Goal: Communication & Community: Answer question/provide support

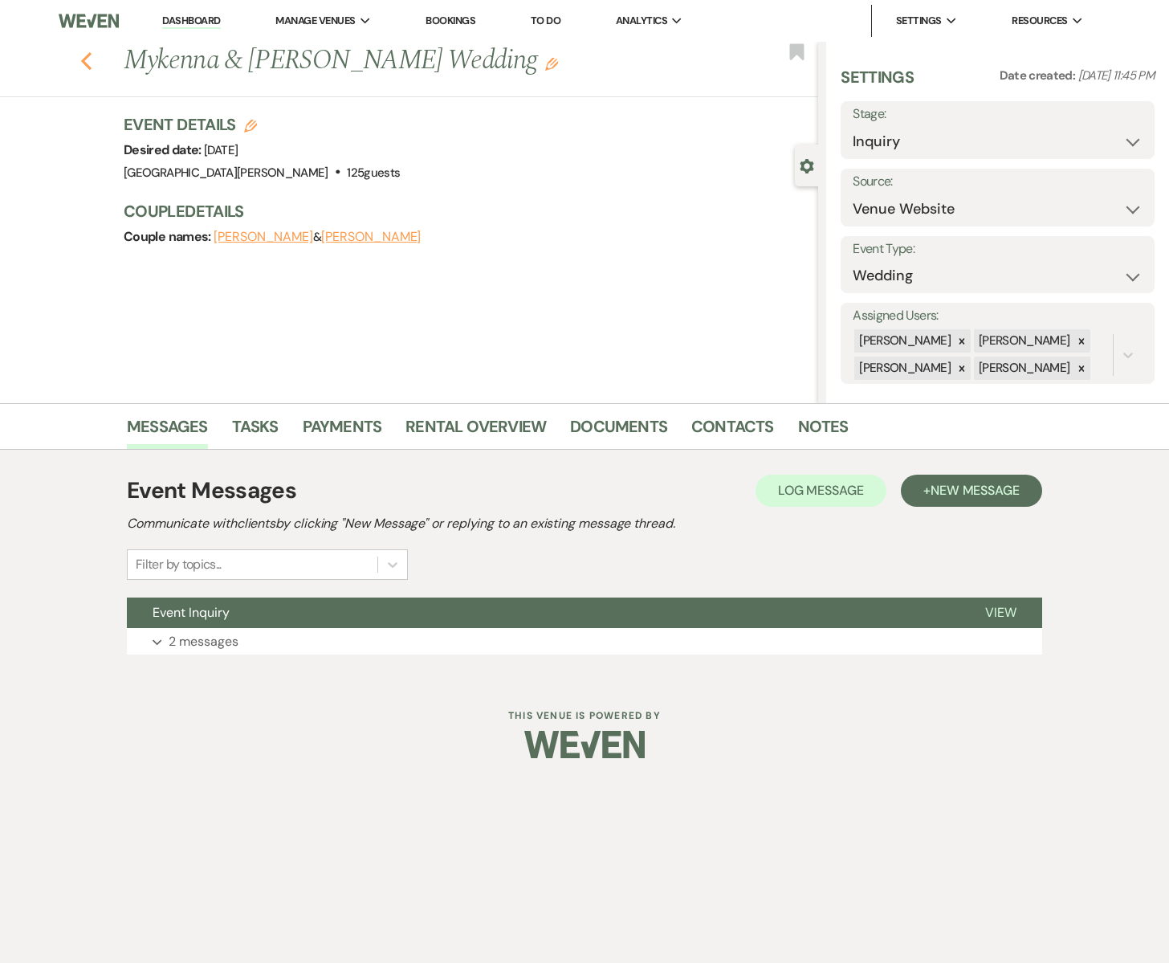
click at [85, 59] on icon "Previous" at bounding box center [86, 60] width 12 height 19
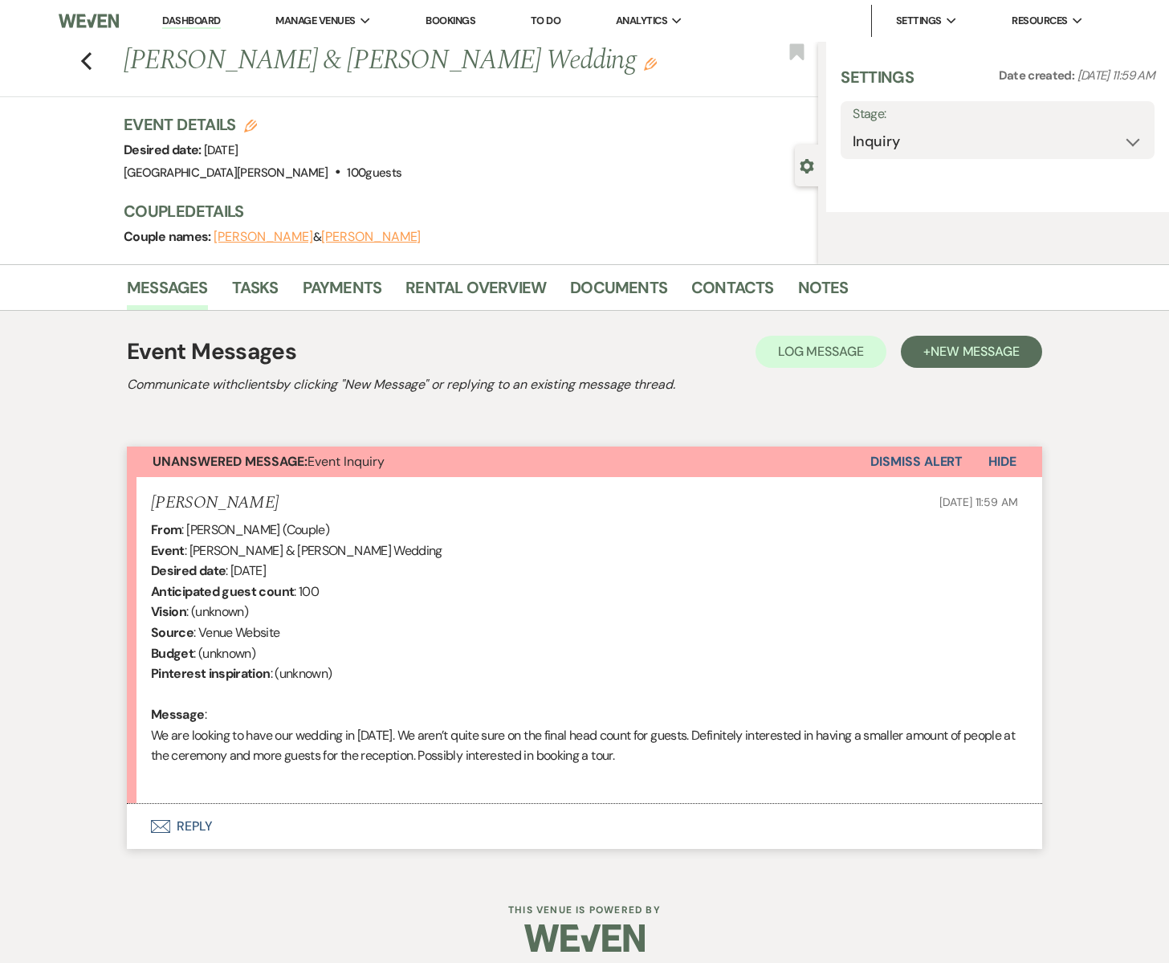
select select "5"
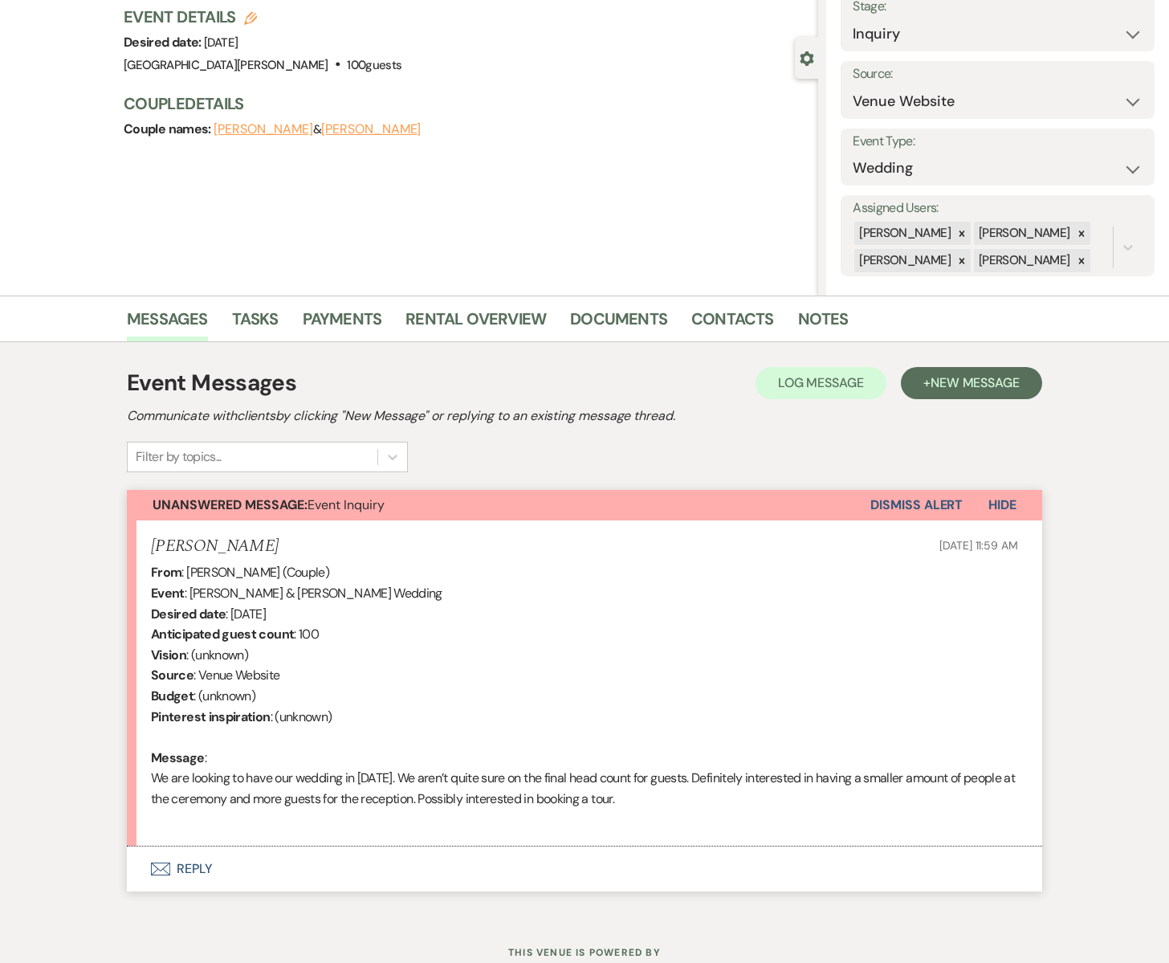
scroll to position [164, 0]
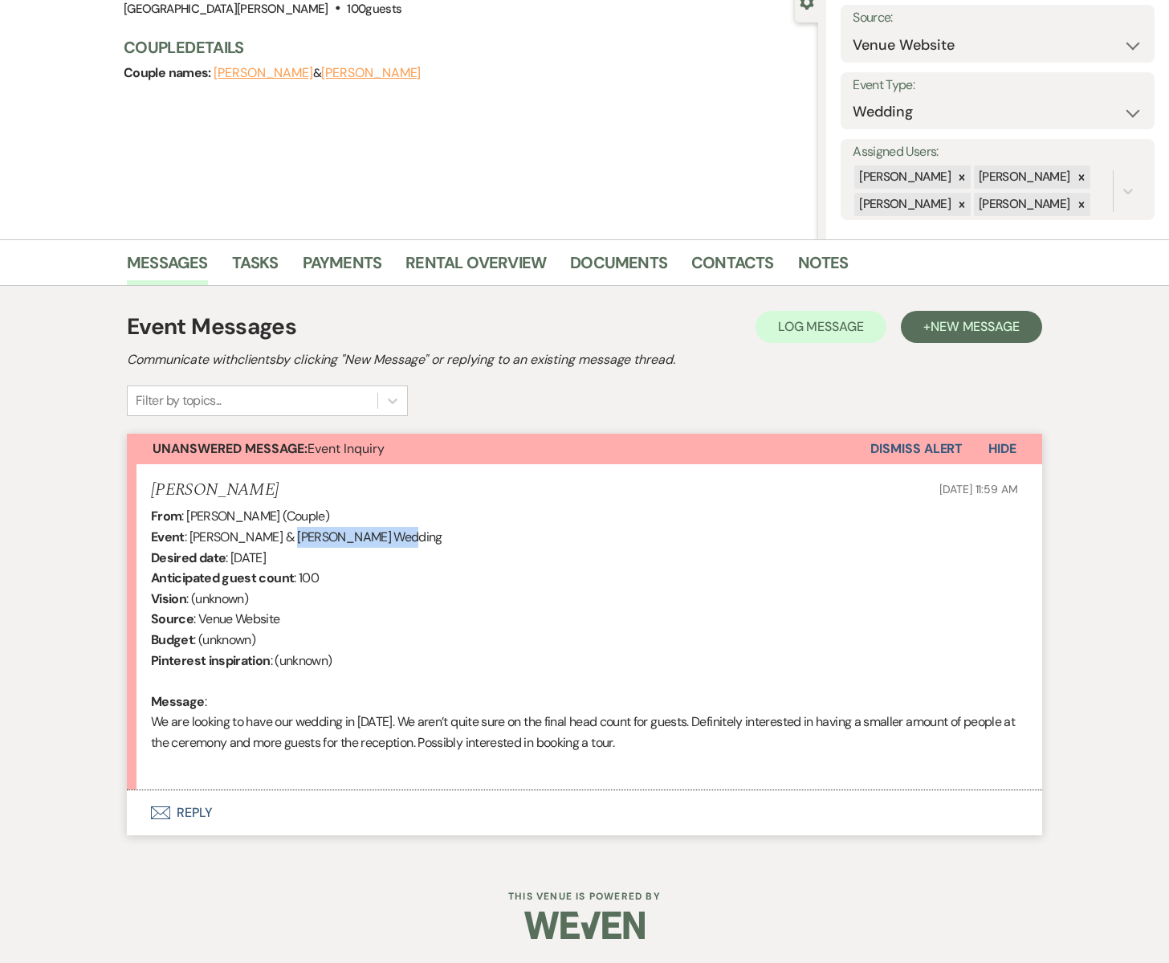
drag, startPoint x: 283, startPoint y: 536, endPoint x: 385, endPoint y: 542, distance: 102.9
click at [385, 542] on div "From : [PERSON_NAME] (Couple) Event : [PERSON_NAME] & [PERSON_NAME] Wedding Des…" at bounding box center [584, 639] width 867 height 267
copy div "[PERSON_NAME]"
click at [162, 814] on use "button" at bounding box center [160, 813] width 19 height 13
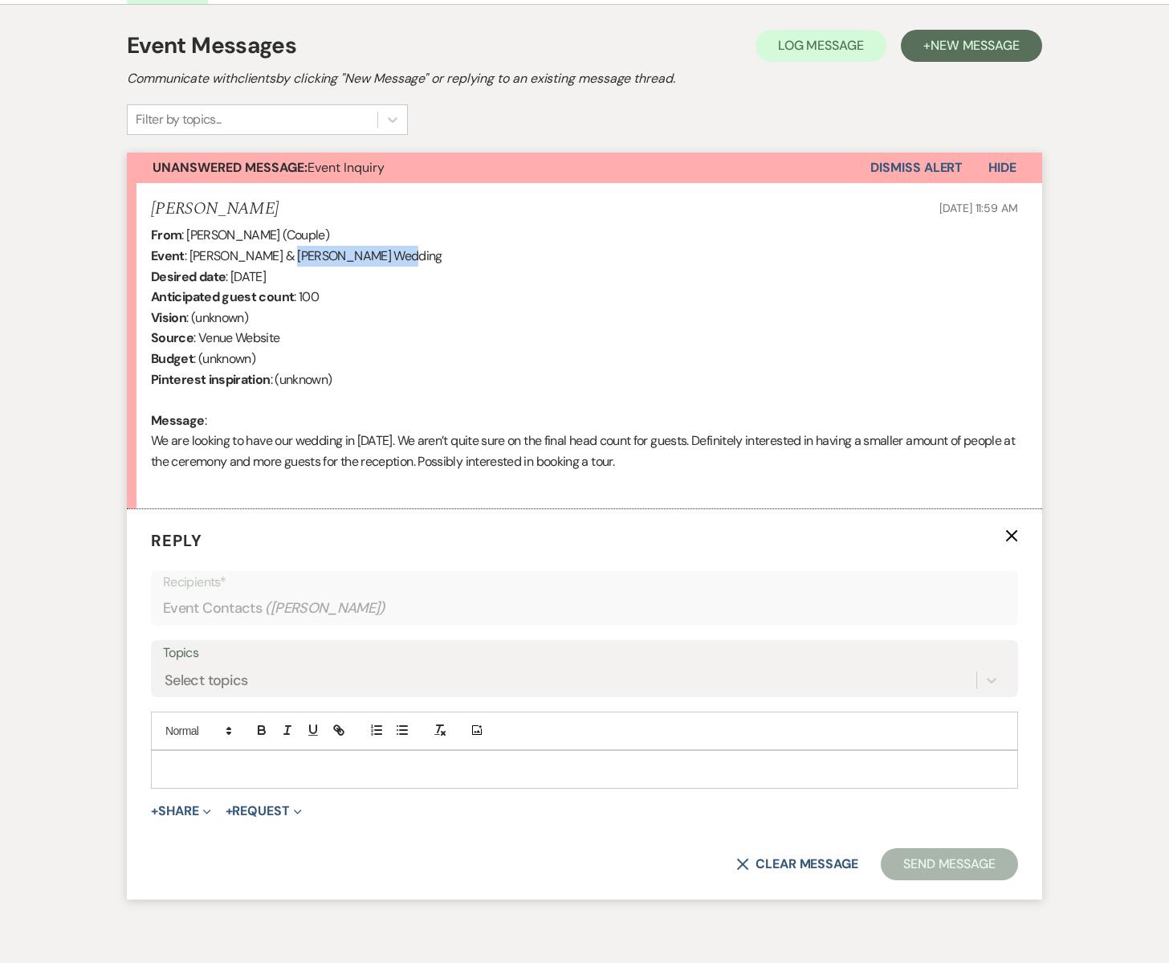
scroll to position [470, 0]
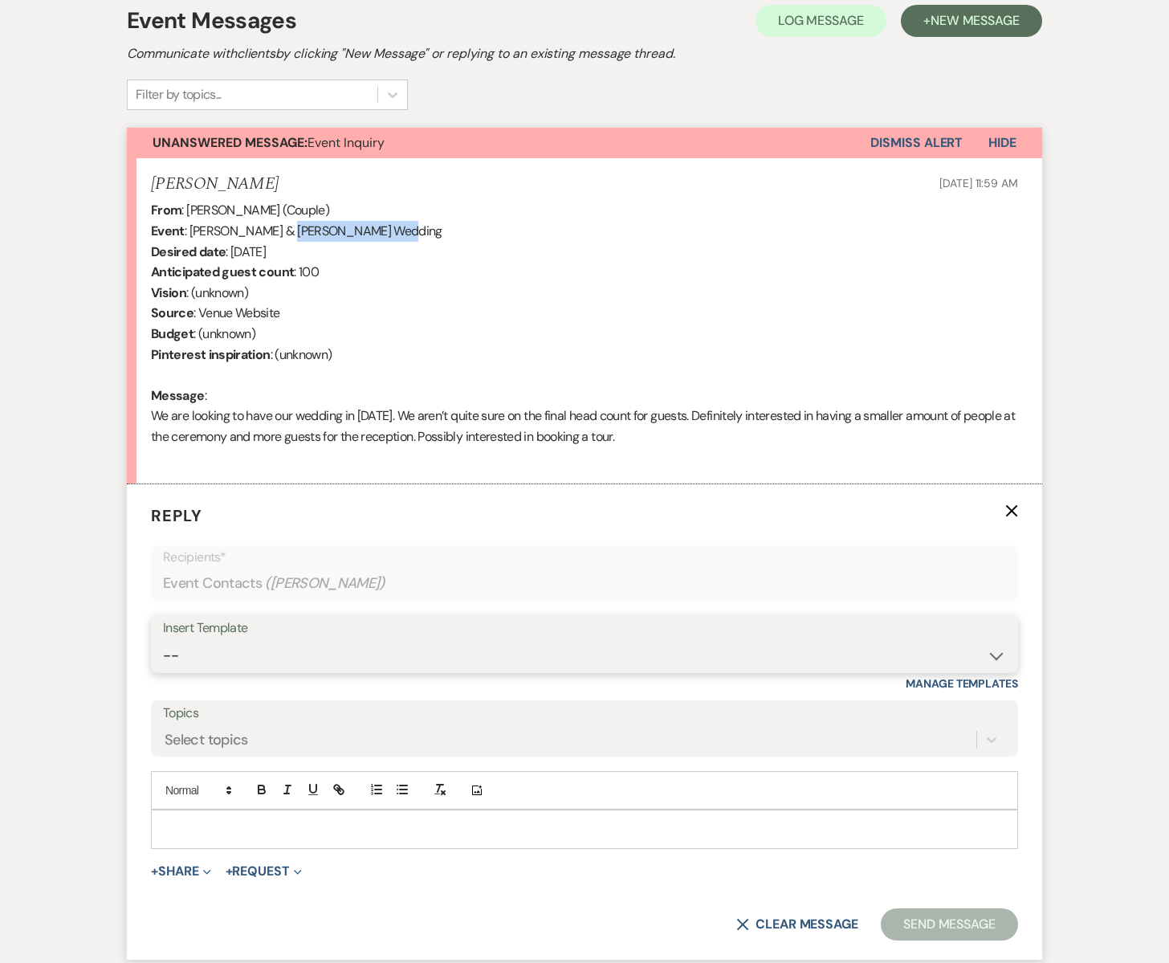
click at [198, 650] on select "-- Subject: So Great to Meet You at South Glen Farm! Subject: 🎉 Let’s Make It O…" at bounding box center [584, 655] width 843 height 31
select select "3613"
click at [163, 640] on select "-- Subject: So Great to Meet You at South Glen Farm! Subject: 🎉 Let’s Make It O…" at bounding box center [584, 655] width 843 height 31
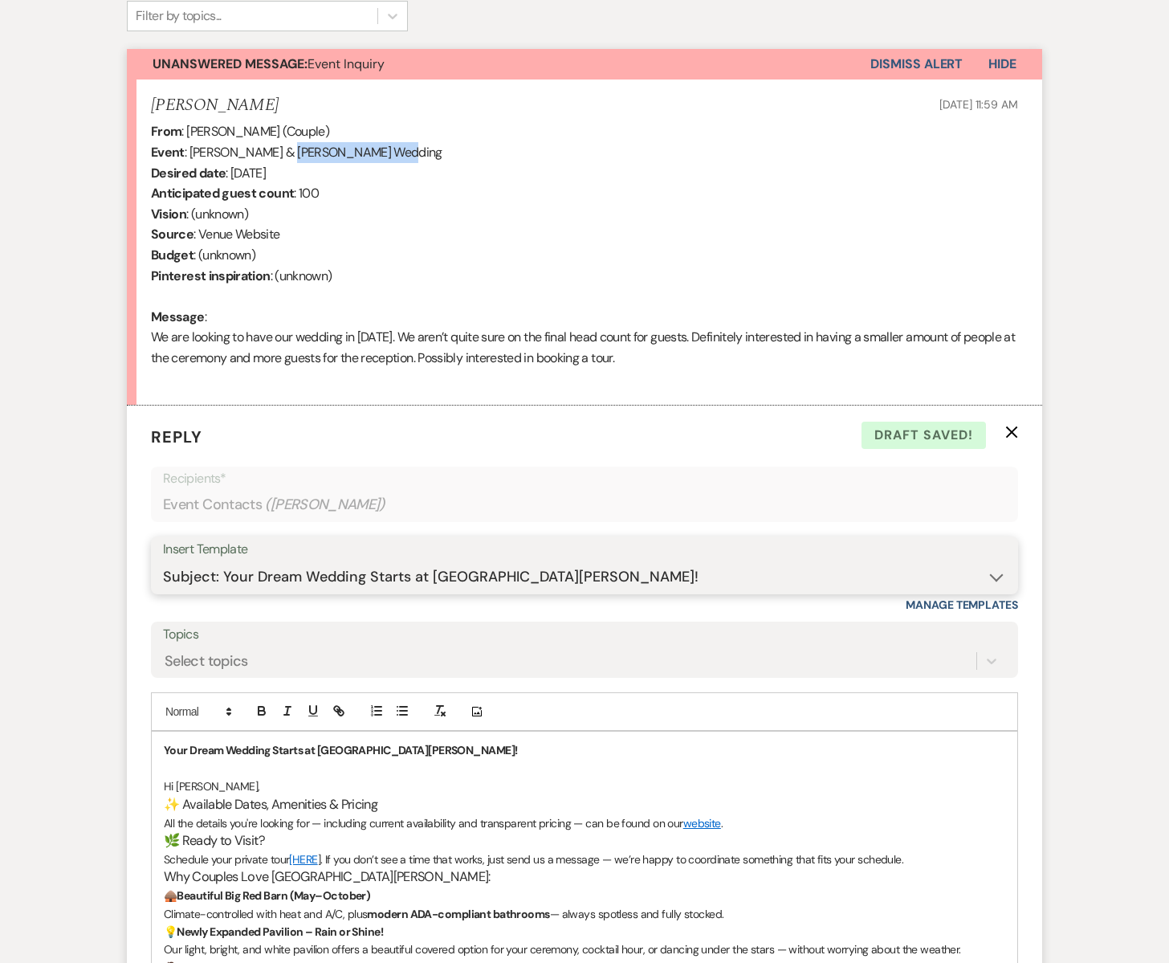
scroll to position [549, 0]
click at [208, 785] on span "Hi Rachel," at bounding box center [212, 785] width 96 height 14
click at [254, 787] on p "Hi Rachel & Zach," at bounding box center [585, 786] width 842 height 18
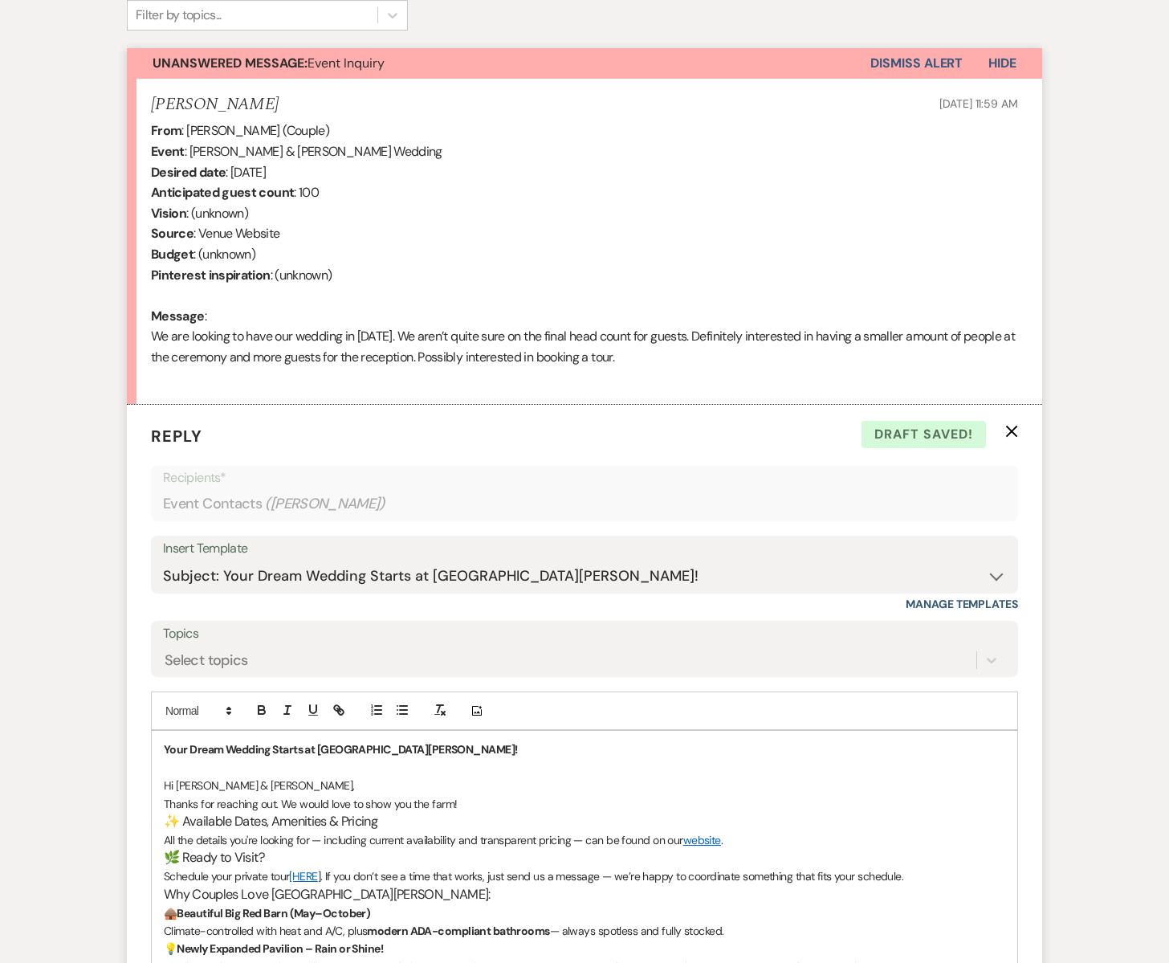
click at [654, 842] on p "All the details you're looking for — including current availability and transpa…" at bounding box center [585, 840] width 842 height 18
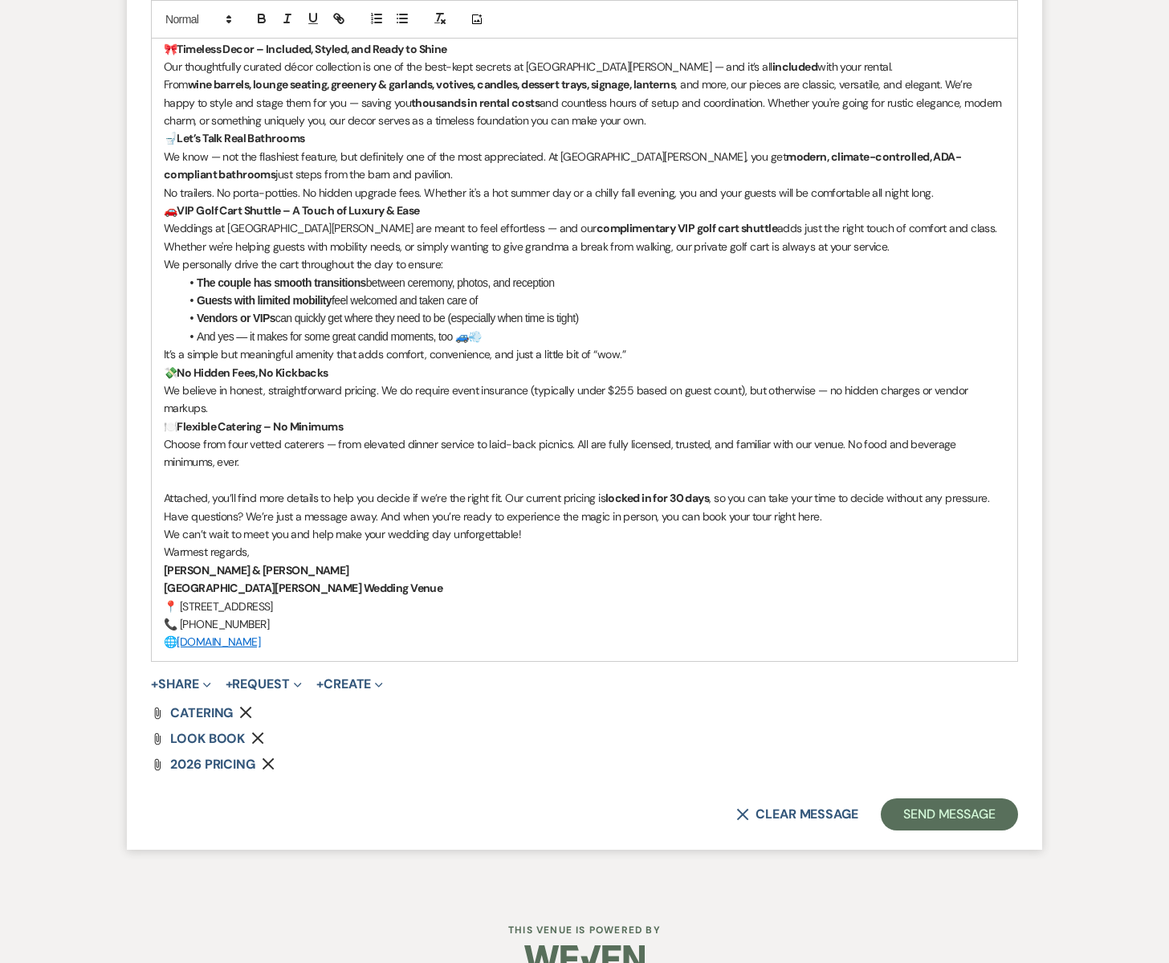
scroll to position [1626, 0]
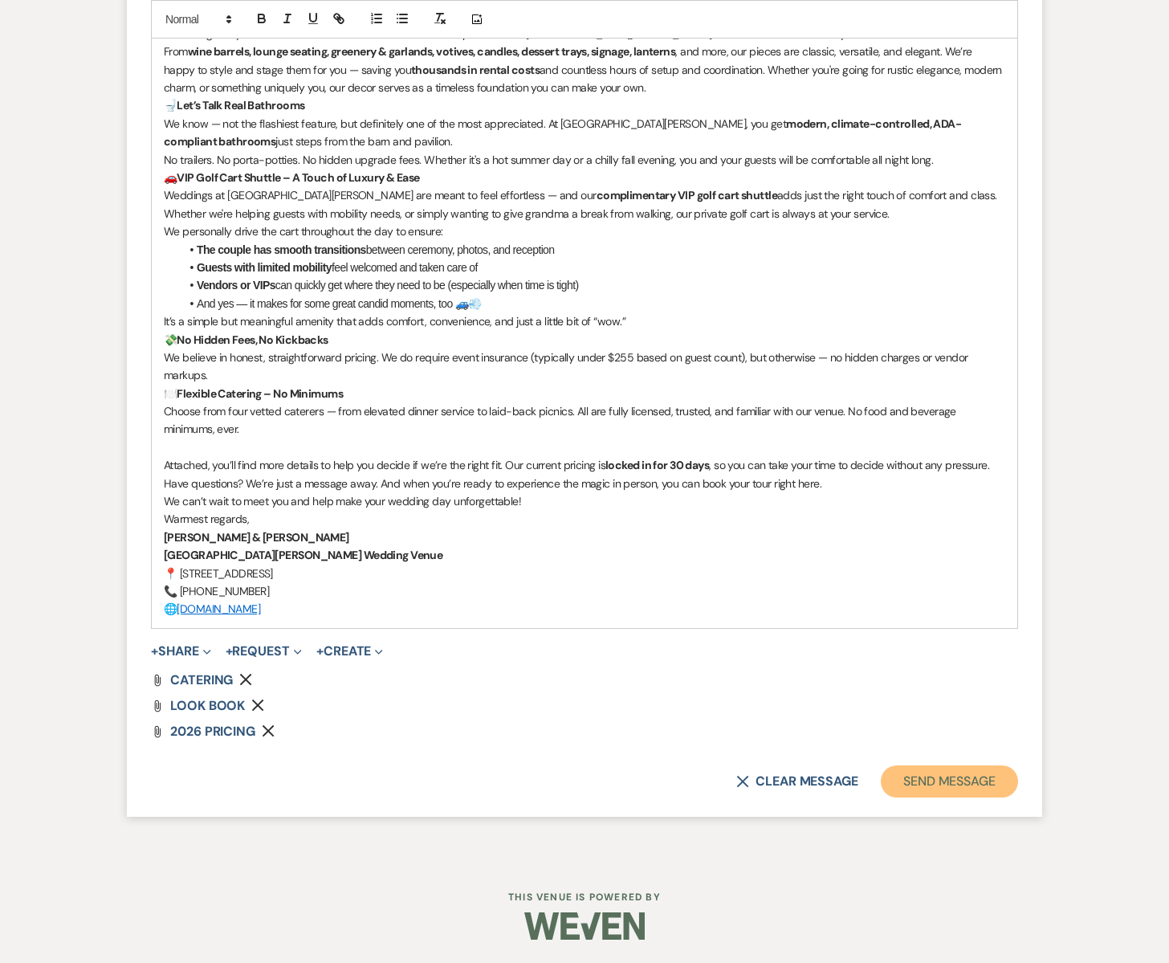
click at [952, 791] on button "Send Message" at bounding box center [949, 781] width 137 height 32
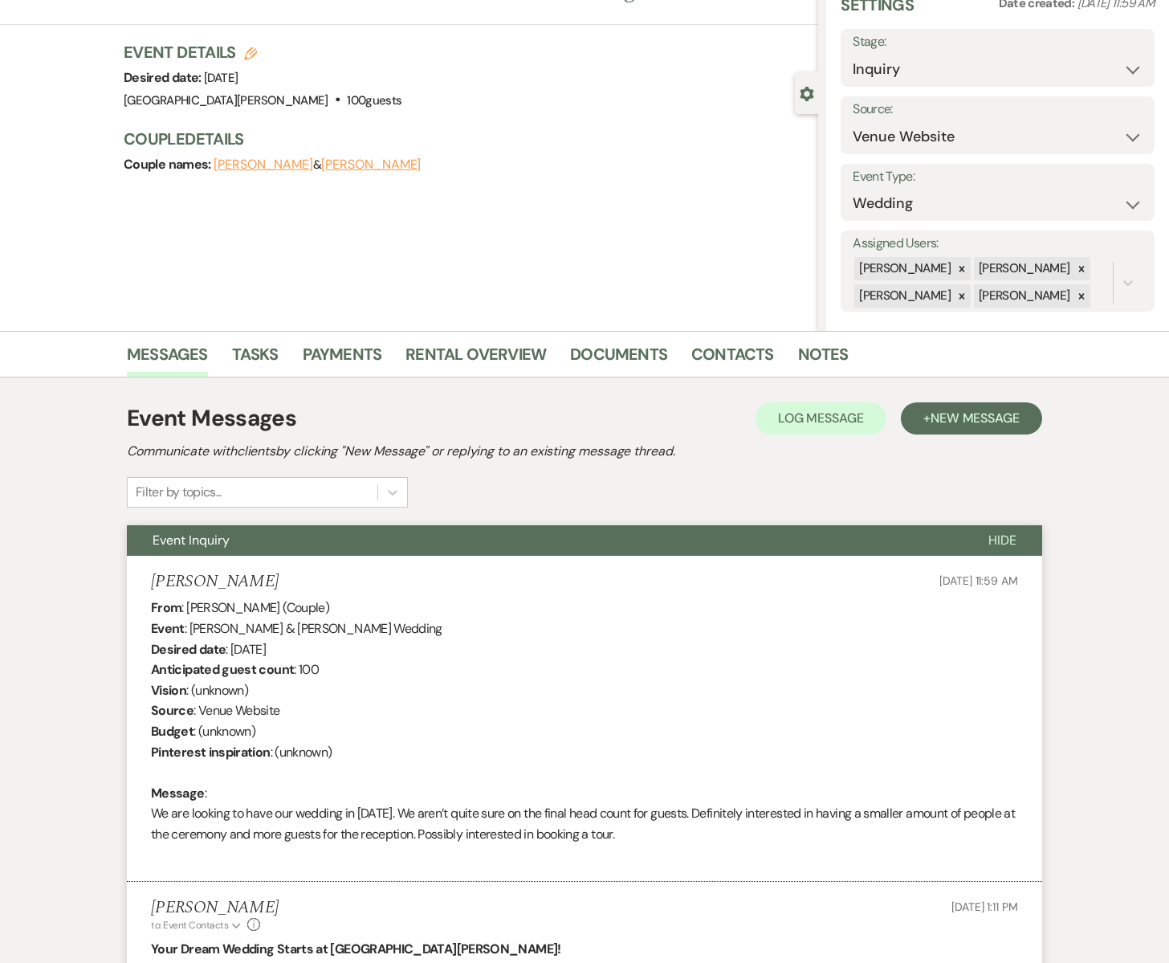
scroll to position [0, 0]
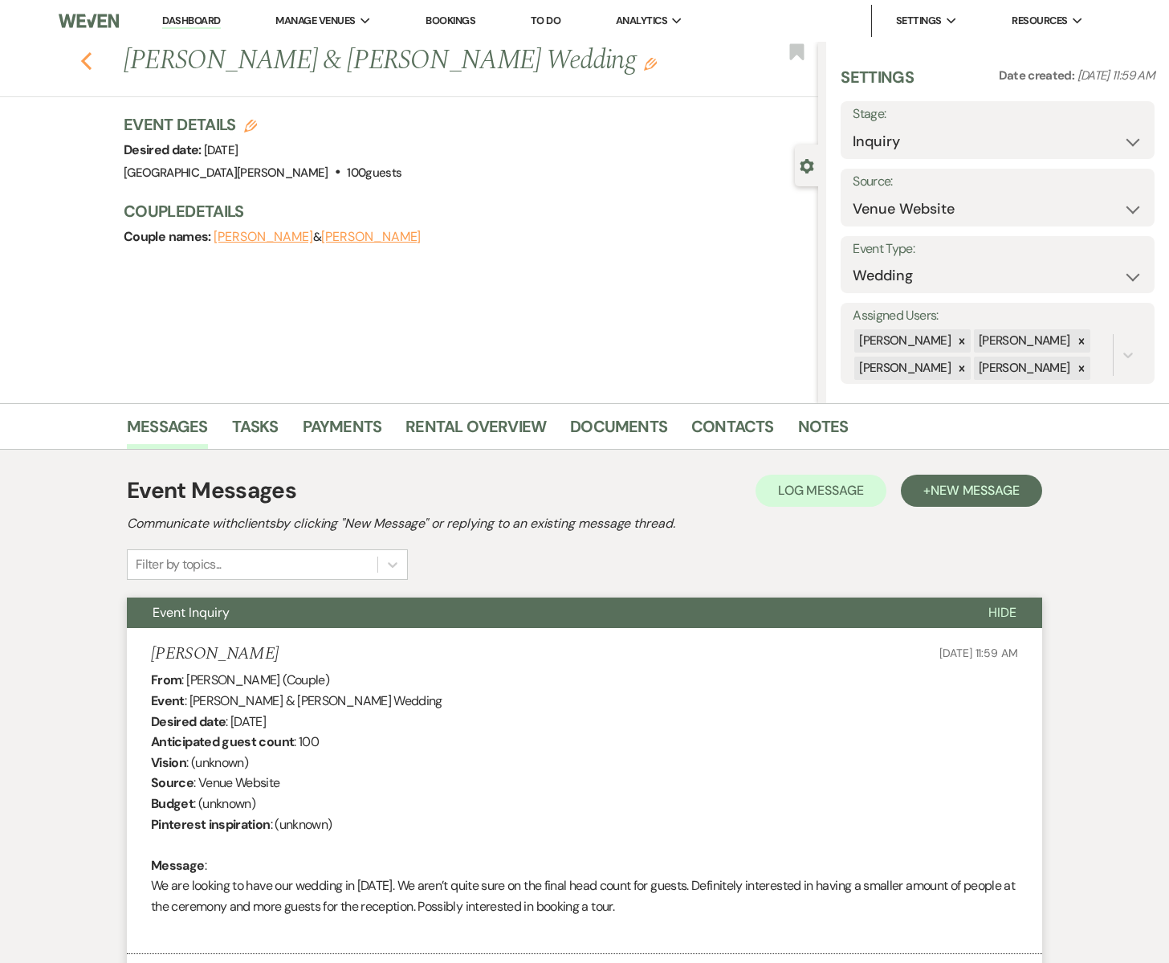
click at [86, 54] on icon "Previous" at bounding box center [86, 60] width 12 height 19
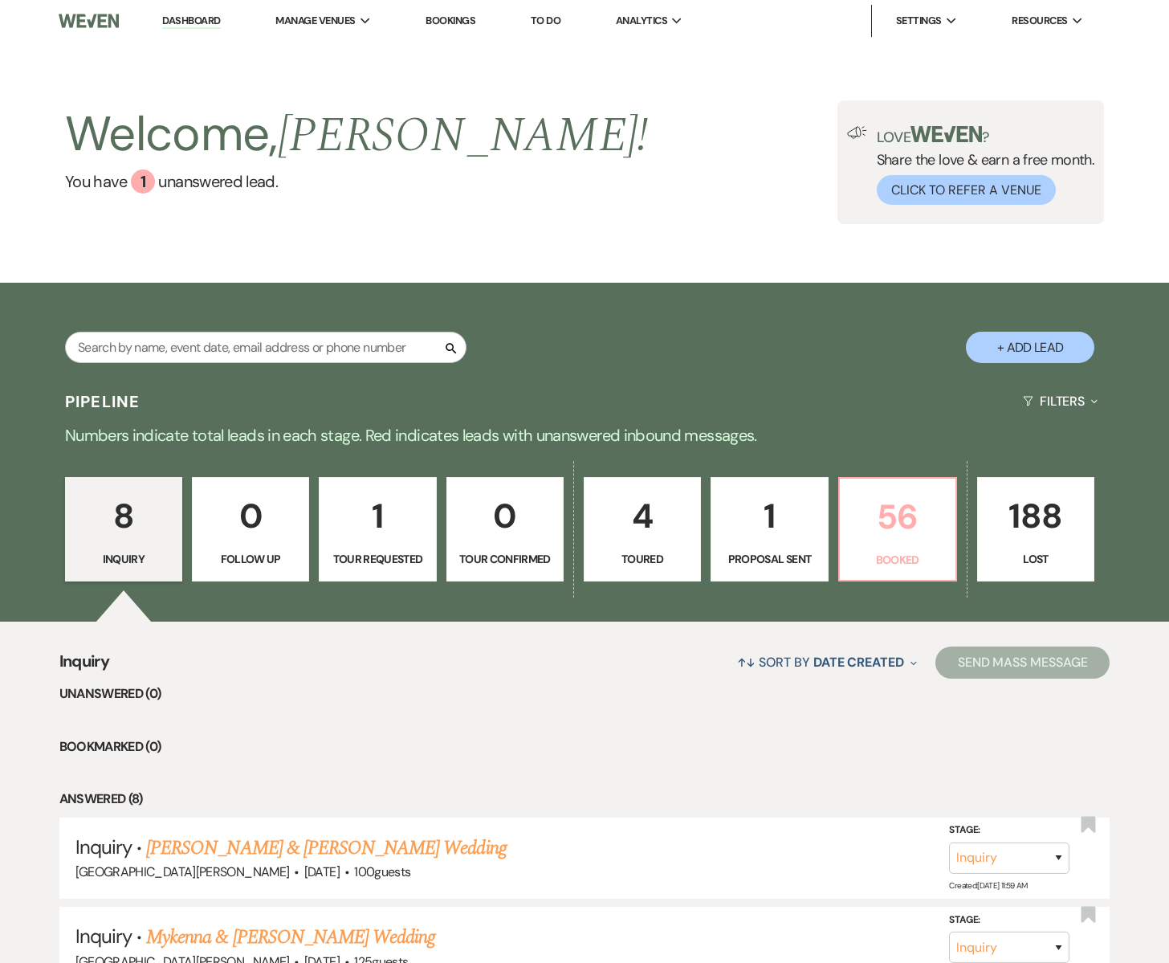
click at [916, 516] on p "56" at bounding box center [898, 517] width 96 height 54
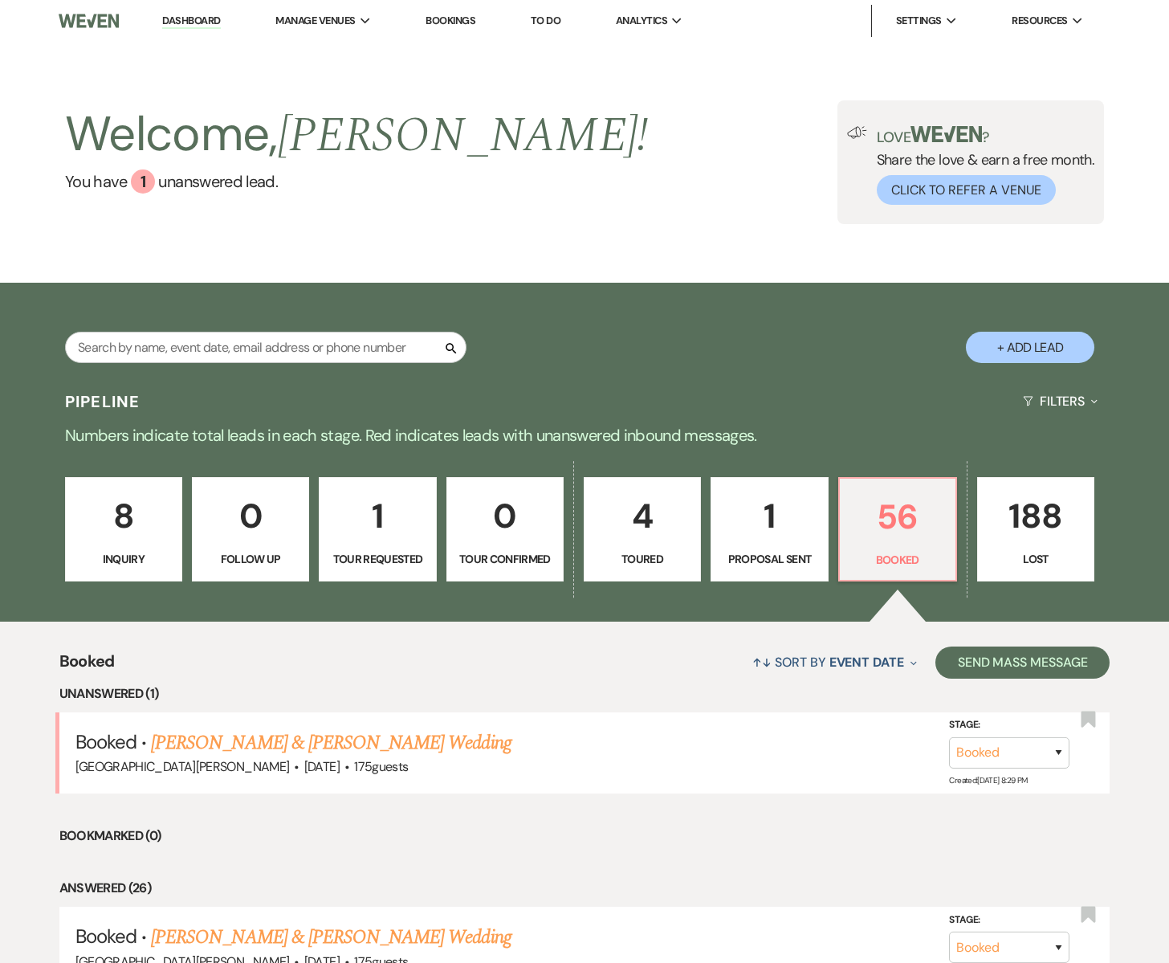
drag, startPoint x: 308, startPoint y: 739, endPoint x: 324, endPoint y: 730, distance: 19.0
click at [308, 739] on link "Hannah Jensen & Tucker Gray's Wedding" at bounding box center [331, 742] width 360 height 29
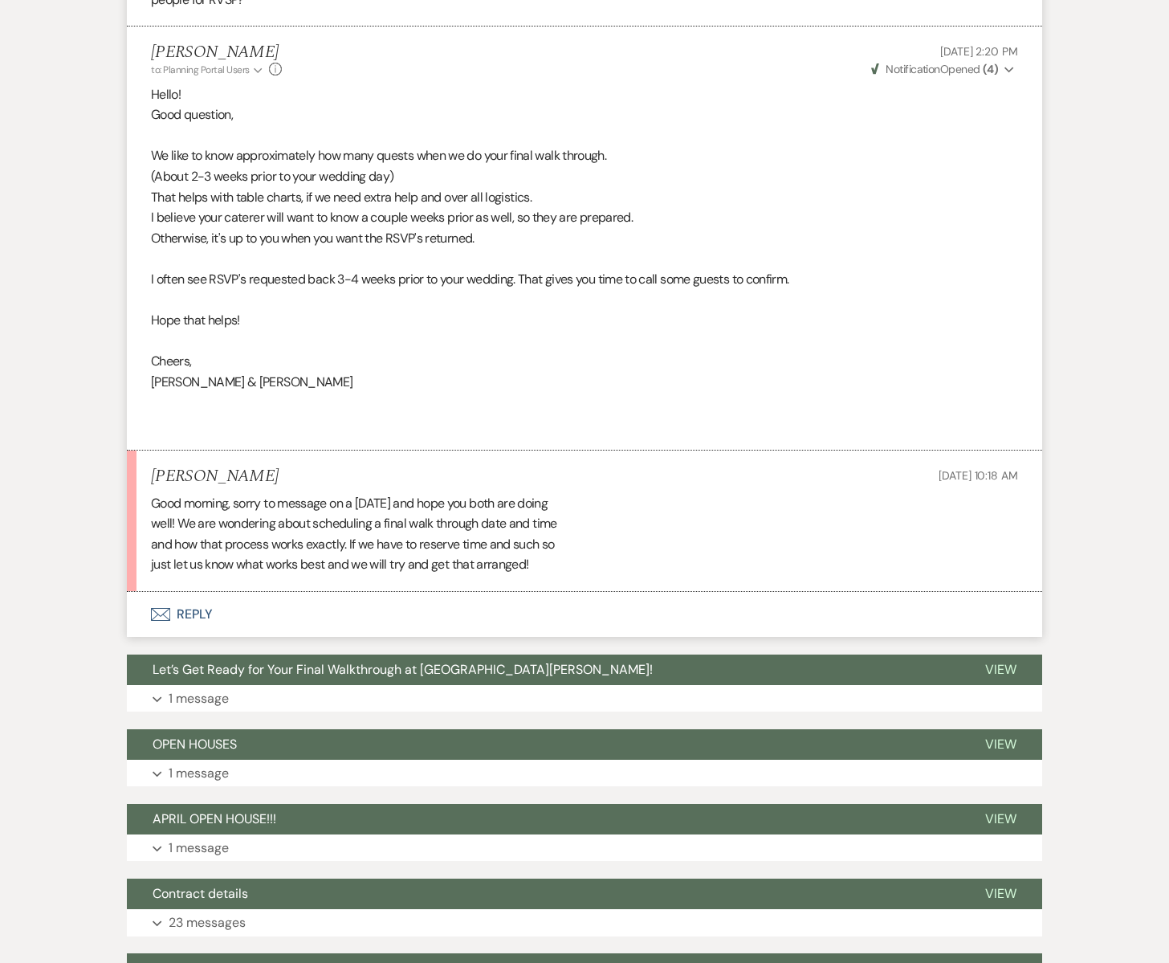
scroll to position [1275, 0]
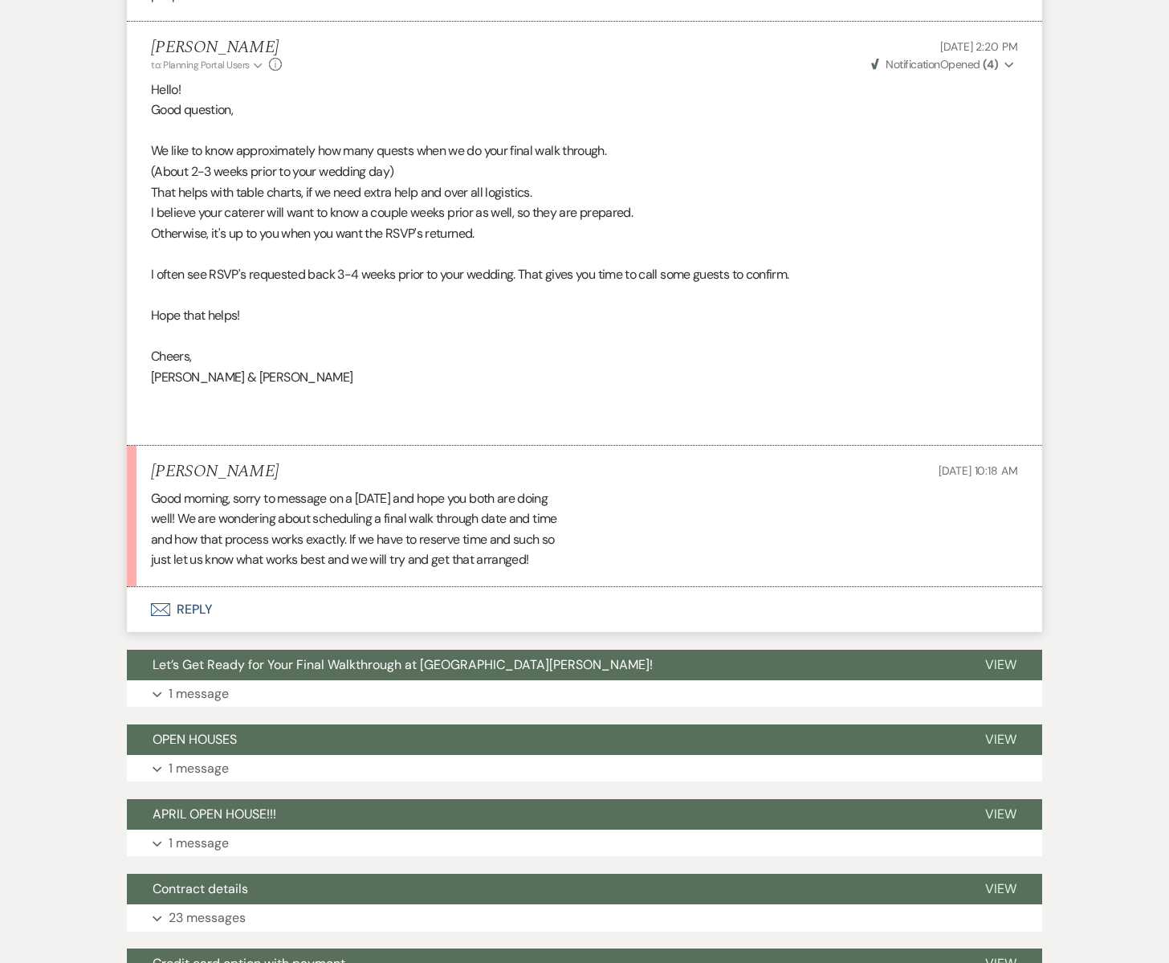
click at [168, 607] on icon "Envelope" at bounding box center [160, 609] width 19 height 13
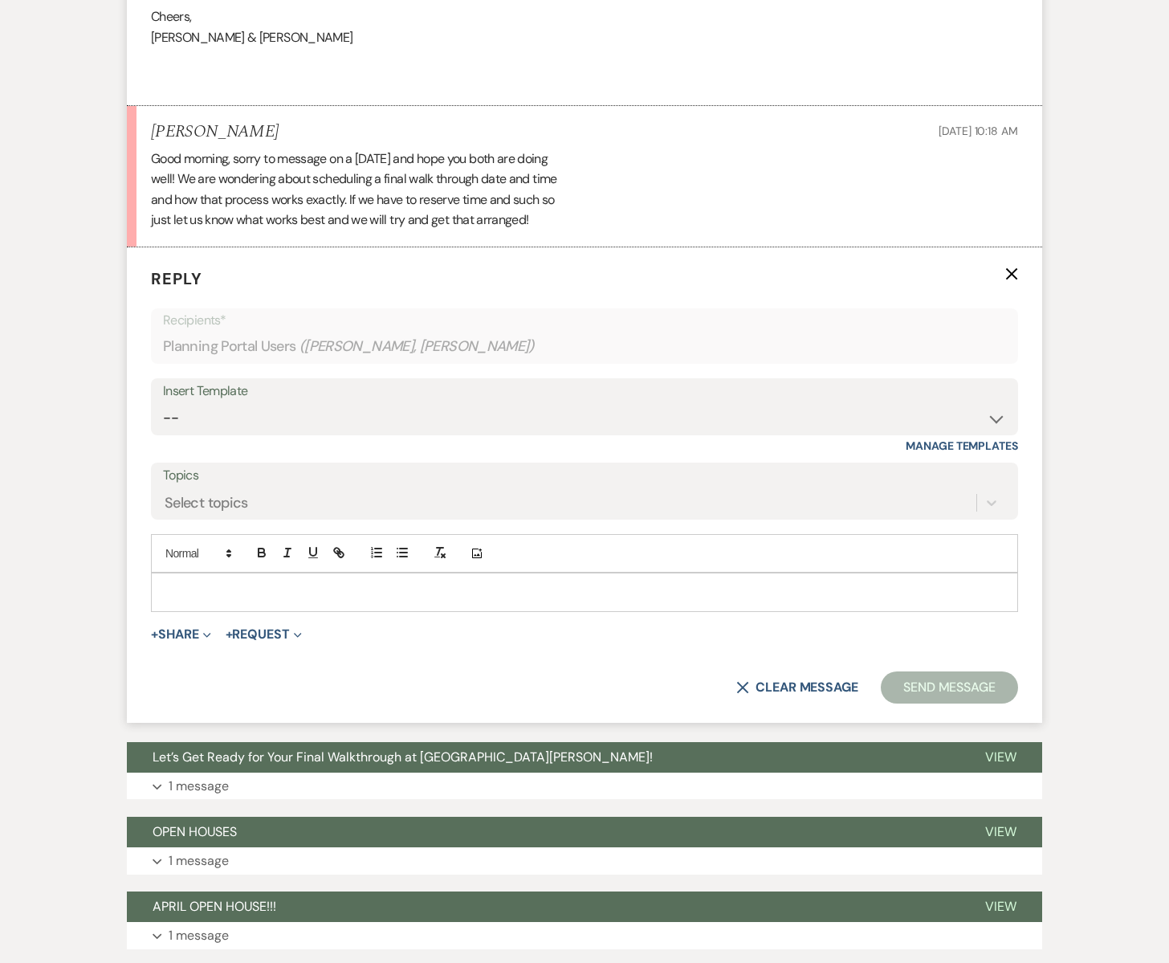
scroll to position [1618, 0]
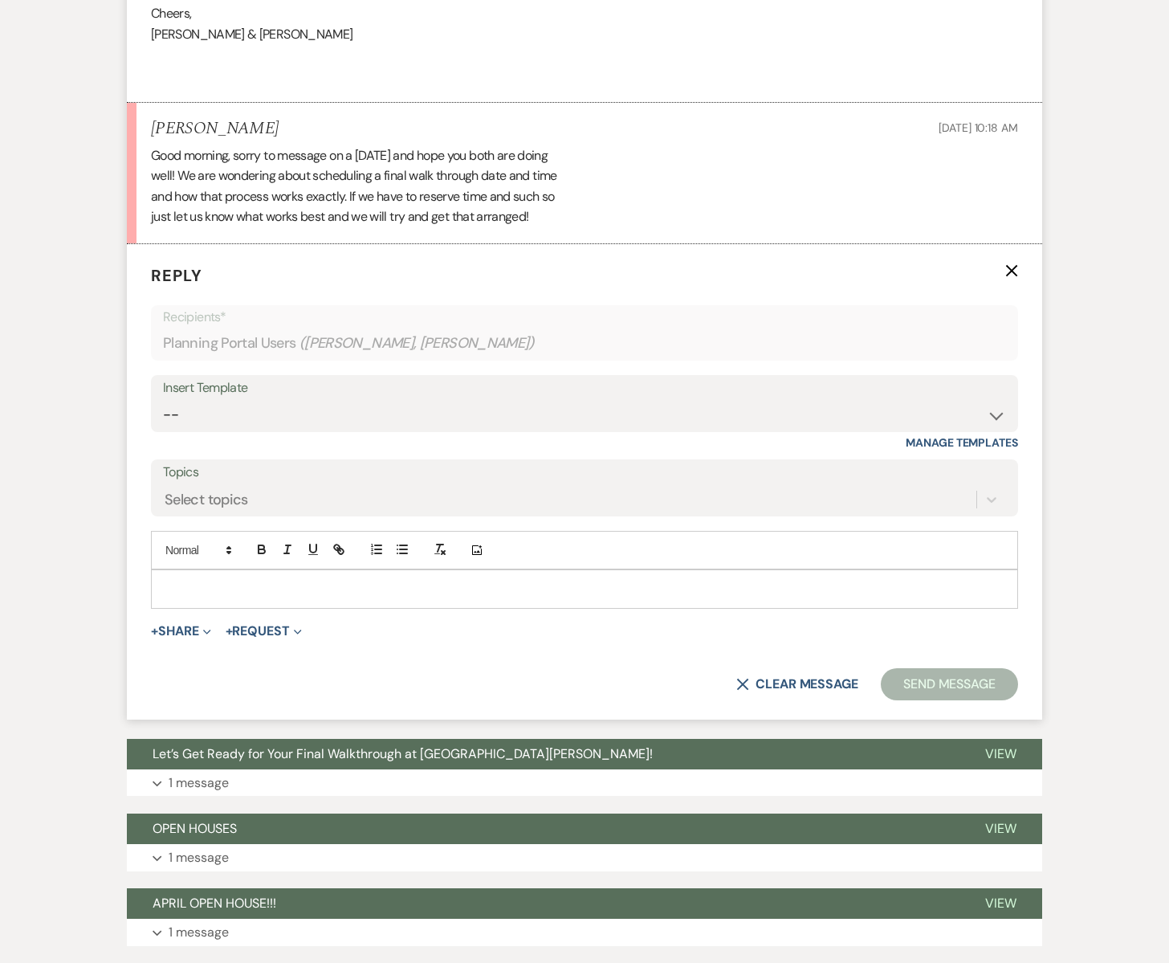
click at [177, 589] on p at bounding box center [585, 589] width 842 height 18
click at [329, 750] on span "Let’s Get Ready for Your Final Walkthrough at South Glen Farm!" at bounding box center [403, 753] width 500 height 17
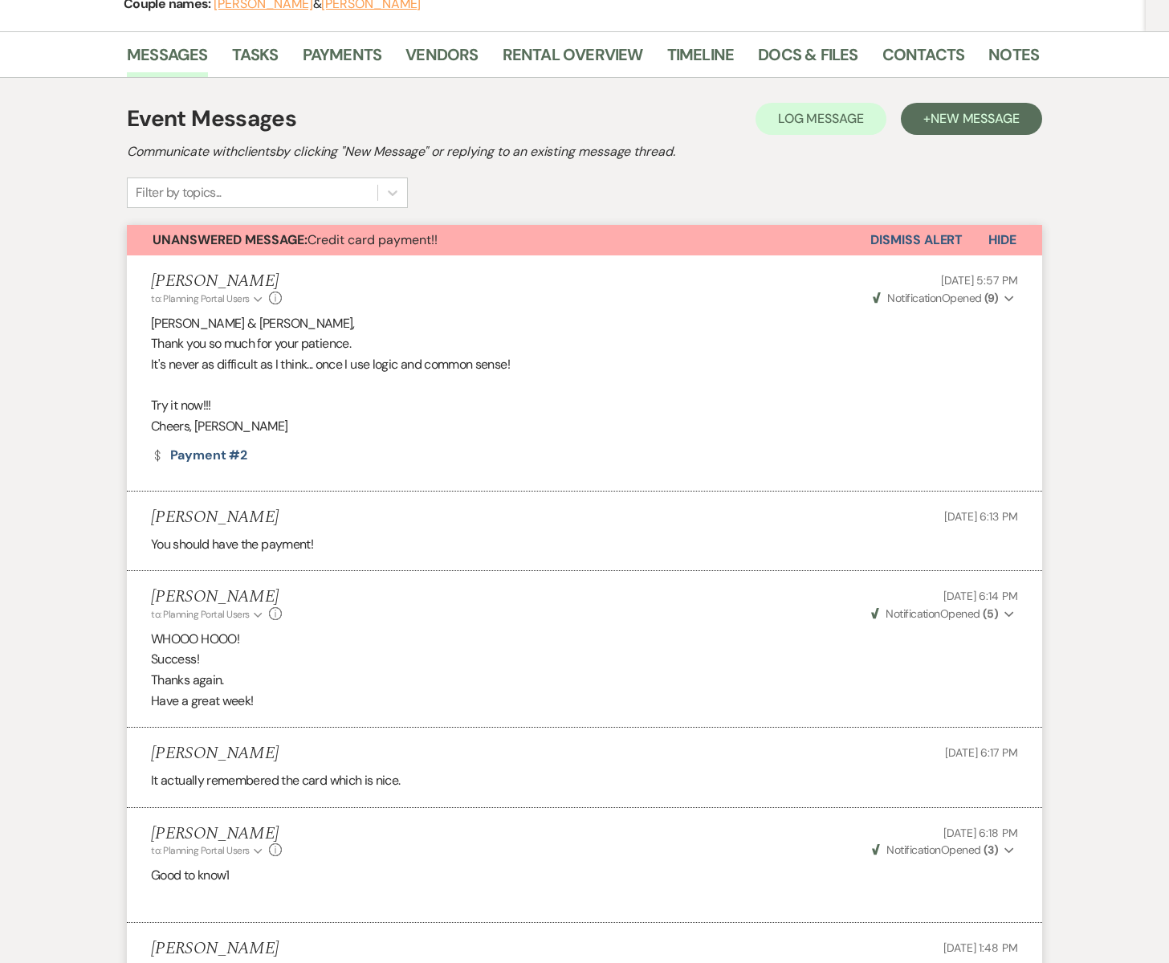
scroll to position [0, 0]
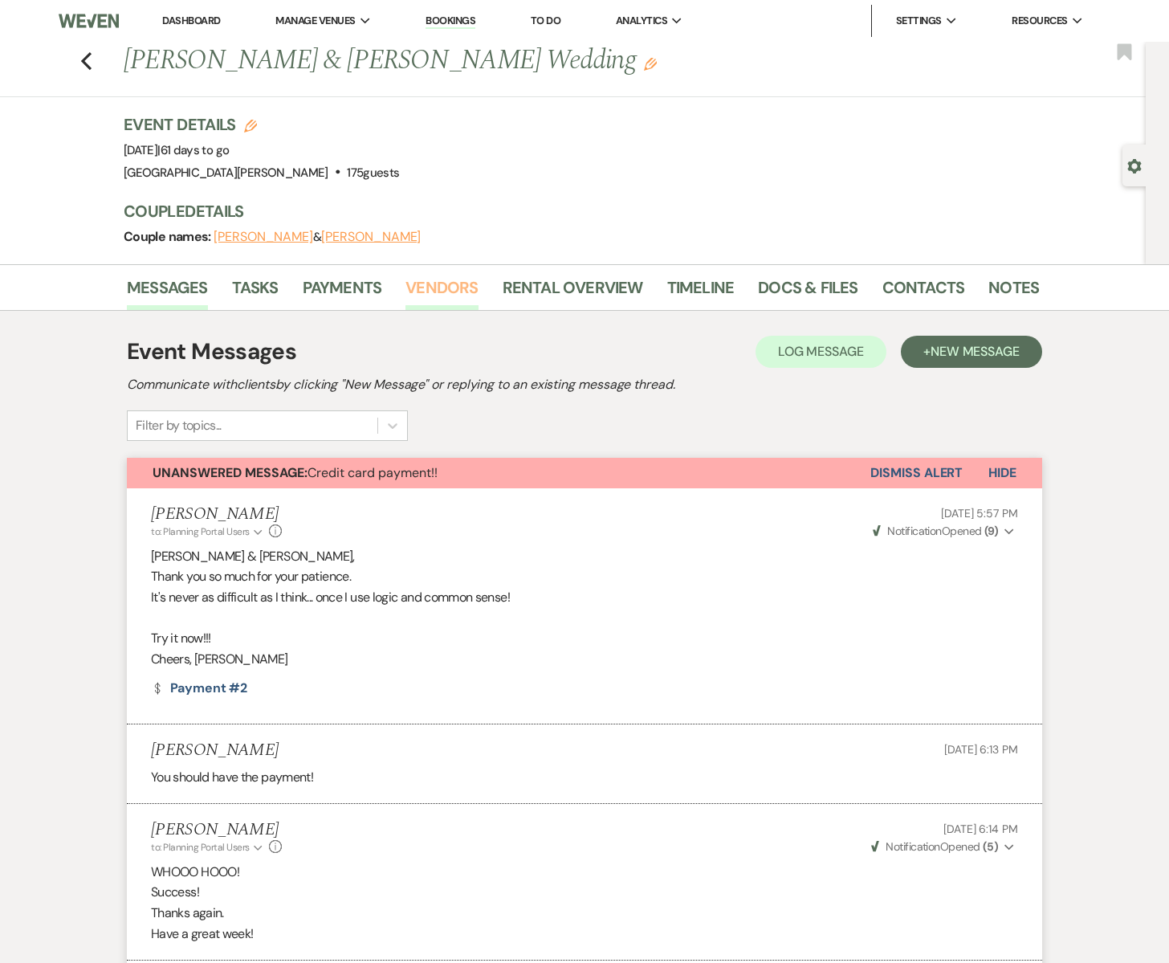
click at [419, 285] on link "Vendors" at bounding box center [442, 292] width 72 height 35
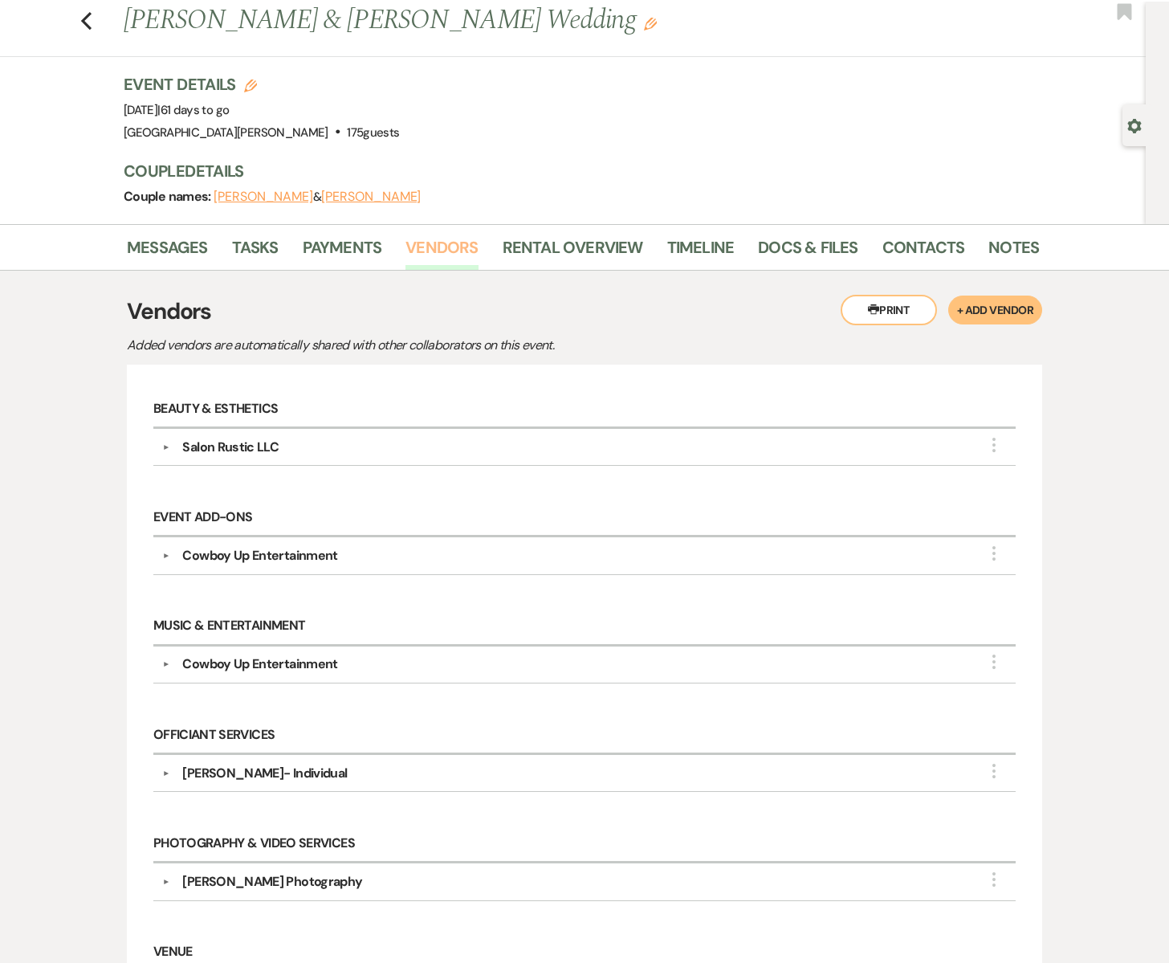
scroll to position [44, 0]
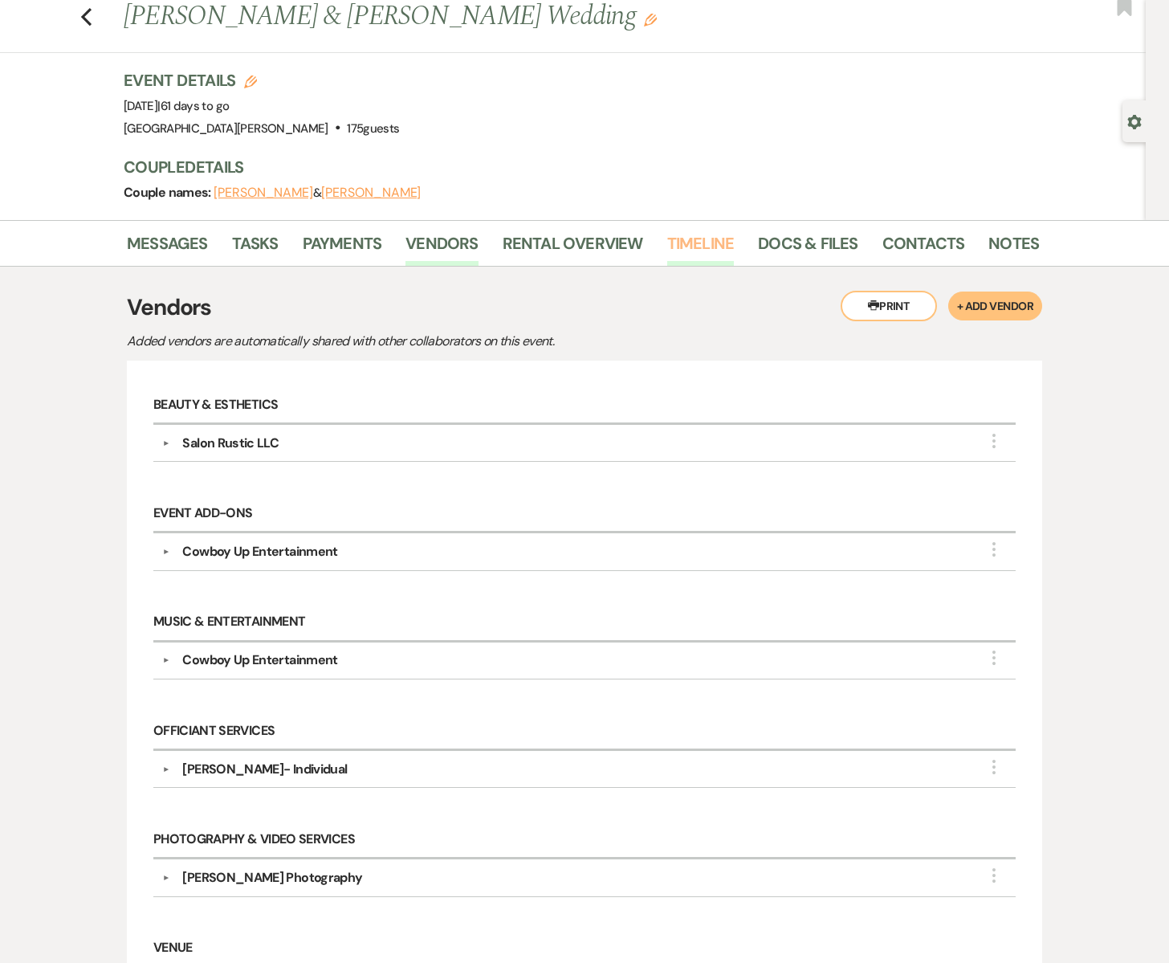
click at [687, 243] on link "Timeline" at bounding box center [700, 247] width 67 height 35
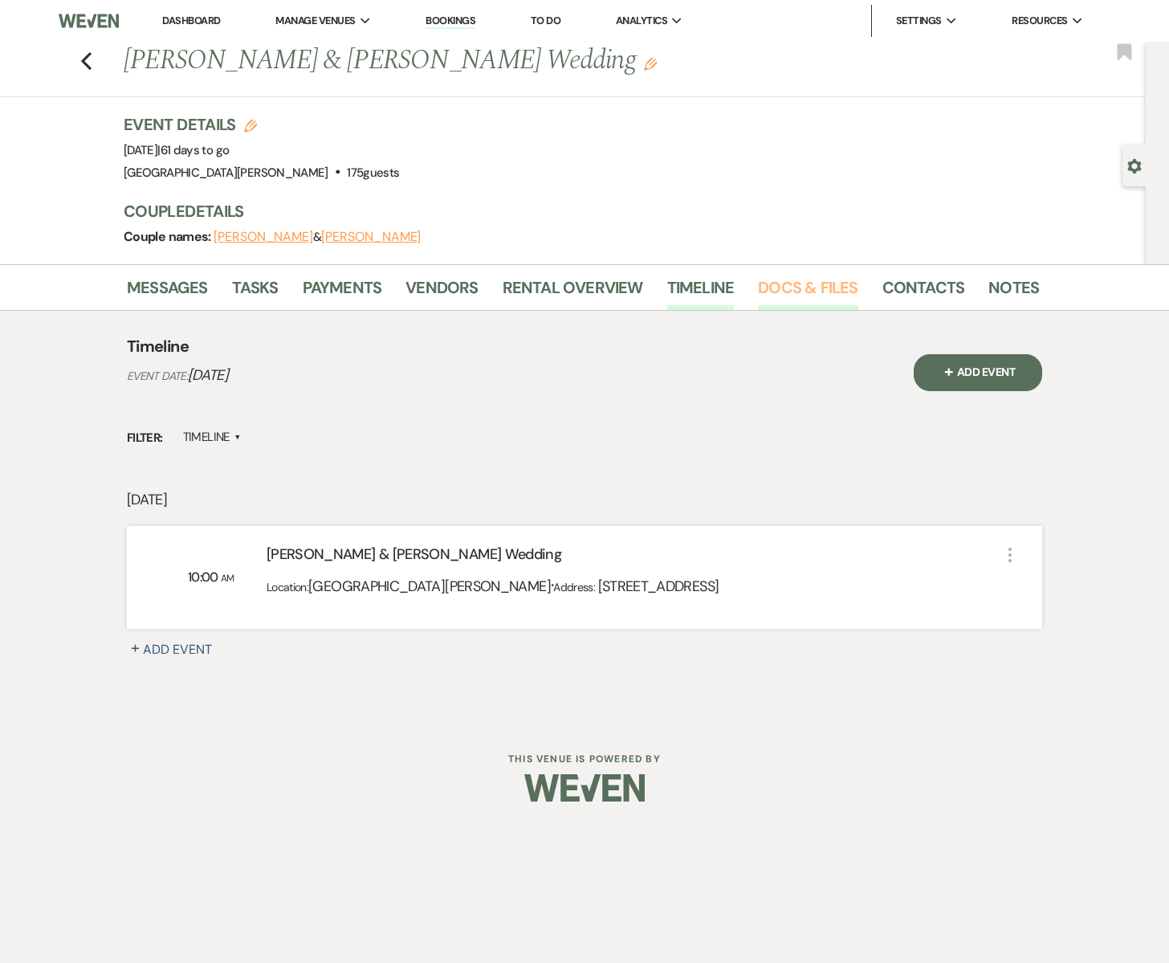
click at [795, 284] on link "Docs & Files" at bounding box center [808, 292] width 100 height 35
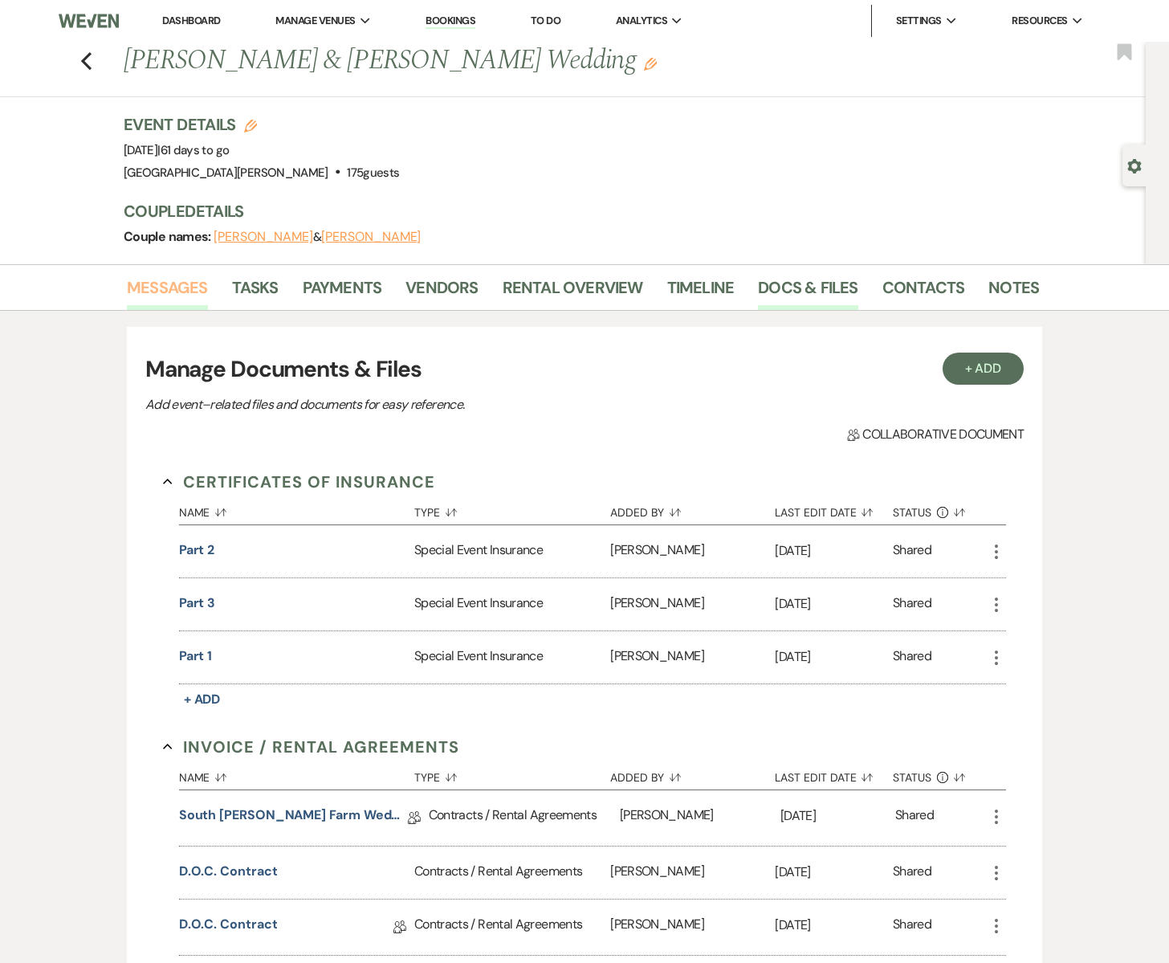
click at [180, 295] on link "Messages" at bounding box center [167, 292] width 81 height 35
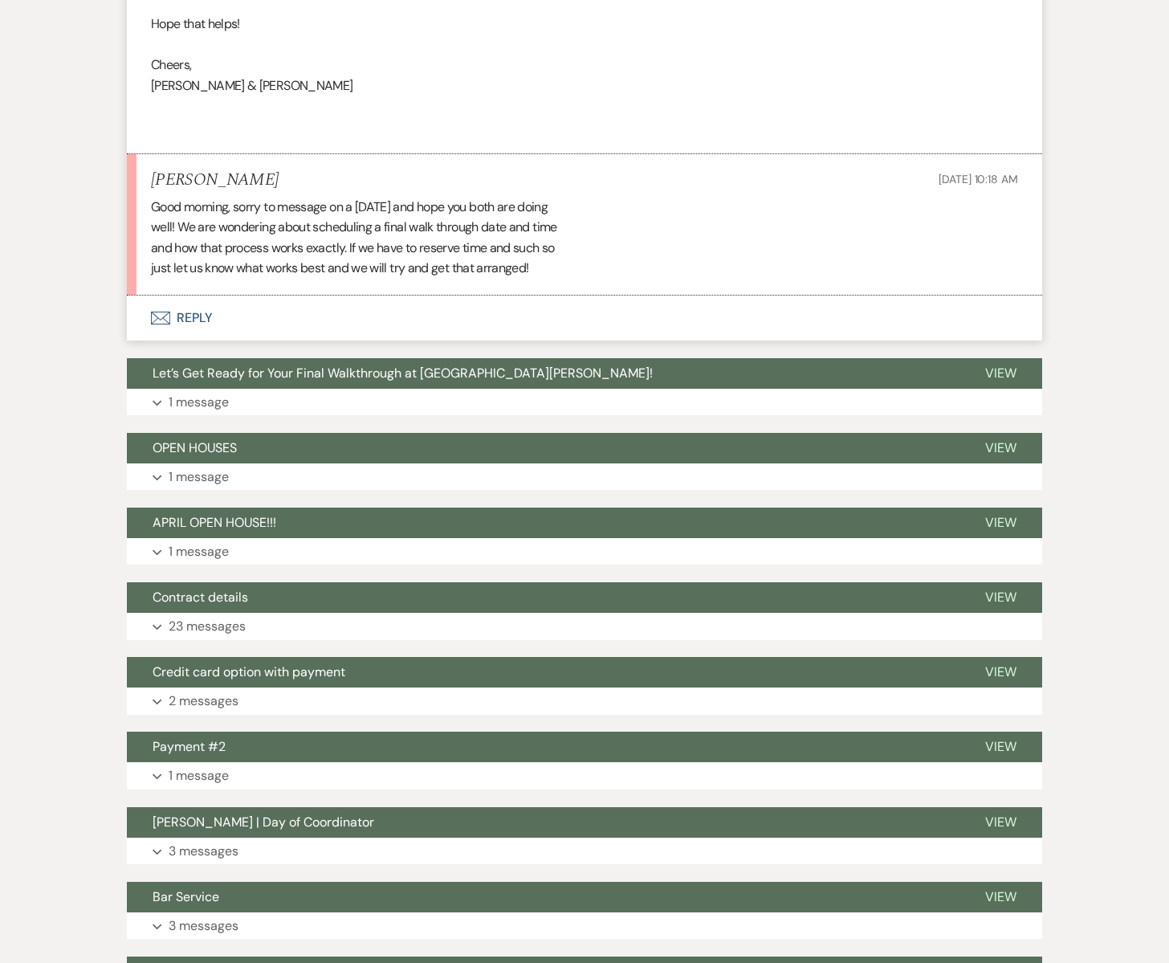
scroll to position [1576, 0]
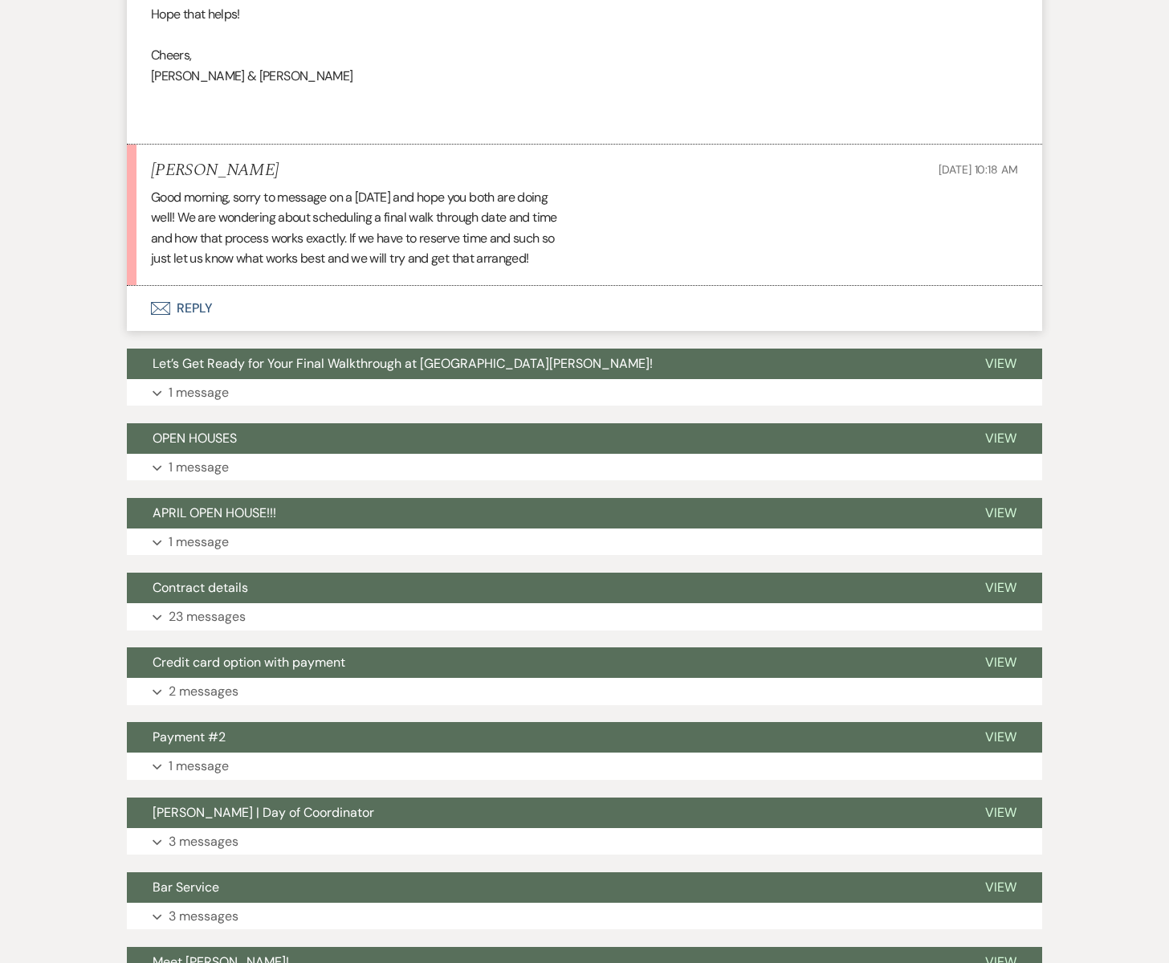
click at [160, 306] on icon "Envelope" at bounding box center [160, 308] width 19 height 13
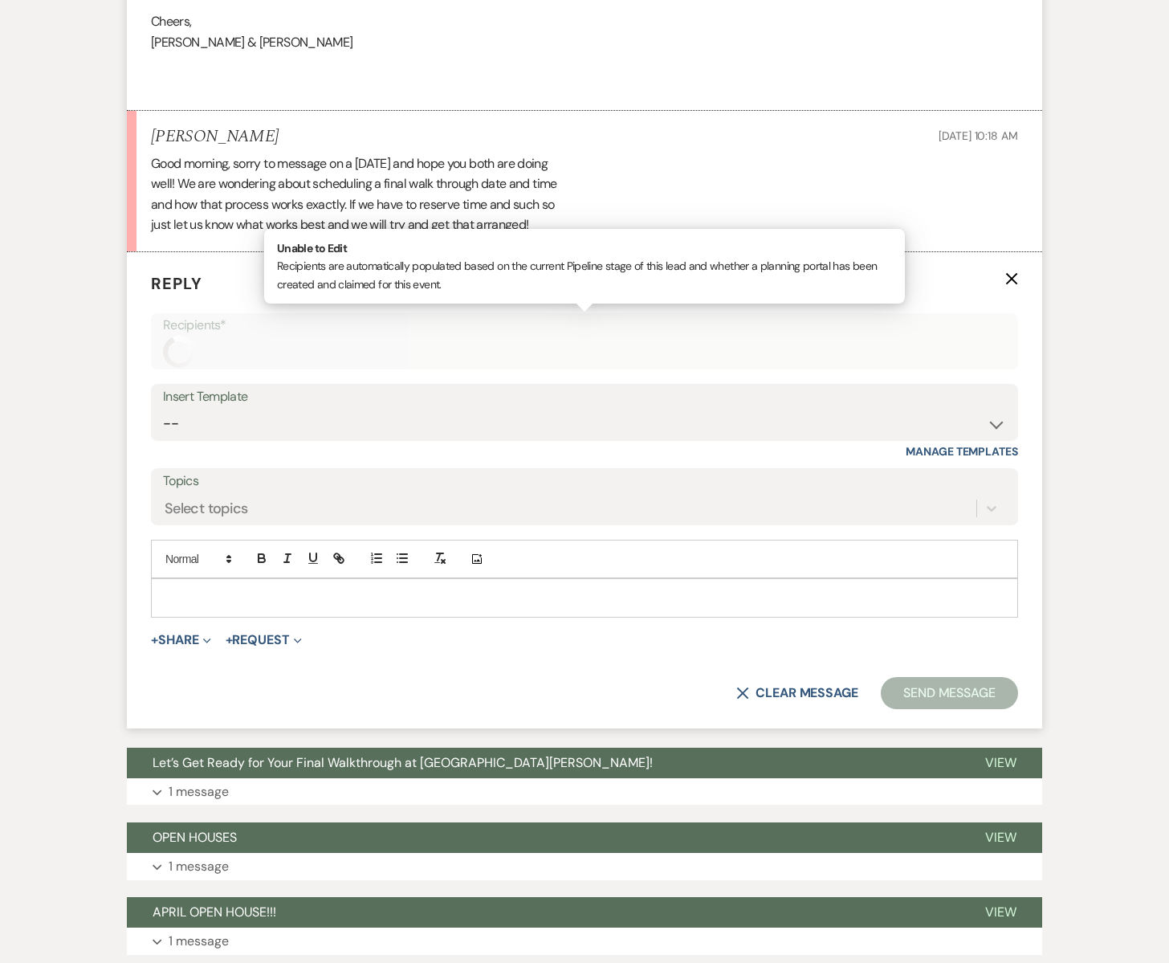
scroll to position [1618, 0]
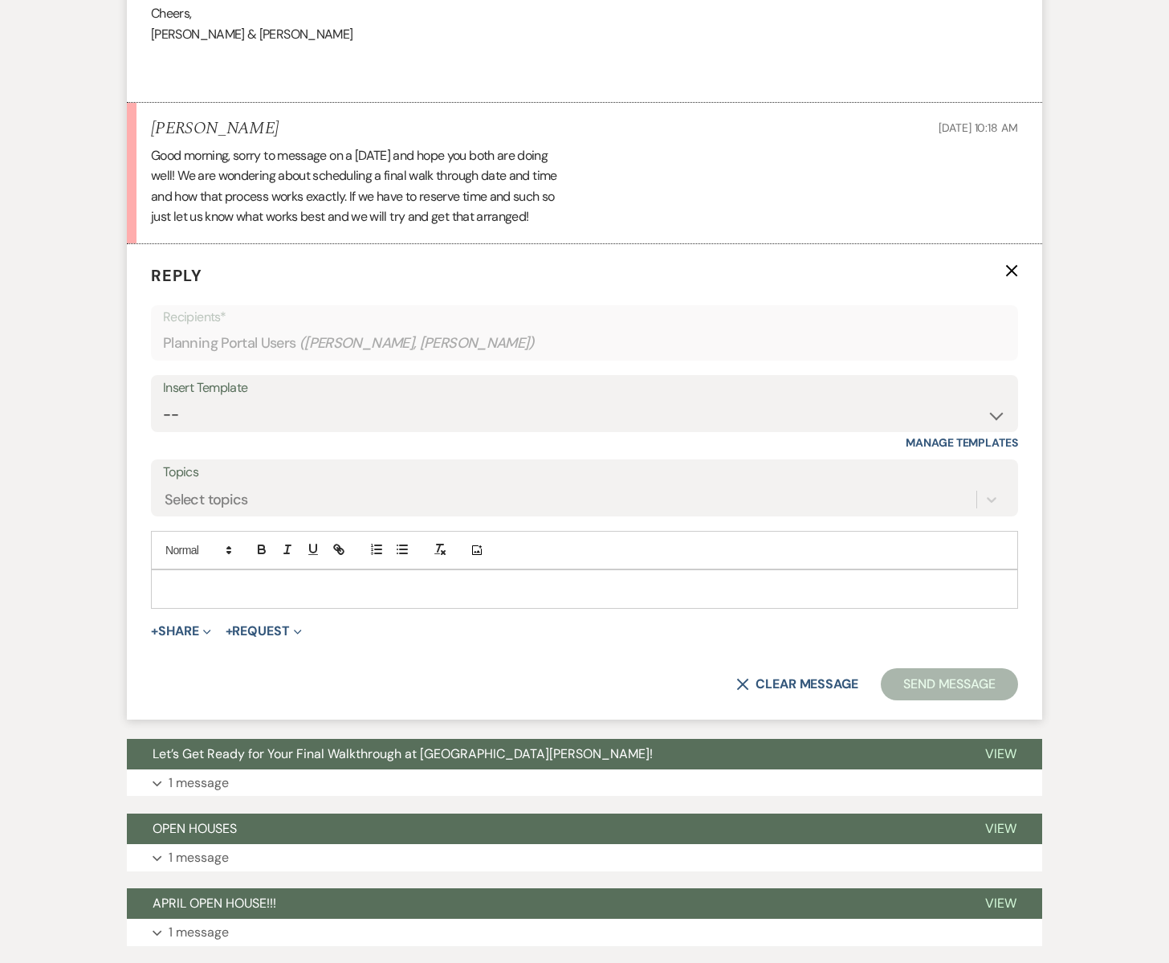
click at [190, 596] on p at bounding box center [585, 589] width 842 height 18
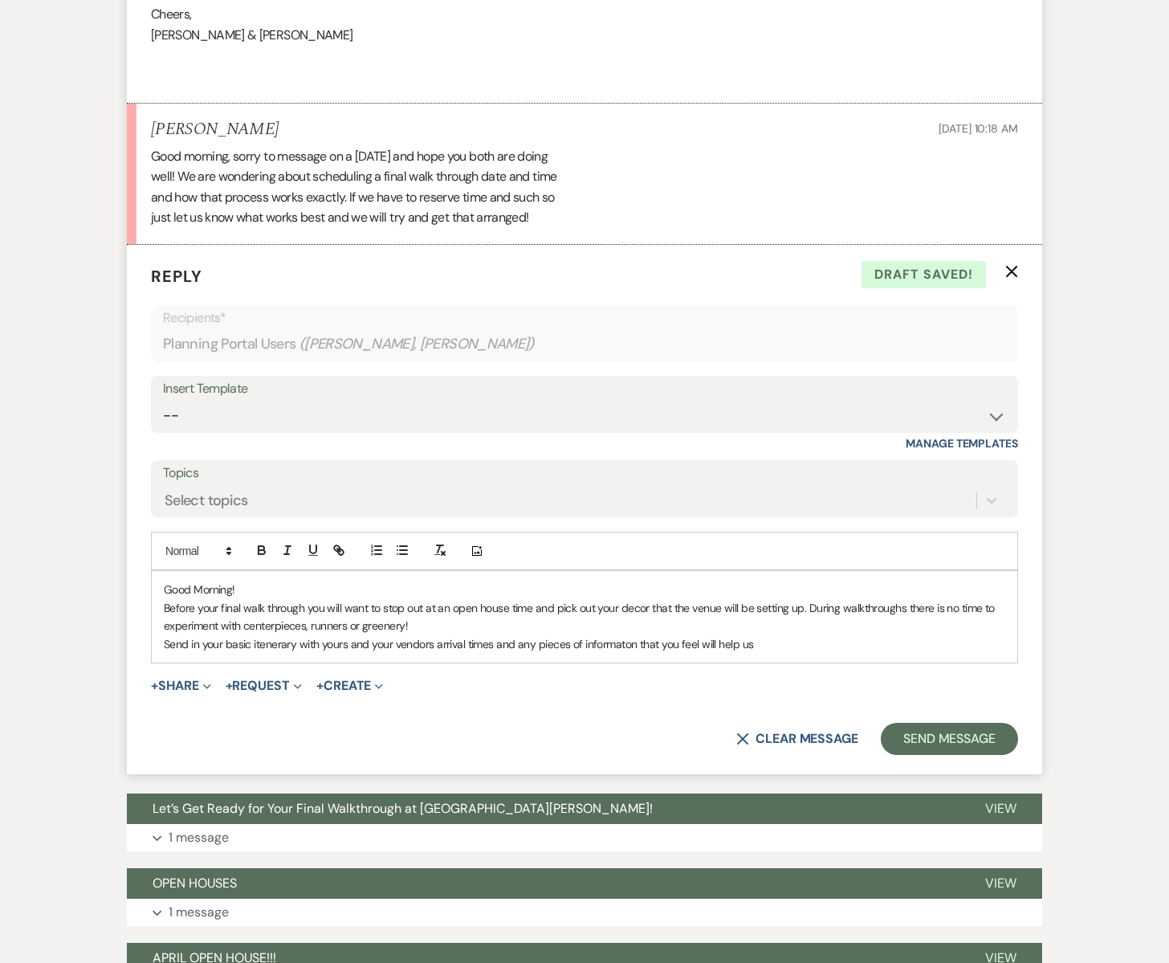
scroll to position [1620, 0]
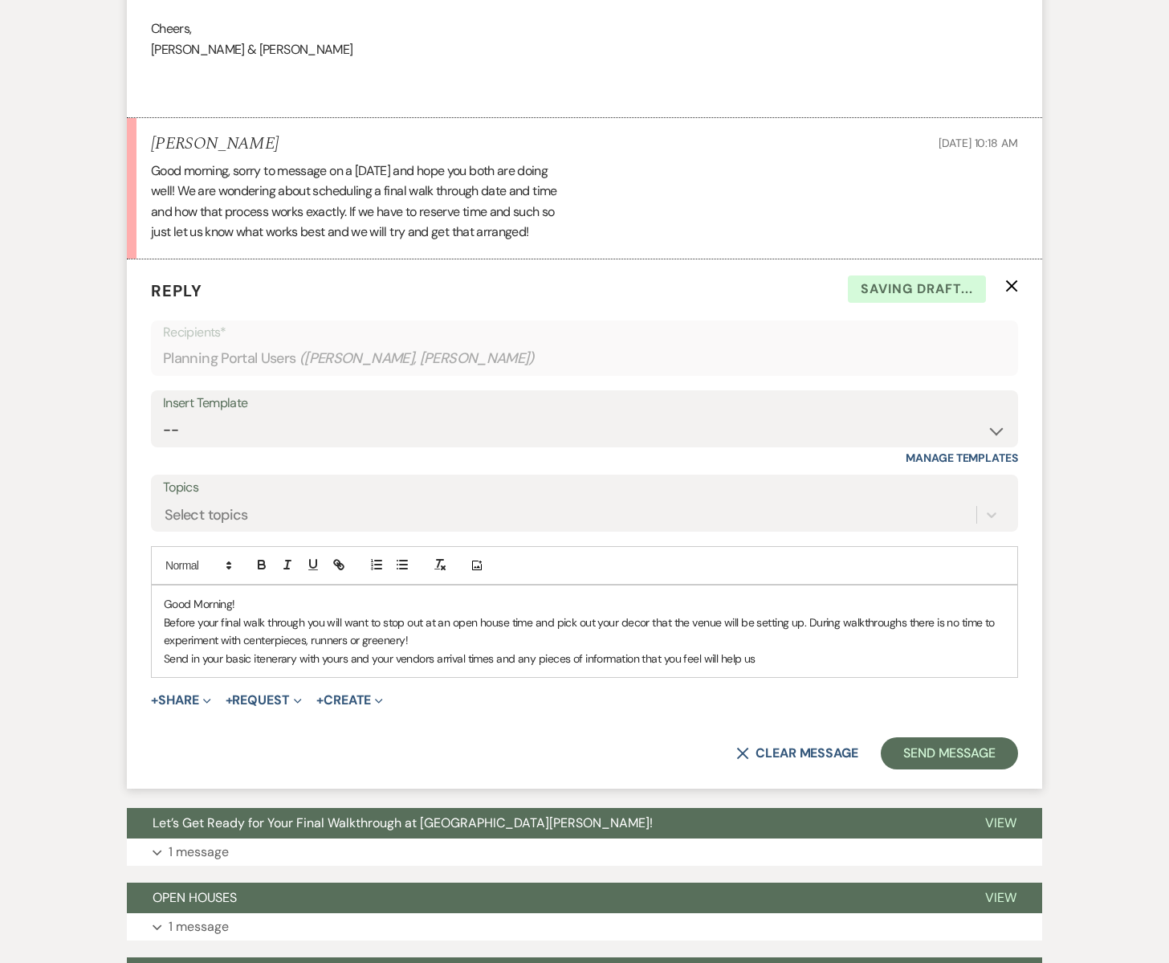
click at [768, 654] on p "Send in your basic itenerary with yours and your vendors arrival times and any …" at bounding box center [585, 659] width 842 height 18
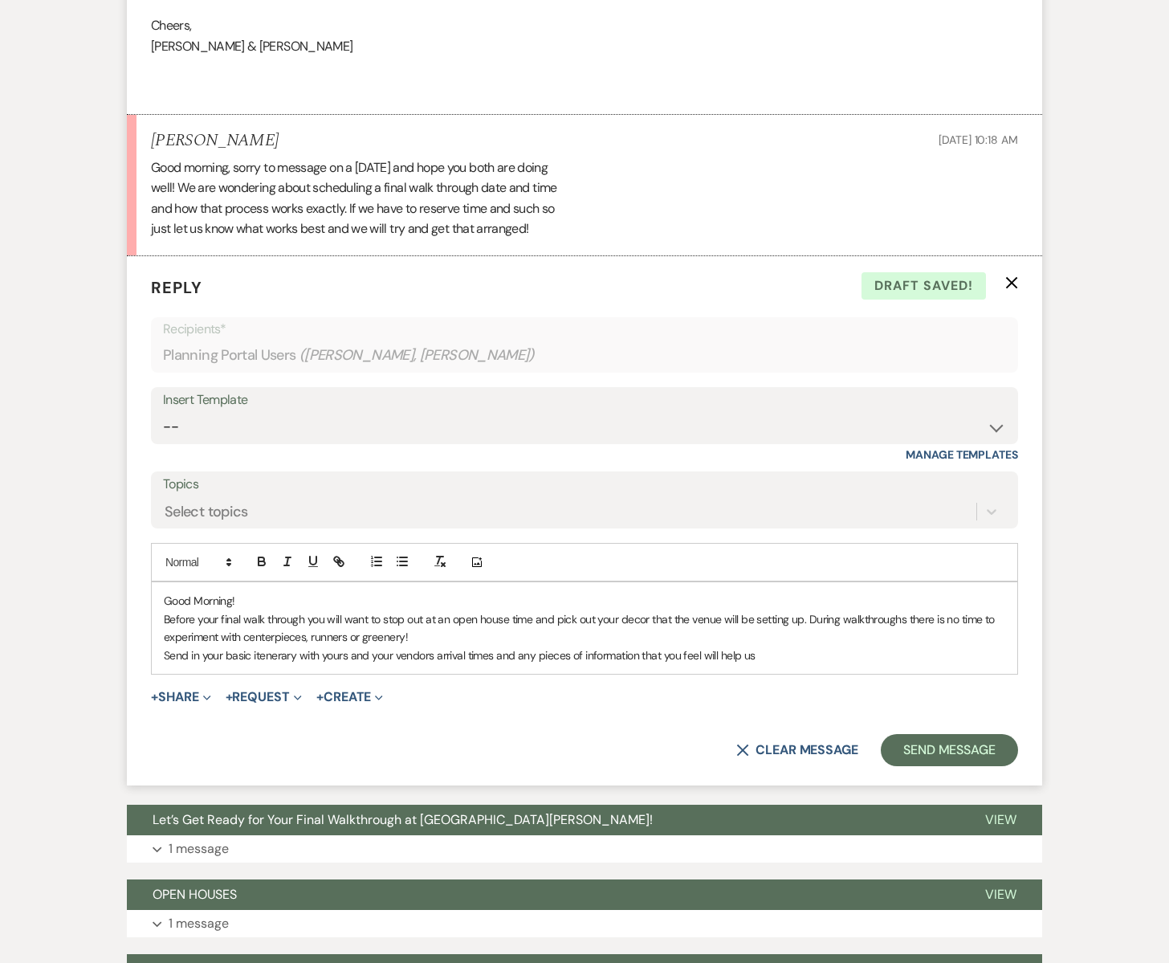
click at [287, 657] on p "Send in your basic itenerary with yours and your vendors arrival times and any …" at bounding box center [585, 655] width 842 height 18
click at [761, 654] on p "Send in your basic itinerary with yours and your vendors arrival times and any …" at bounding box center [585, 655] width 842 height 18
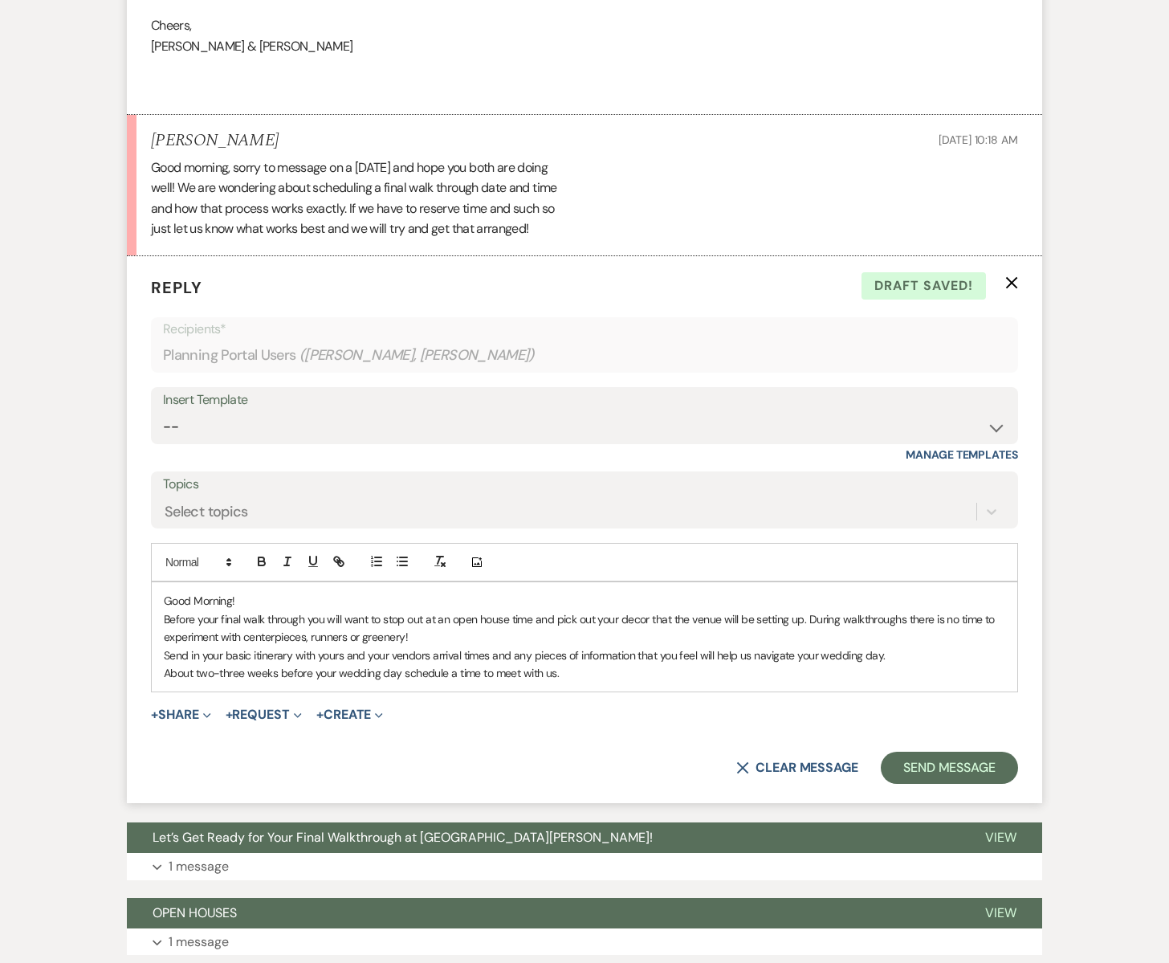
click at [402, 674] on p "About two-three weeks before your wedding day schedule a time to meet with us." at bounding box center [585, 673] width 842 height 18
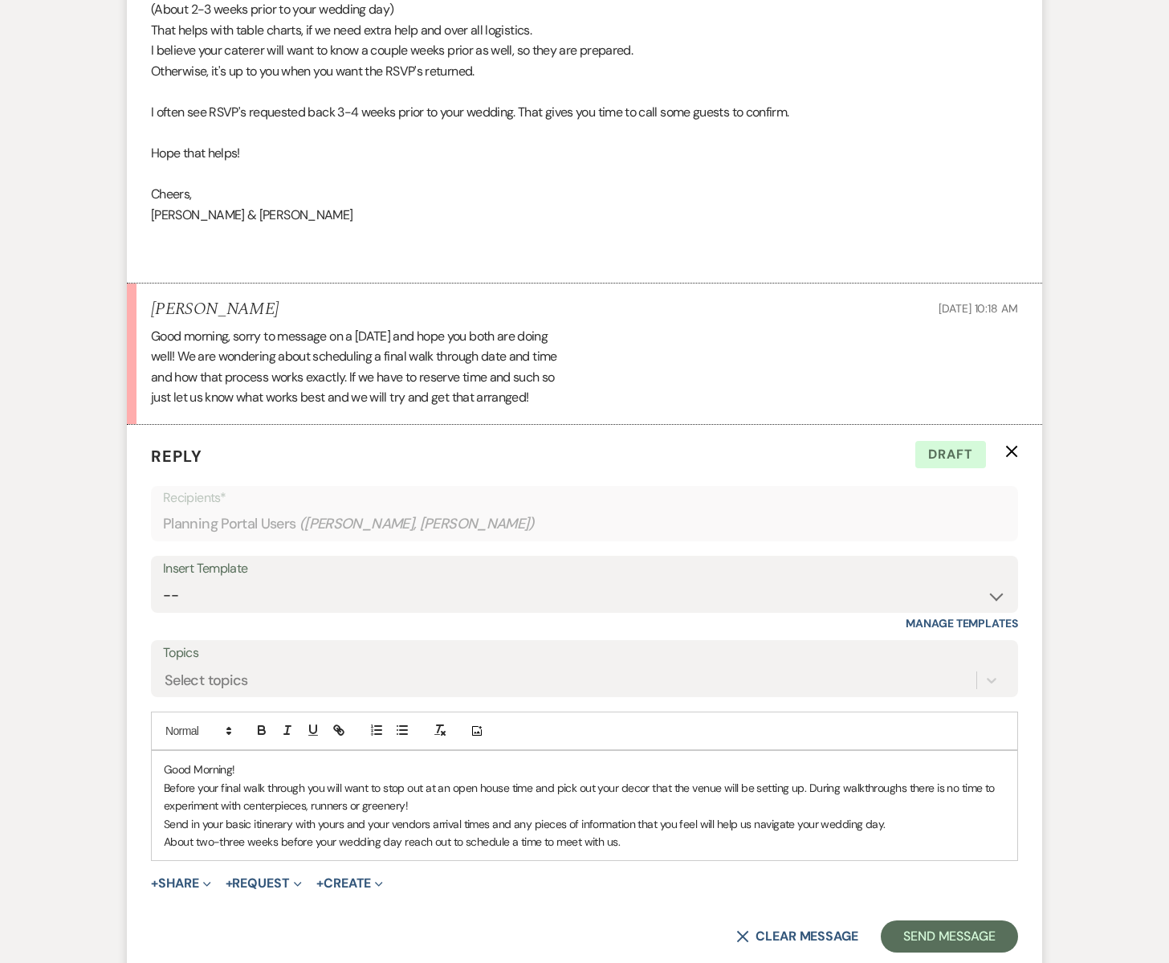
scroll to position [1433, 0]
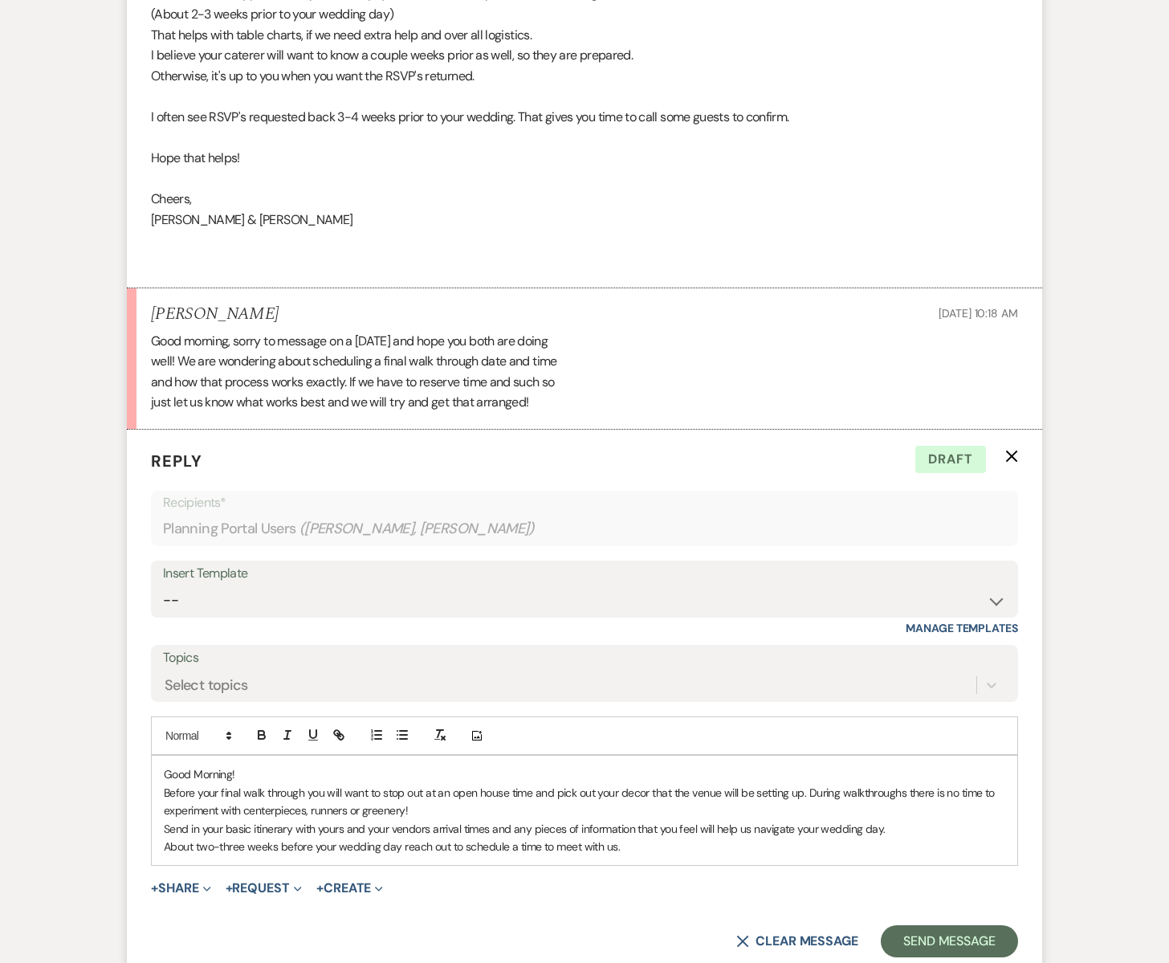
click at [559, 404] on div "Good morning, sorry to message on a Sunday and hope you both are doing well! We…" at bounding box center [584, 372] width 867 height 82
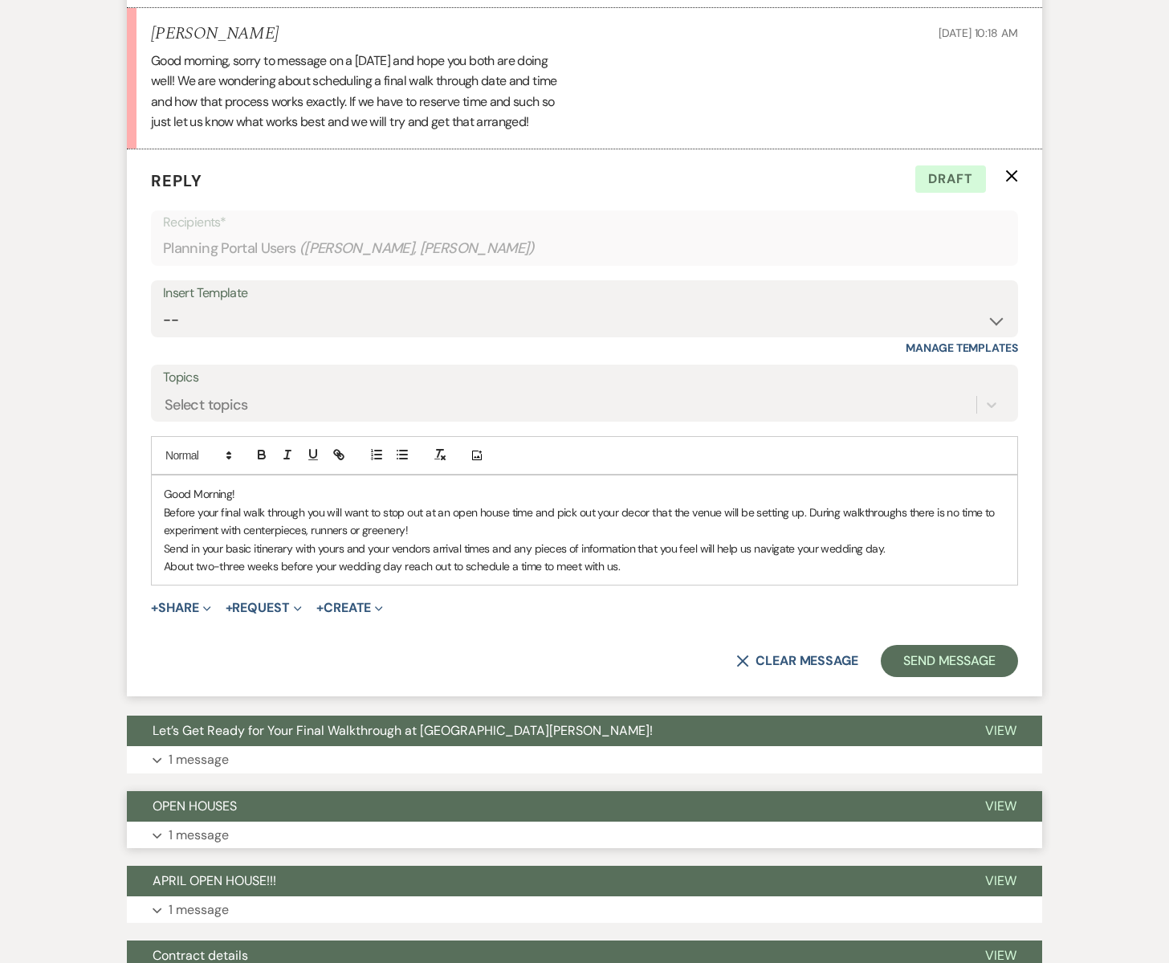
scroll to position [1861, 0]
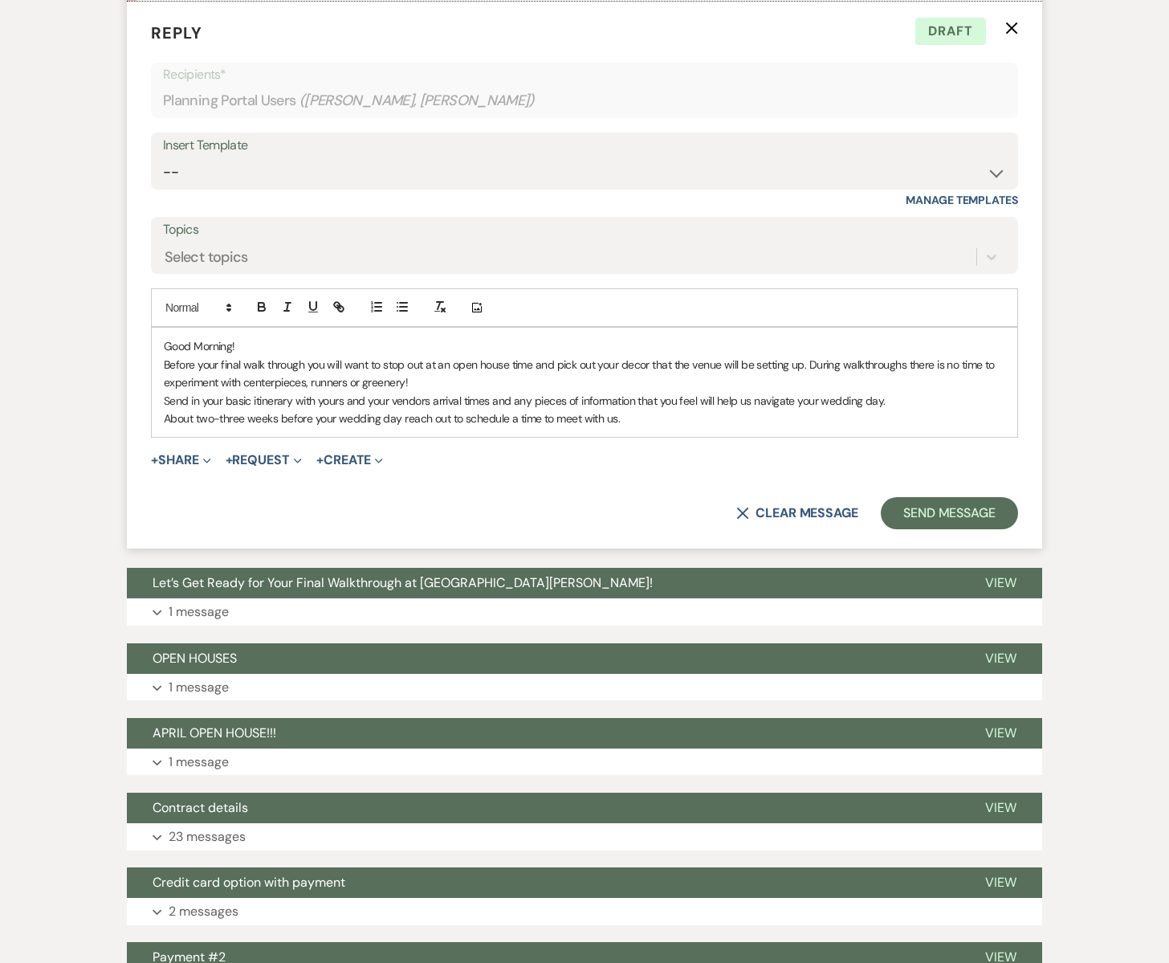
click at [637, 420] on p "About two-three weeks before your wedding day reach out to schedule a time to m…" at bounding box center [585, 419] width 842 height 18
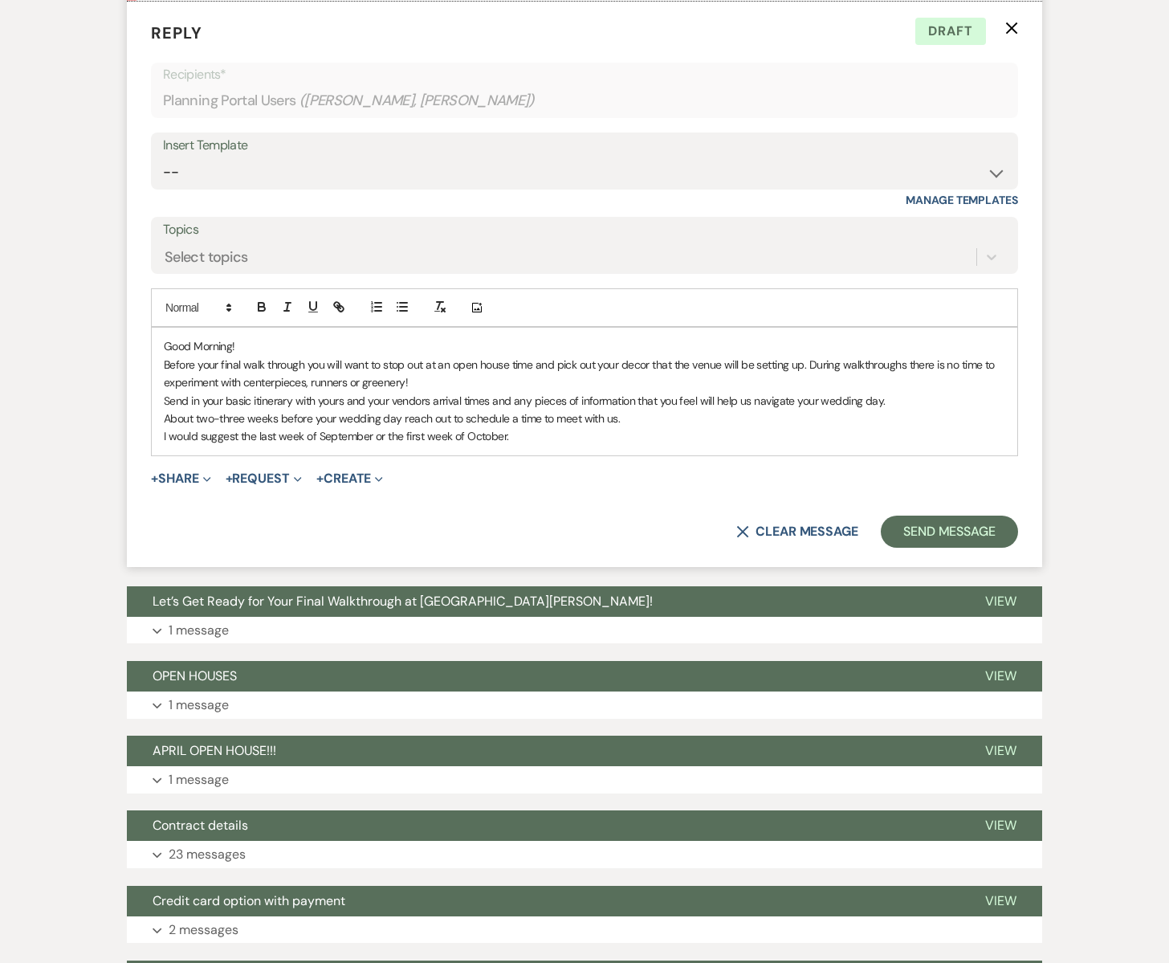
scroll to position [1874, 0]
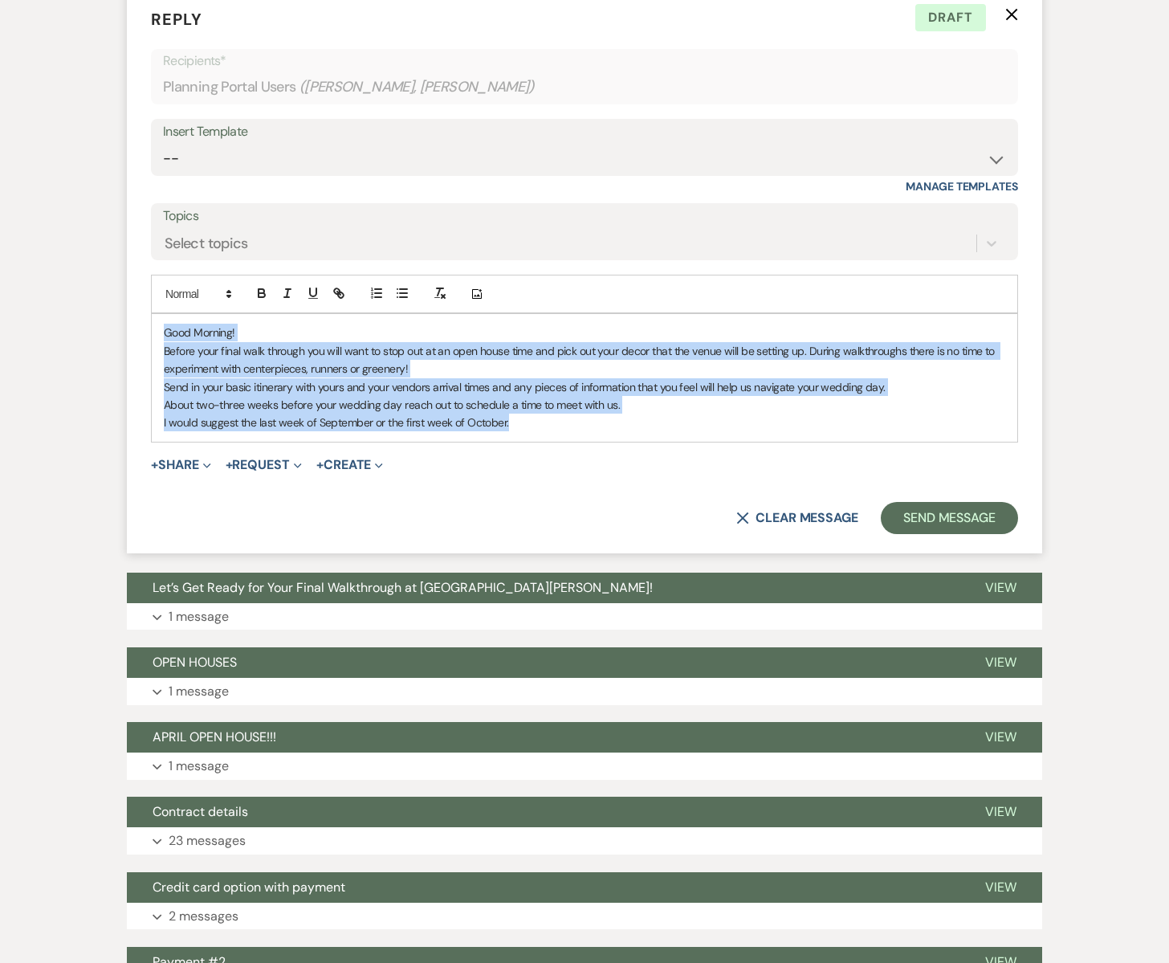
drag, startPoint x: 512, startPoint y: 419, endPoint x: 156, endPoint y: 334, distance: 366.6
click at [156, 334] on div "Good Morning! Before your final walk through you will want to stop out at an op…" at bounding box center [585, 377] width 866 height 127
copy div "Good Morning! Before your final walk through you will want to stop out at an op…"
click at [536, 432] on div "Good Morning! Before your final walk through you will want to stop out at an op…" at bounding box center [585, 377] width 866 height 127
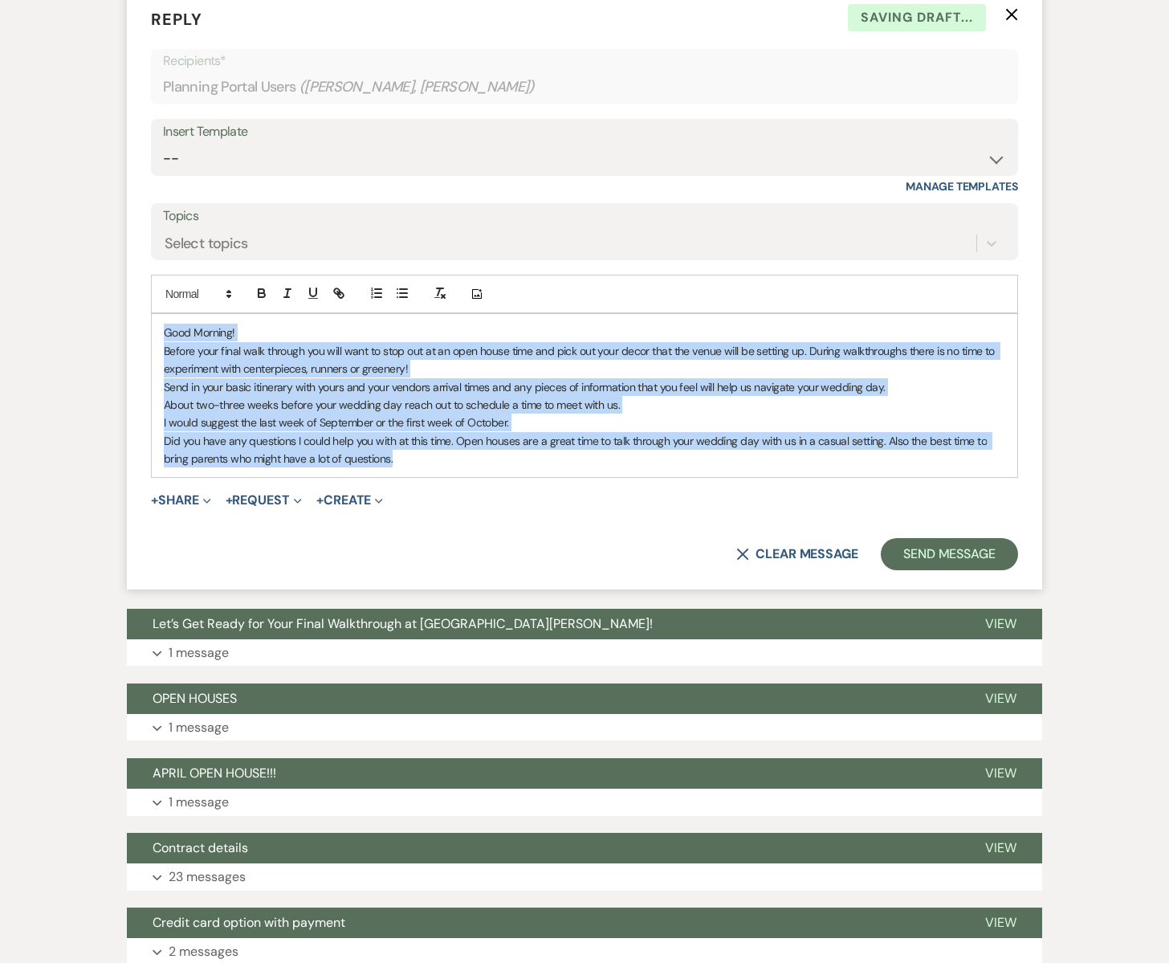
drag, startPoint x: 431, startPoint y: 456, endPoint x: 153, endPoint y: 336, distance: 303.3
click at [153, 336] on div "Good Morning! Before your final walk through you will want to stop out at an op…" at bounding box center [585, 395] width 866 height 163
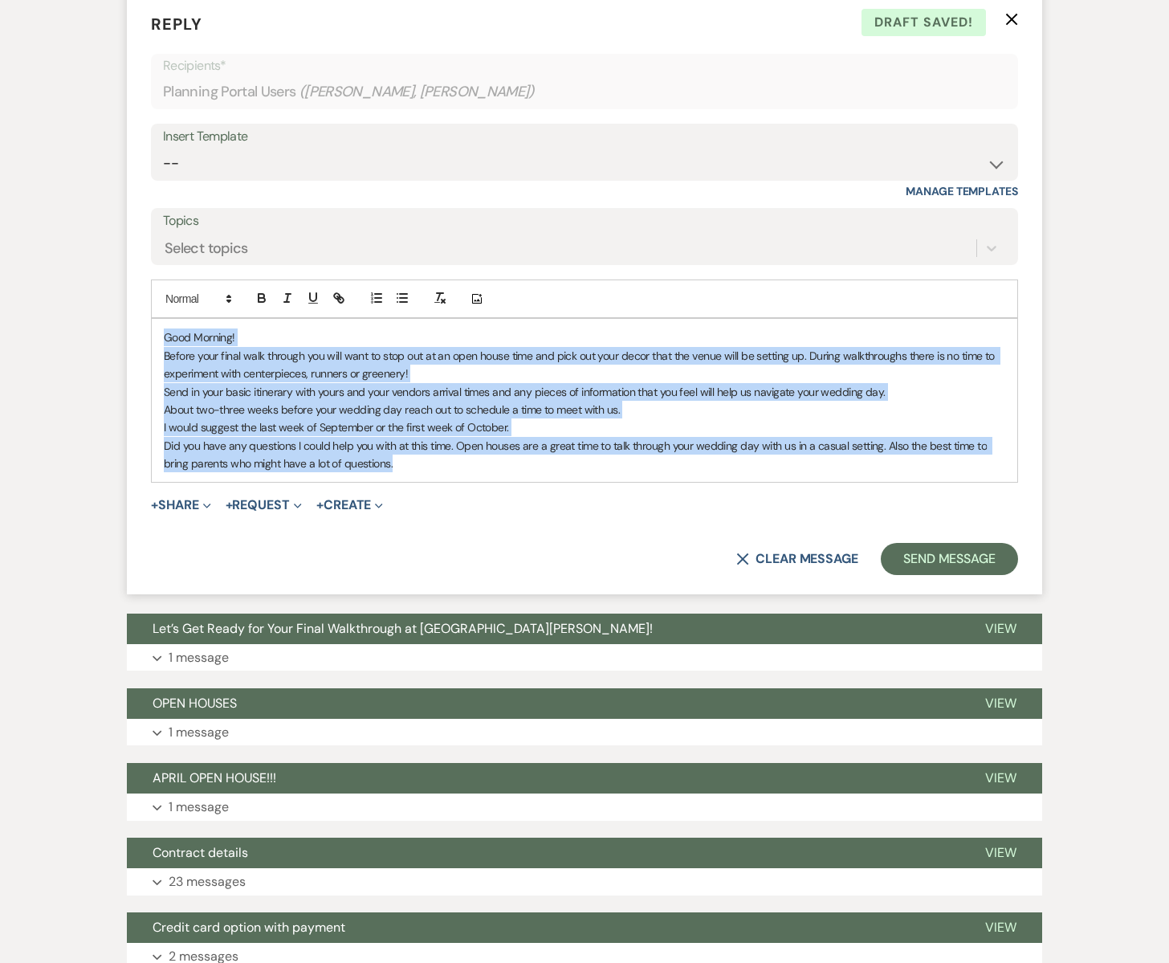
scroll to position [1879, 0]
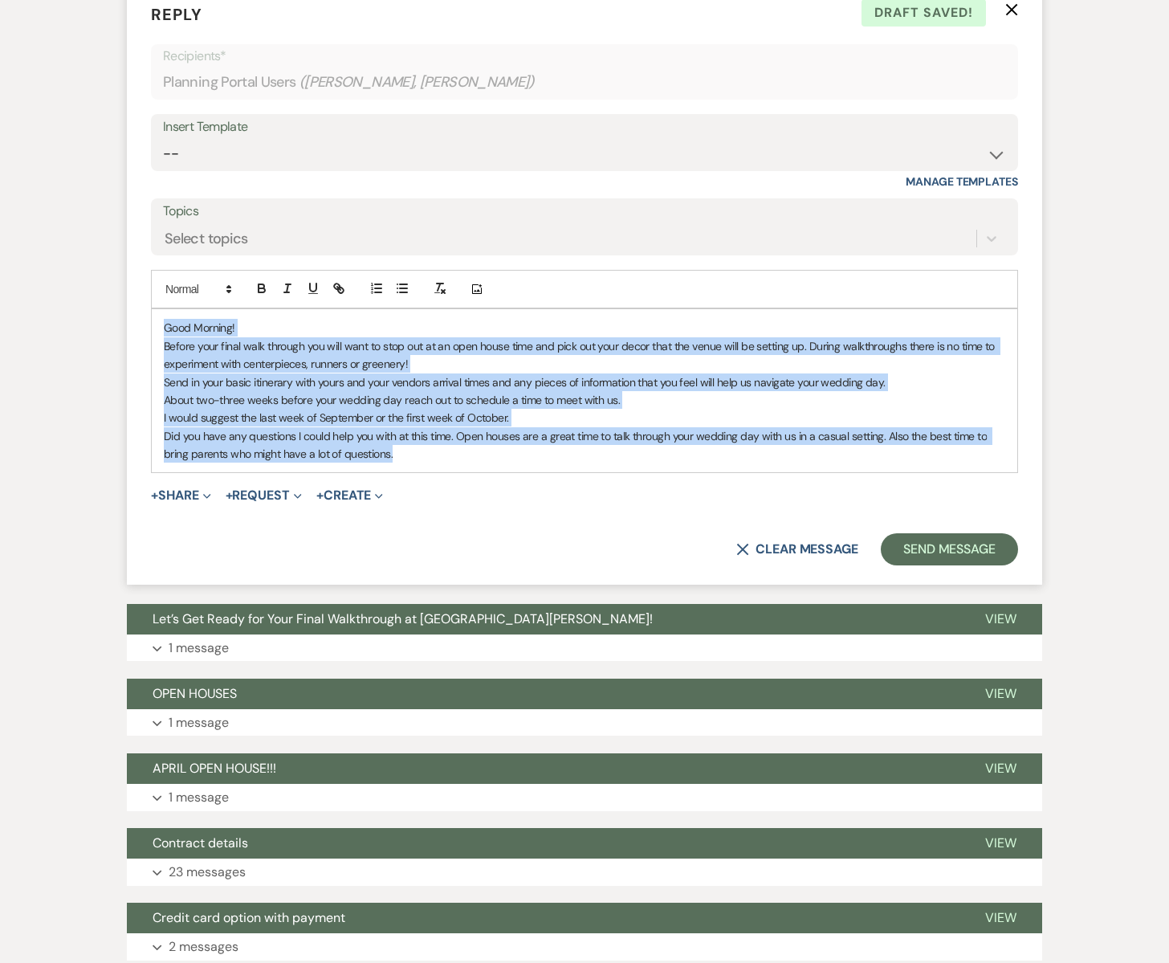
copy div "Good Morning! Before your final walk through you will want to stop out at an op…"
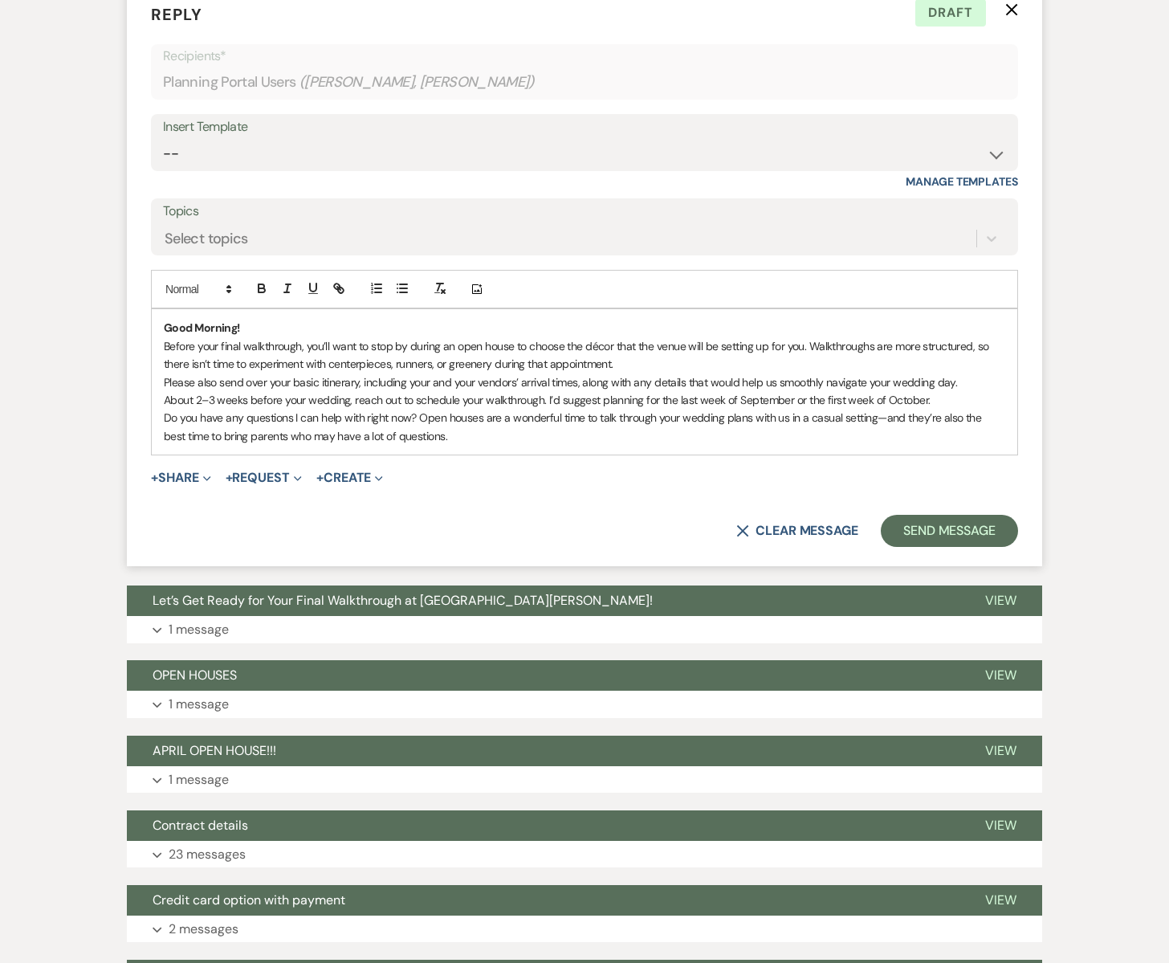
click at [636, 363] on p "Before your final walkthrough, you’ll want to stop by during an open house to c…" at bounding box center [585, 355] width 842 height 36
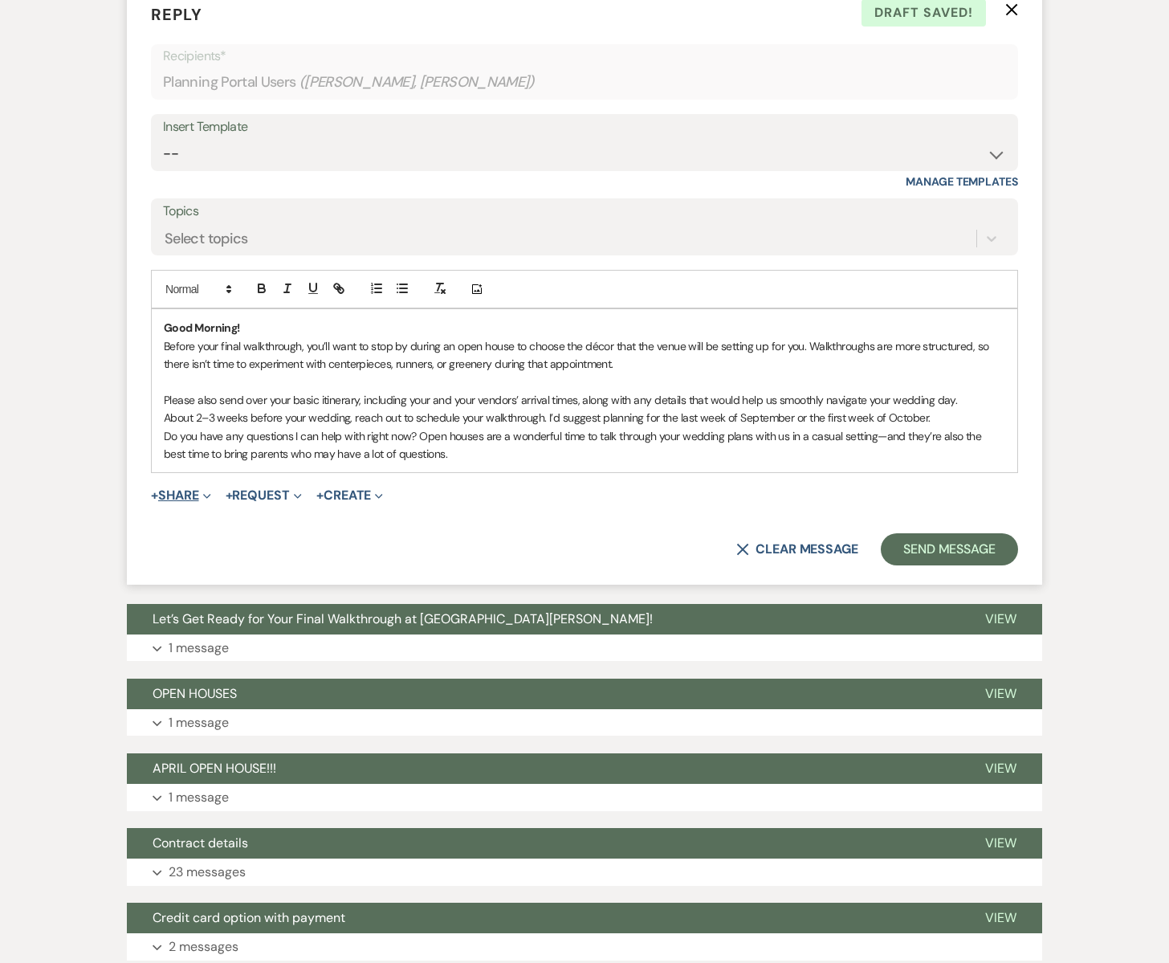
click at [174, 493] on button "+ Share Expand" at bounding box center [181, 495] width 60 height 13
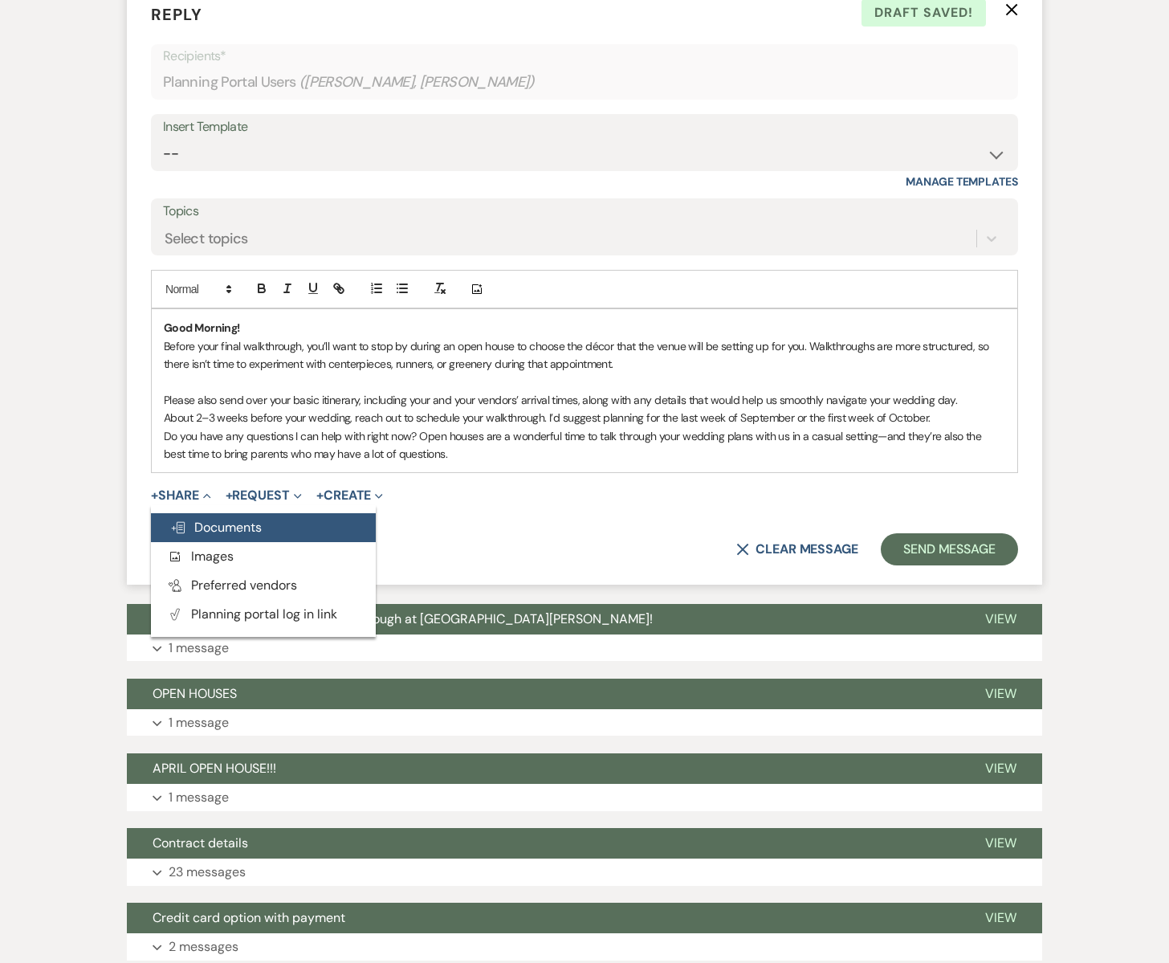
click at [206, 517] on button "Doc Upload Documents" at bounding box center [263, 527] width 225 height 29
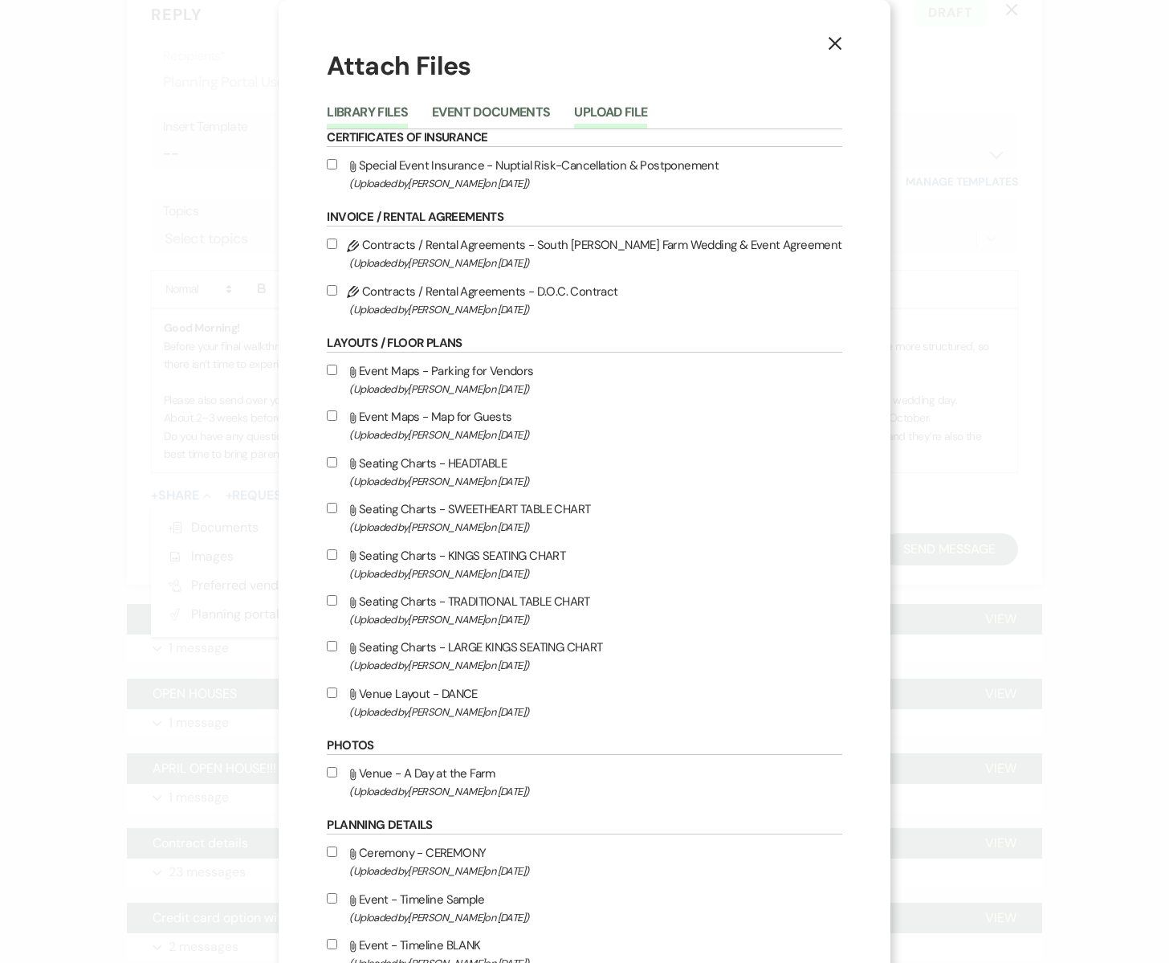
click at [632, 108] on button "Upload File" at bounding box center [610, 117] width 73 height 22
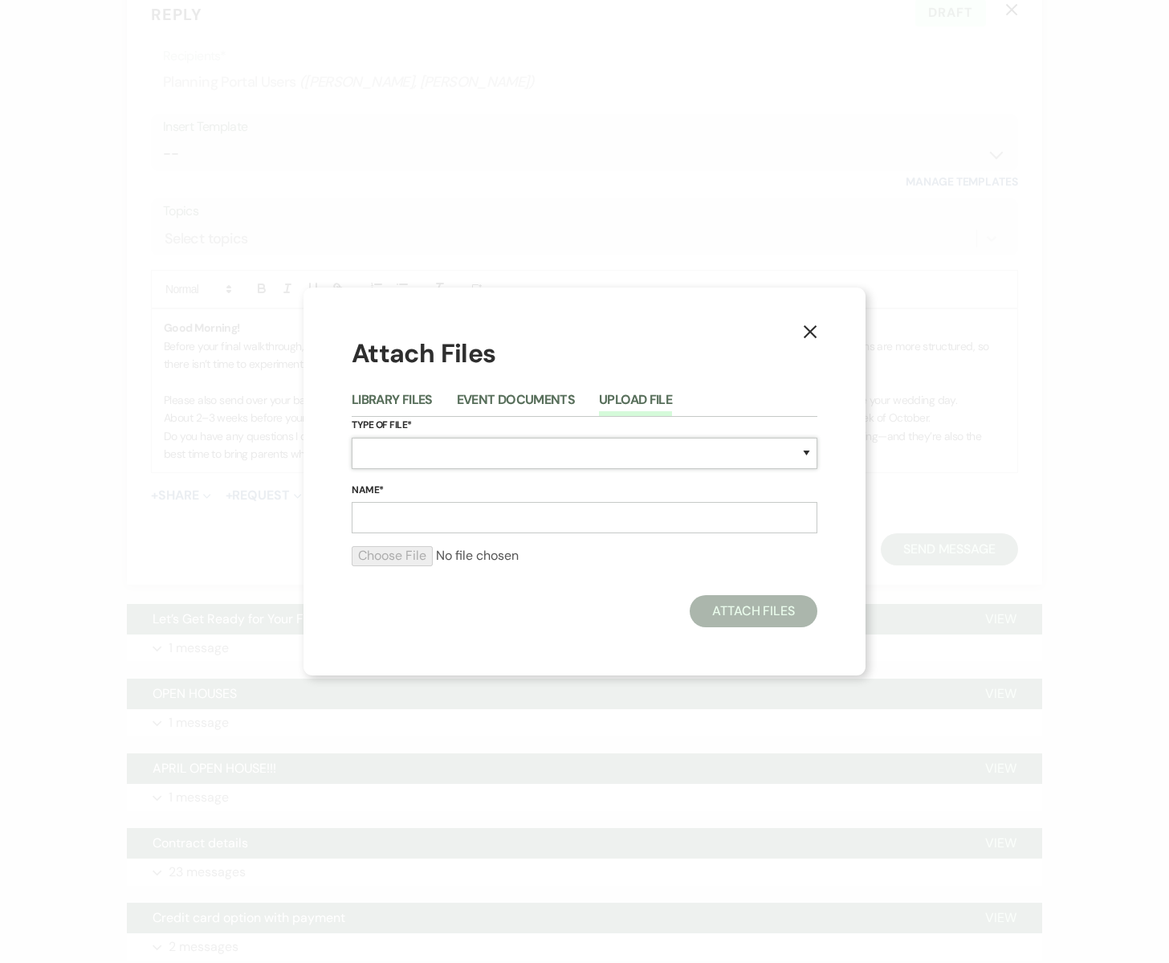
click at [388, 453] on select "Special Event Insurance Vendor Certificate of Insurance Contracts / Rental Agre…" at bounding box center [585, 453] width 466 height 31
select select "0"
click at [352, 438] on select "Special Event Insurance Vendor Certificate of Insurance Contracts / Rental Agre…" at bounding box center [585, 453] width 466 height 31
click at [383, 520] on input "Name*" at bounding box center [585, 517] width 466 height 31
type input "OPEN HOUSES"
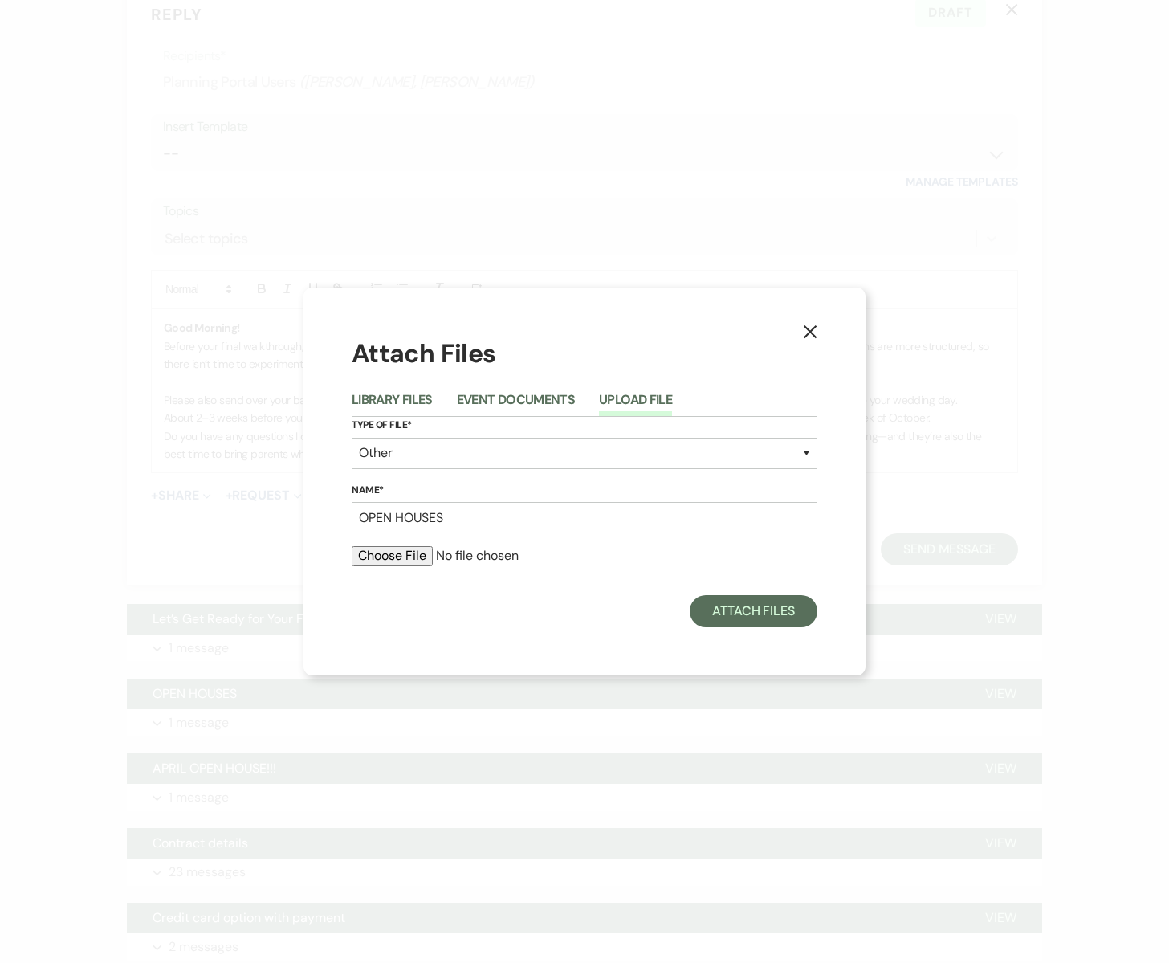
click at [397, 560] on input "file" at bounding box center [585, 555] width 466 height 19
type input "C:\fakepath\2025 Open Houses.jpg"
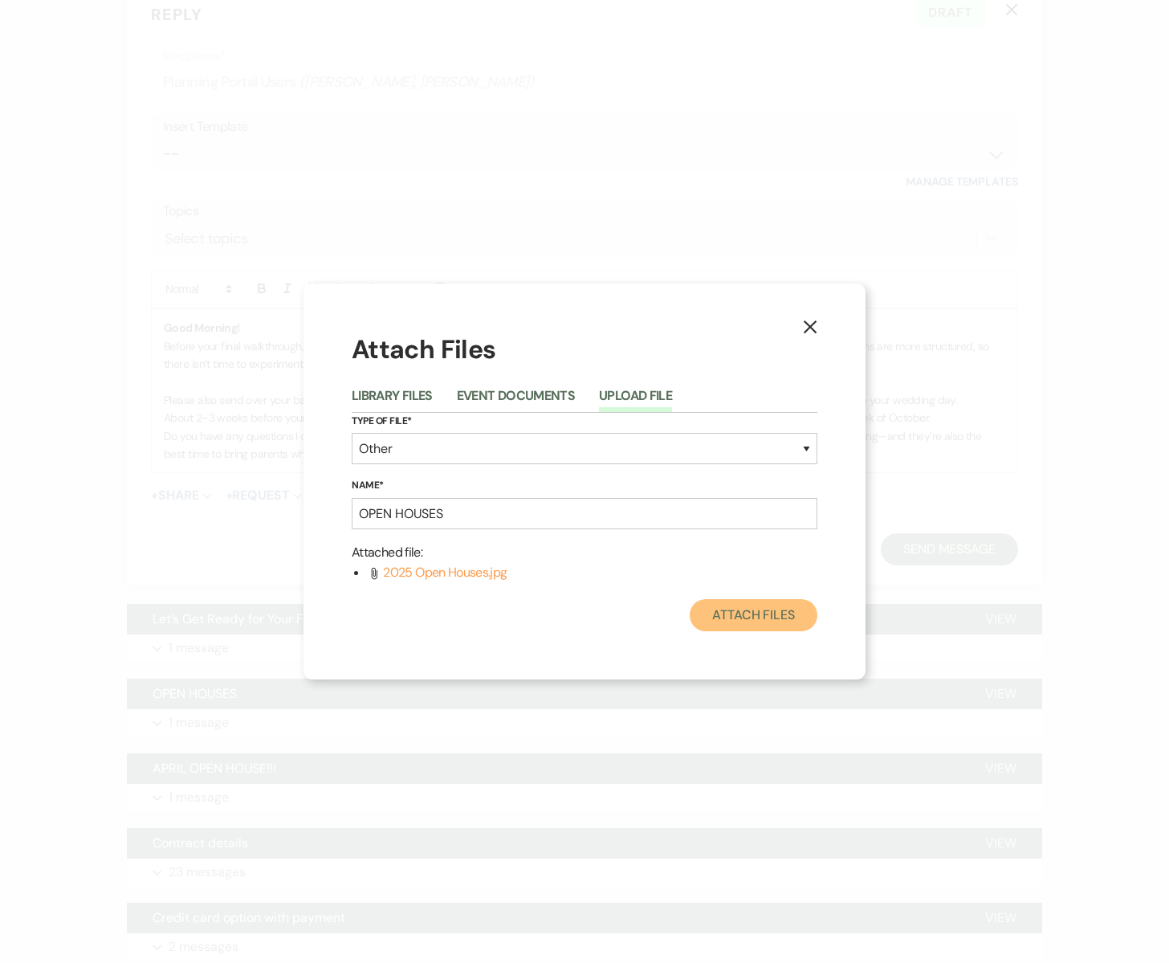
click at [720, 624] on button "Attach Files" at bounding box center [754, 615] width 128 height 32
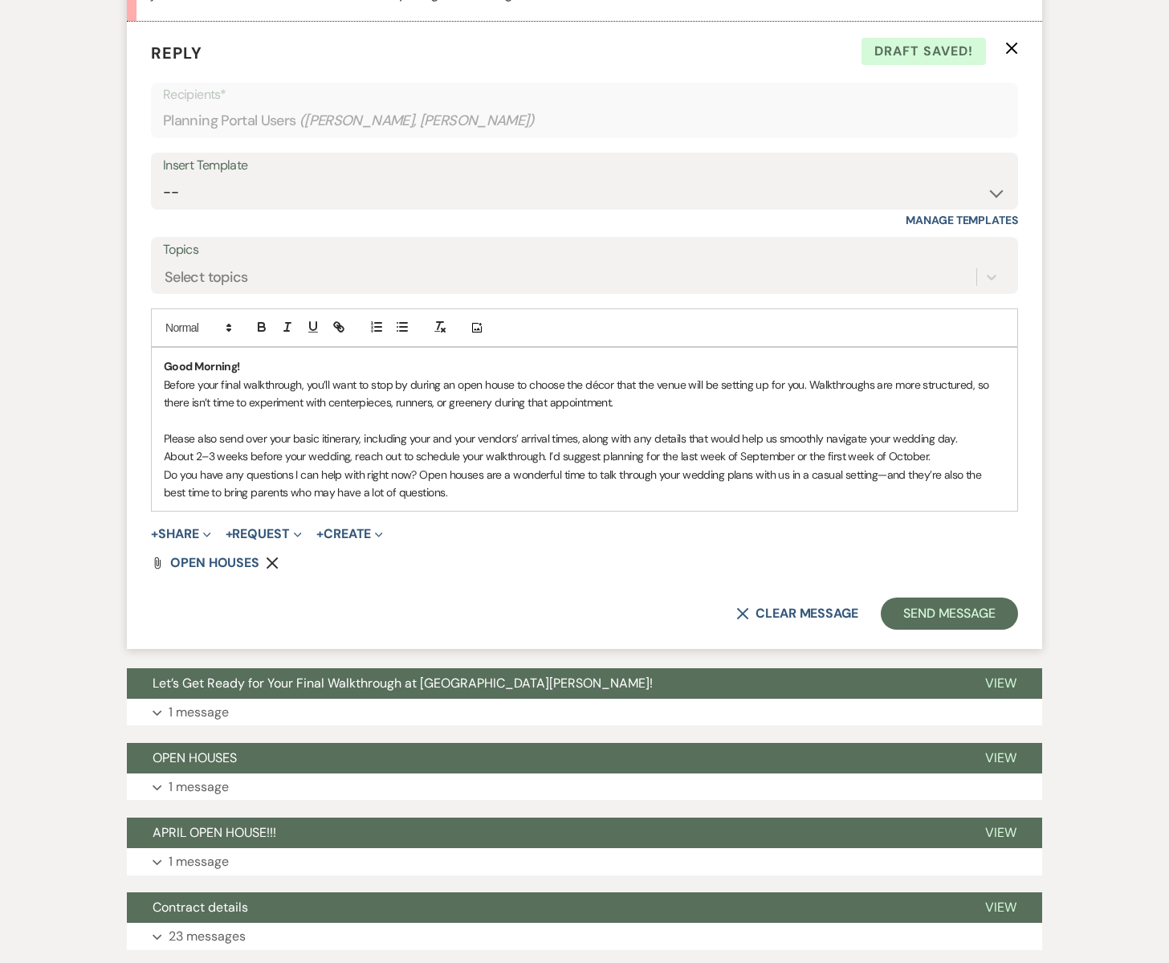
scroll to position [1840, 0]
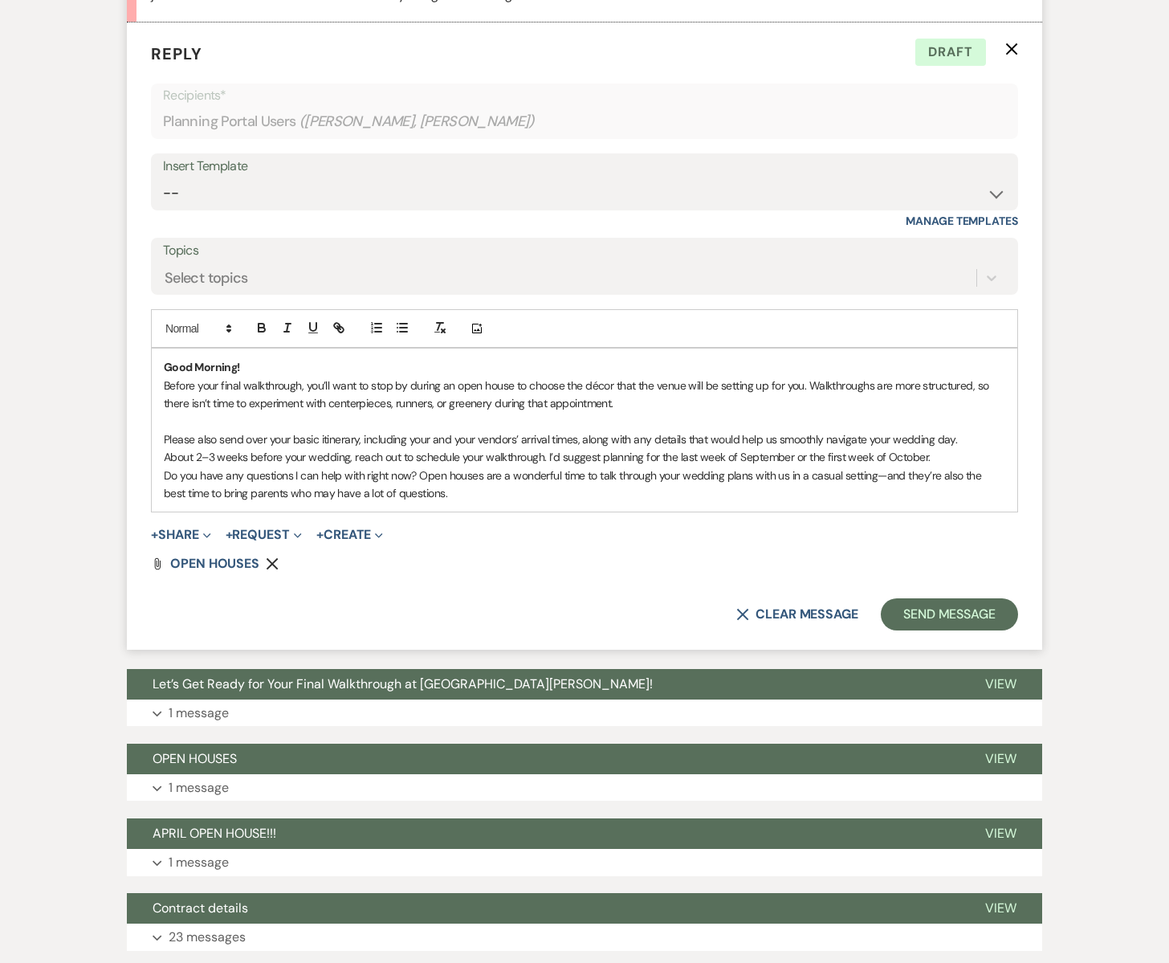
click at [359, 442] on p "Please also send over your basic itinerary, including your and your vendors’ ar…" at bounding box center [585, 439] width 842 height 18
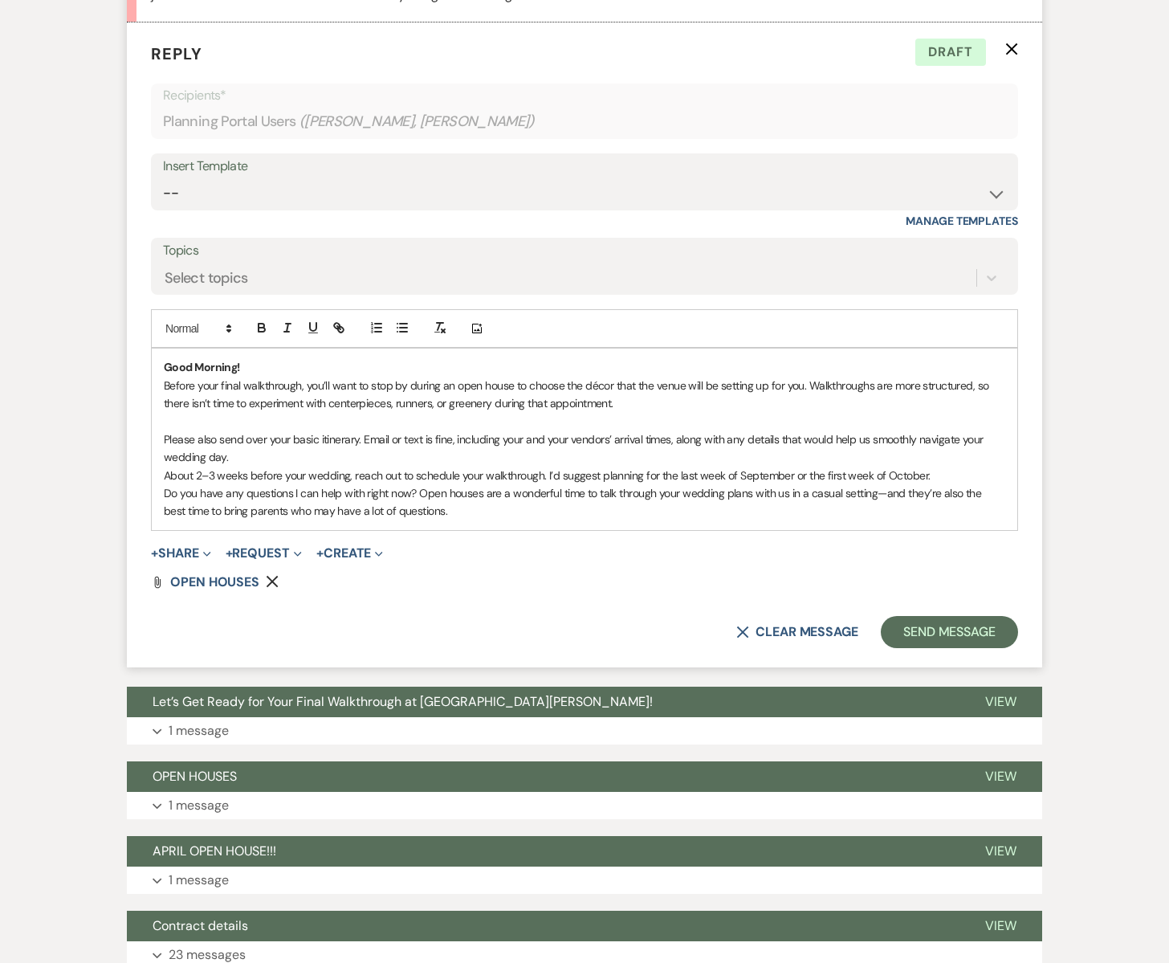
click at [569, 438] on p "Please also send over your basic itinerary. Email or text is fine, including yo…" at bounding box center [585, 448] width 842 height 36
click at [524, 438] on p "Please also send over your basic itinerary. Email or text is fine, including yo…" at bounding box center [585, 448] width 842 height 36
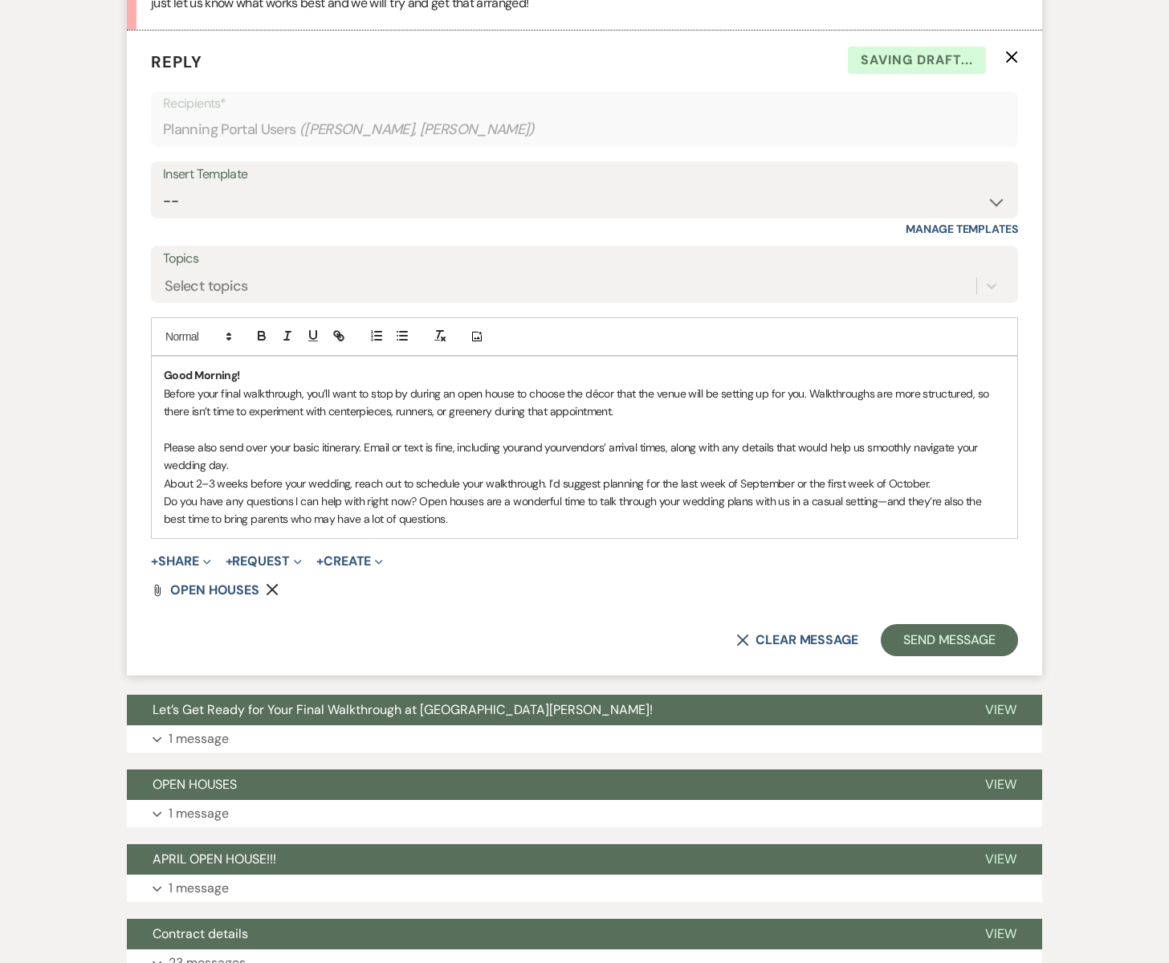
click at [565, 446] on p "Please also send over your basic itinerary. Email or text is fine, including yo…" at bounding box center [585, 456] width 842 height 36
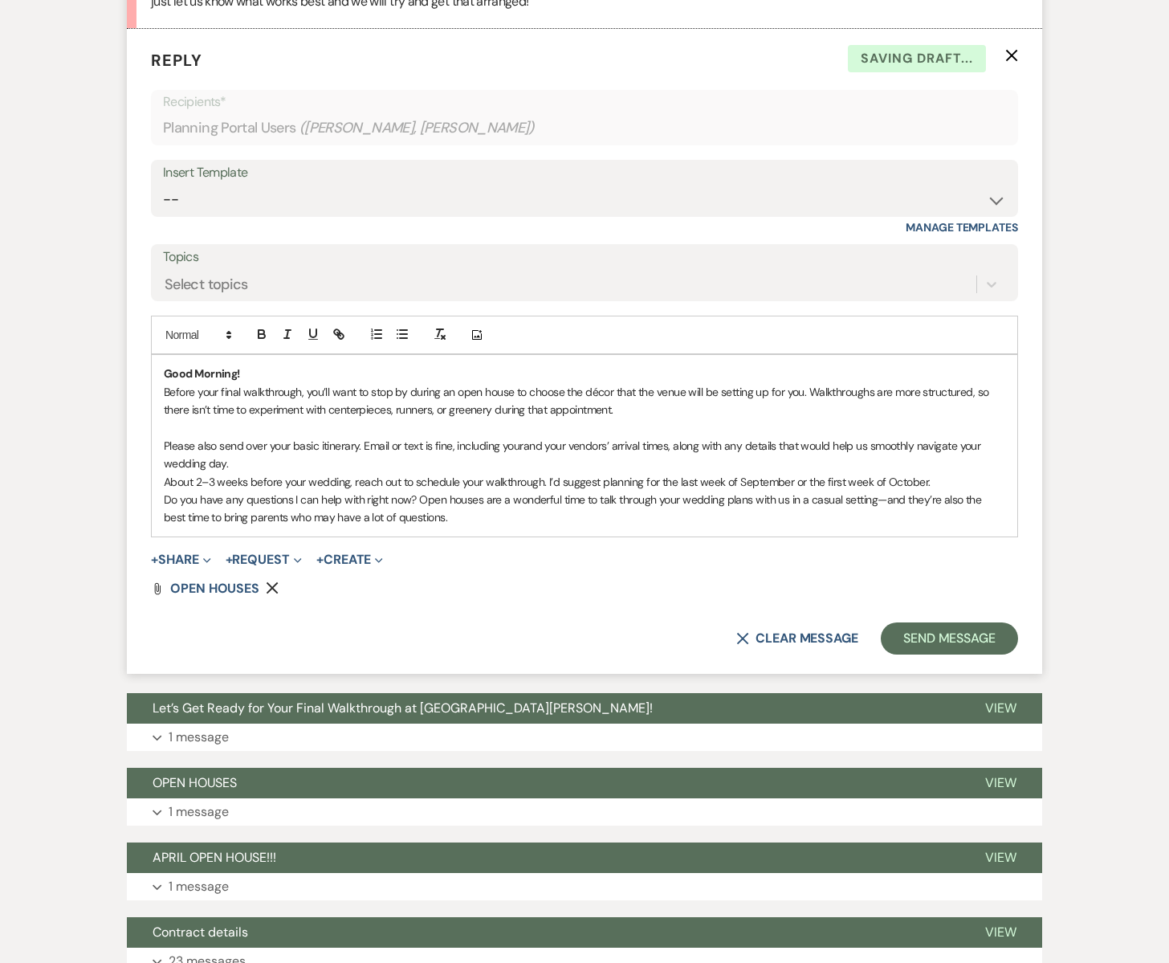
click at [520, 448] on p "Please also send over your basic itinerary. Email or text is fine, including yo…" at bounding box center [585, 455] width 842 height 36
click at [524, 447] on p "Please also send over your basic itinerary. Email or text is fine, including yo…" at bounding box center [585, 455] width 842 height 36
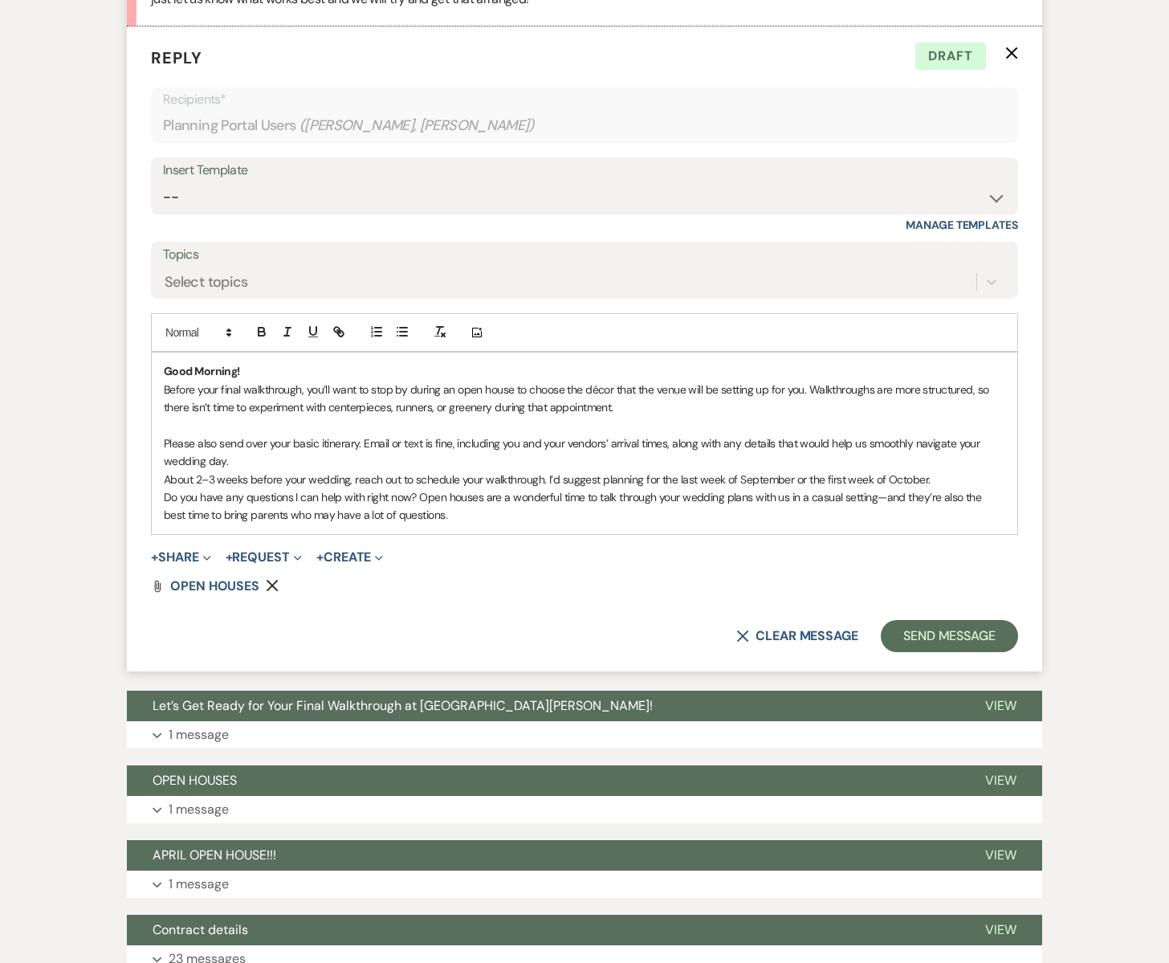
scroll to position [1839, 0]
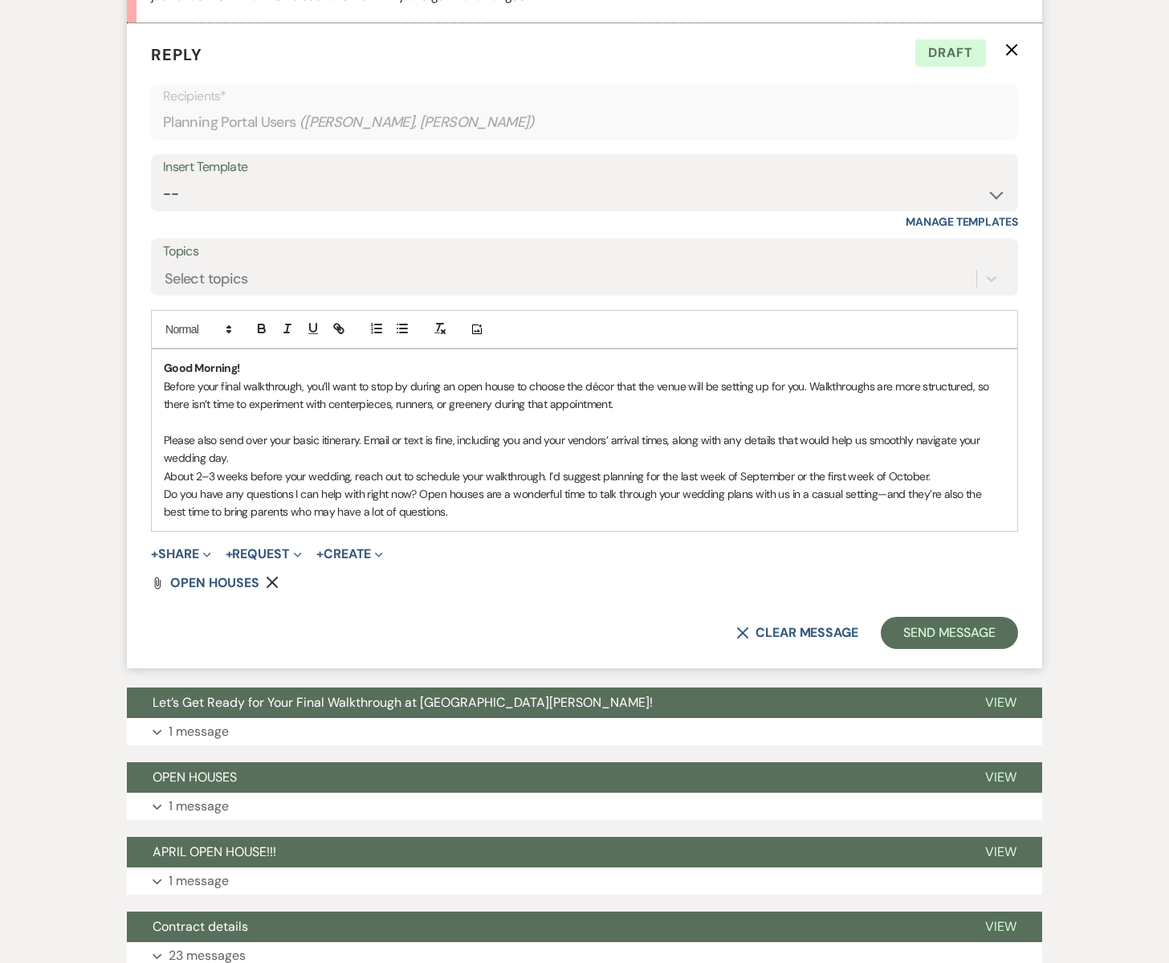
click at [275, 463] on p "Please also send over your basic itinerary. Email or text is fine, including yo…" at bounding box center [585, 449] width 842 height 36
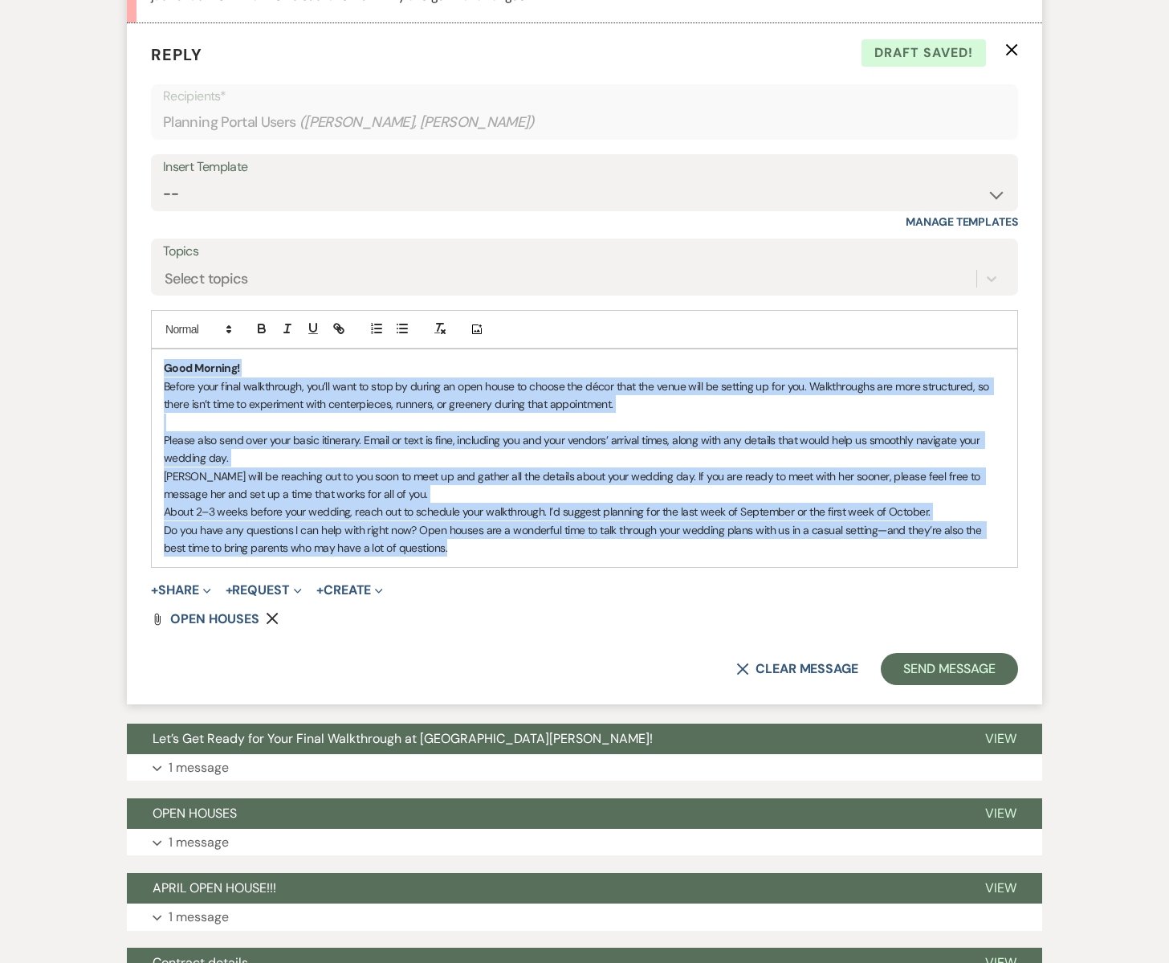
drag, startPoint x: 160, startPoint y: 368, endPoint x: 471, endPoint y: 550, distance: 361.0
click at [471, 550] on div "Good Morning! Before your final walkthrough, you’ll want to stop by during an o…" at bounding box center [585, 457] width 866 height 217
copy div "Good Morning! Before your final walkthrough, you’ll want to stop by during an o…"
click at [197, 487] on p "Emily will be reaching out to you soon to meet up and gather all the details ab…" at bounding box center [585, 485] width 842 height 36
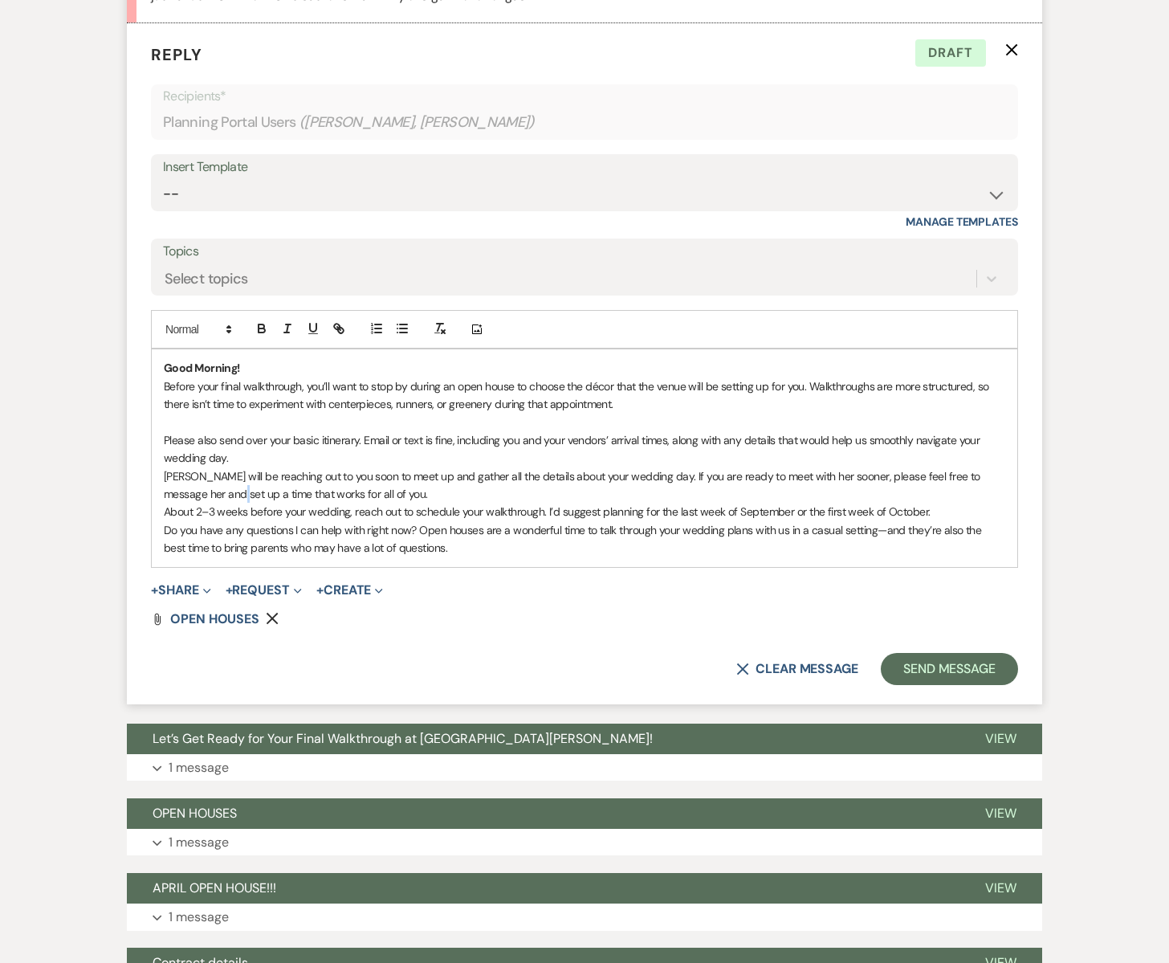
drag, startPoint x: 197, startPoint y: 487, endPoint x: 436, endPoint y: 511, distance: 240.4
click at [434, 505] on div "Good Morning! Before your final walkthrough, you’ll want to stop by during an o…" at bounding box center [585, 457] width 866 height 217
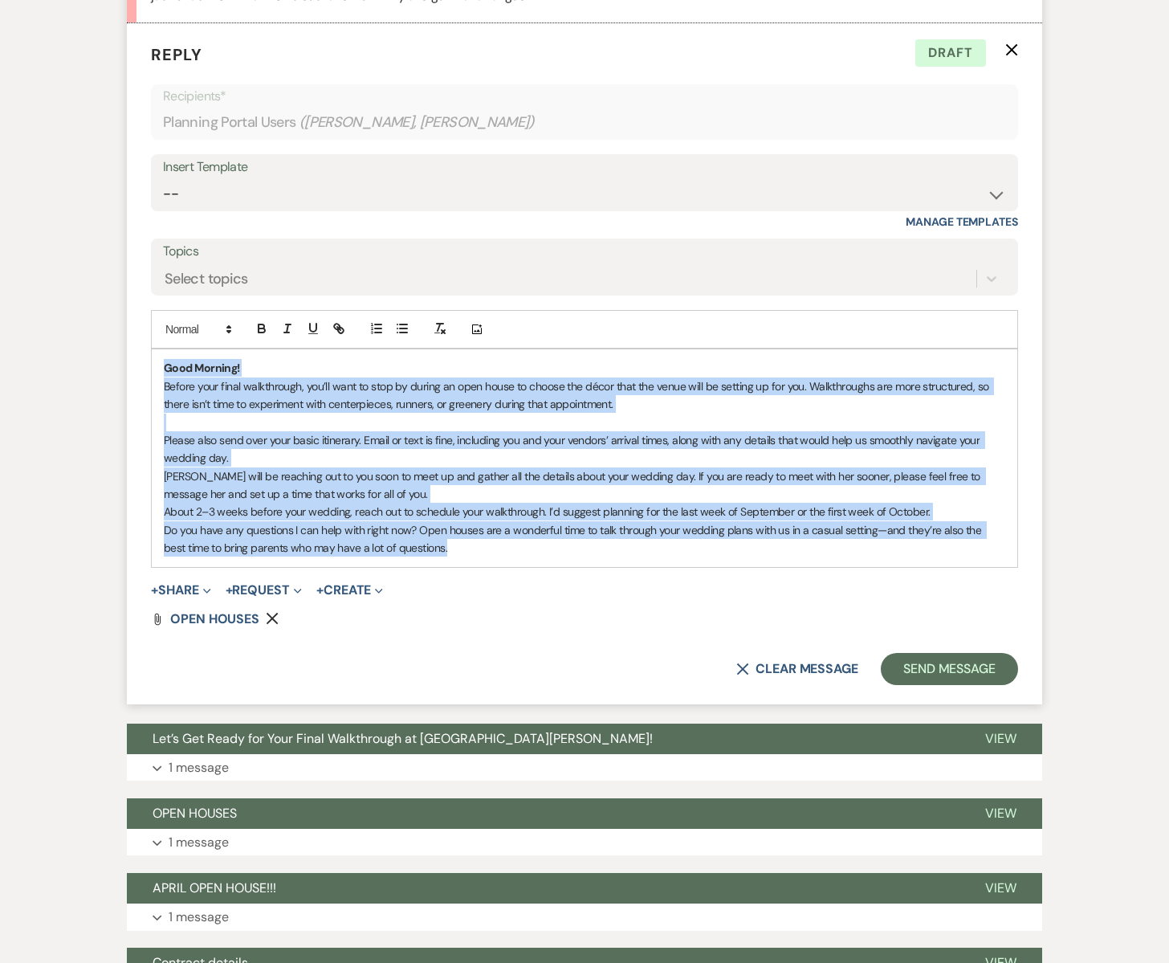
drag, startPoint x: 439, startPoint y: 556, endPoint x: 158, endPoint y: 361, distance: 341.7
click at [158, 361] on div "Good Morning! Before your final walkthrough, you’ll want to stop by during an o…" at bounding box center [585, 457] width 866 height 217
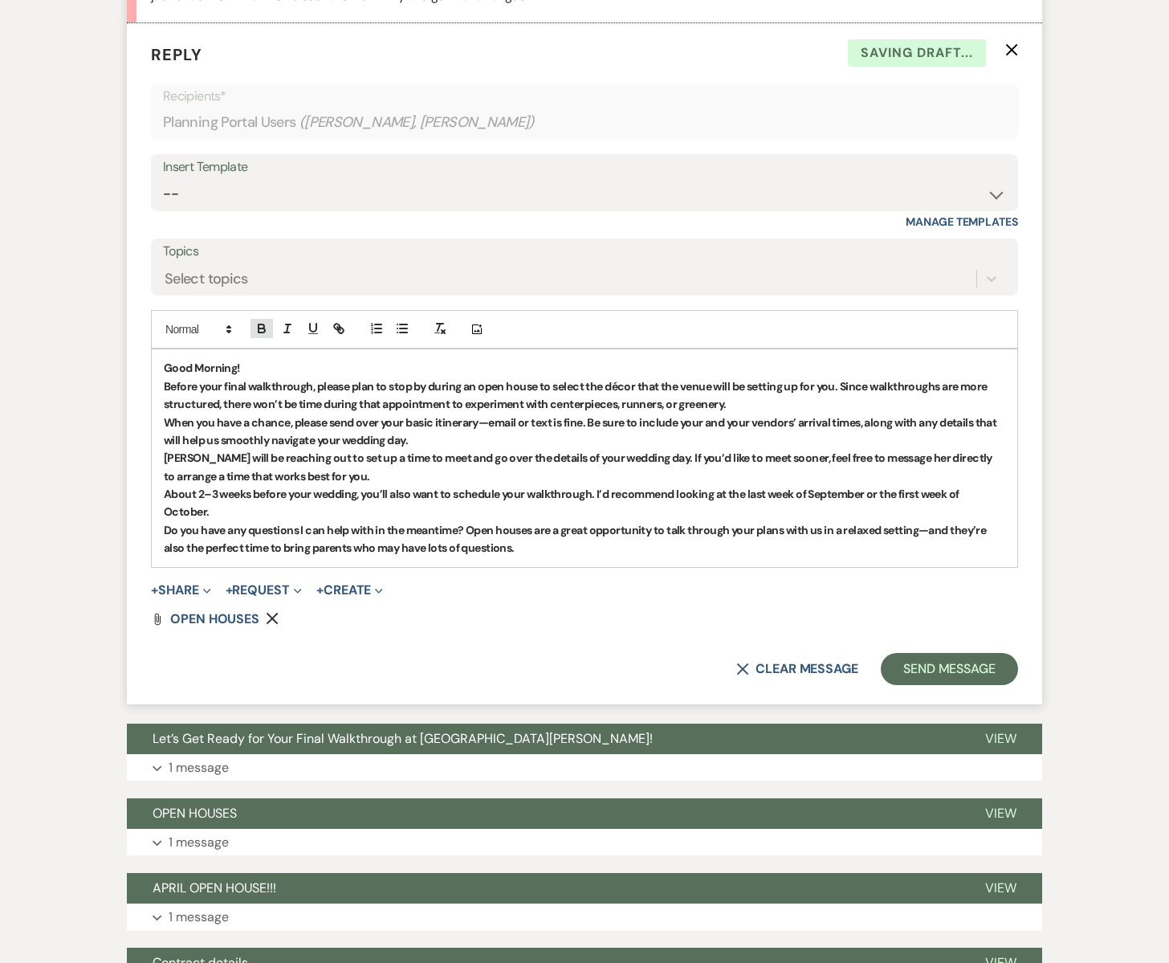
click at [264, 332] on icon "button" at bounding box center [262, 330] width 6 height 4
click at [263, 334] on icon "button" at bounding box center [262, 328] width 14 height 14
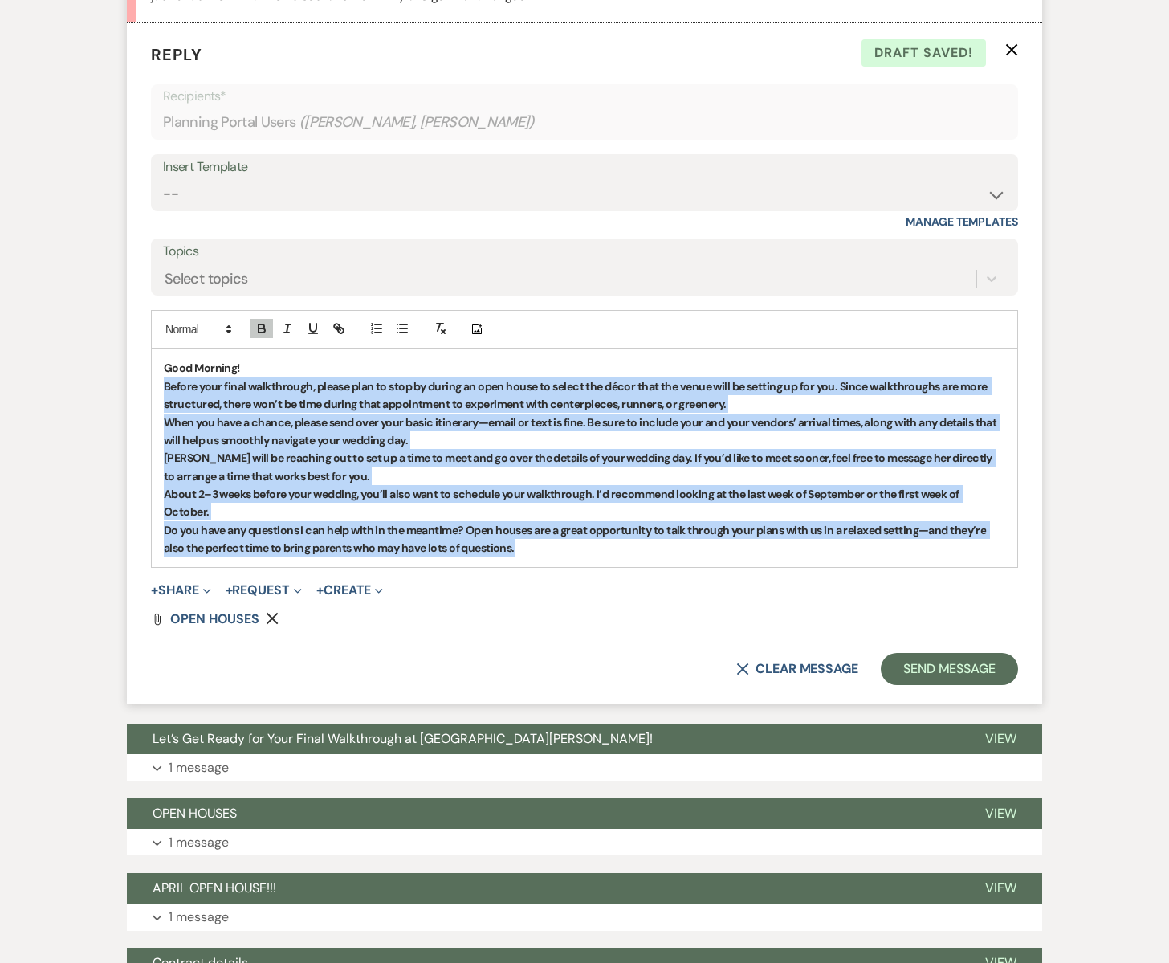
drag, startPoint x: 521, startPoint y: 550, endPoint x: 160, endPoint y: 389, distance: 395.8
click at [160, 389] on div "Good Morning! Before your final walkthrough, please plan to stop by during an o…" at bounding box center [585, 457] width 866 height 217
click at [259, 332] on icon "button" at bounding box center [262, 330] width 6 height 4
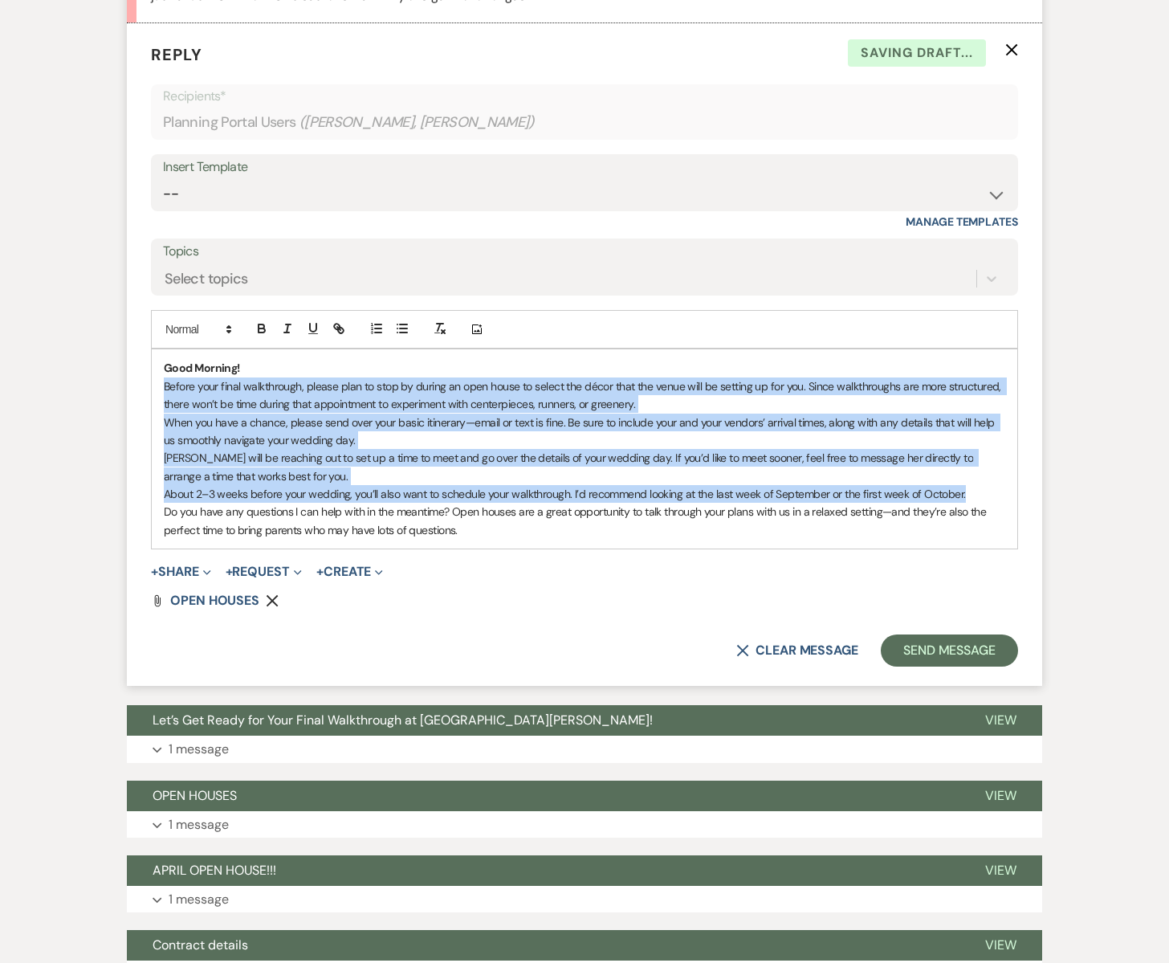
click at [394, 480] on p "Emily will be reaching out to set up a time to meet and go over the details of …" at bounding box center [585, 467] width 842 height 36
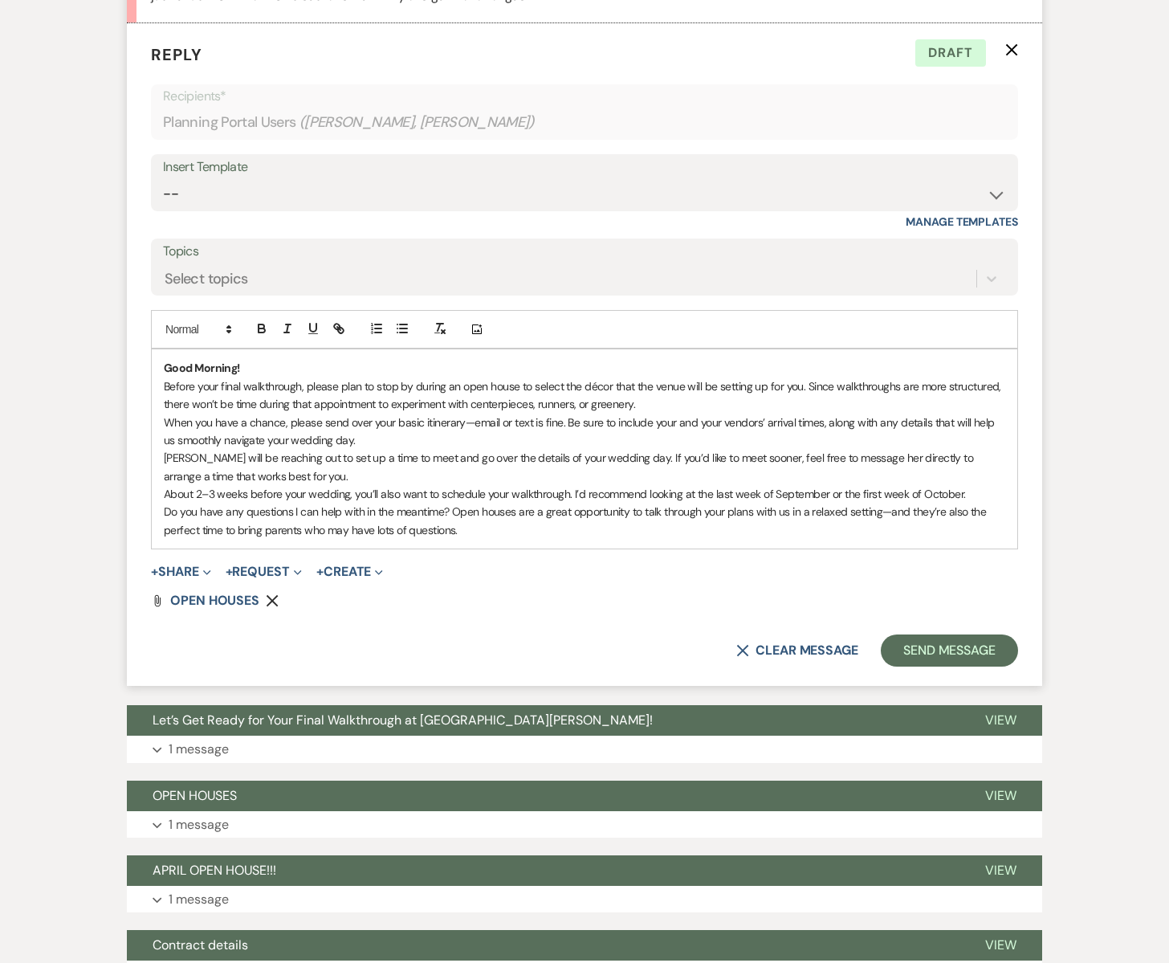
click at [398, 495] on p "About 2–3 weeks before your wedding, you’ll also want to schedule your walkthro…" at bounding box center [585, 494] width 842 height 18
click at [549, 495] on p "About 2–3 weeks before your wedding, you’ll want to schedule your walkthrough. …" at bounding box center [585, 494] width 842 height 18
click at [589, 495] on p "About 2–3 weeks before your wedding, you’ll want to schedule your walkthrough w…" at bounding box center [585, 494] width 842 height 18
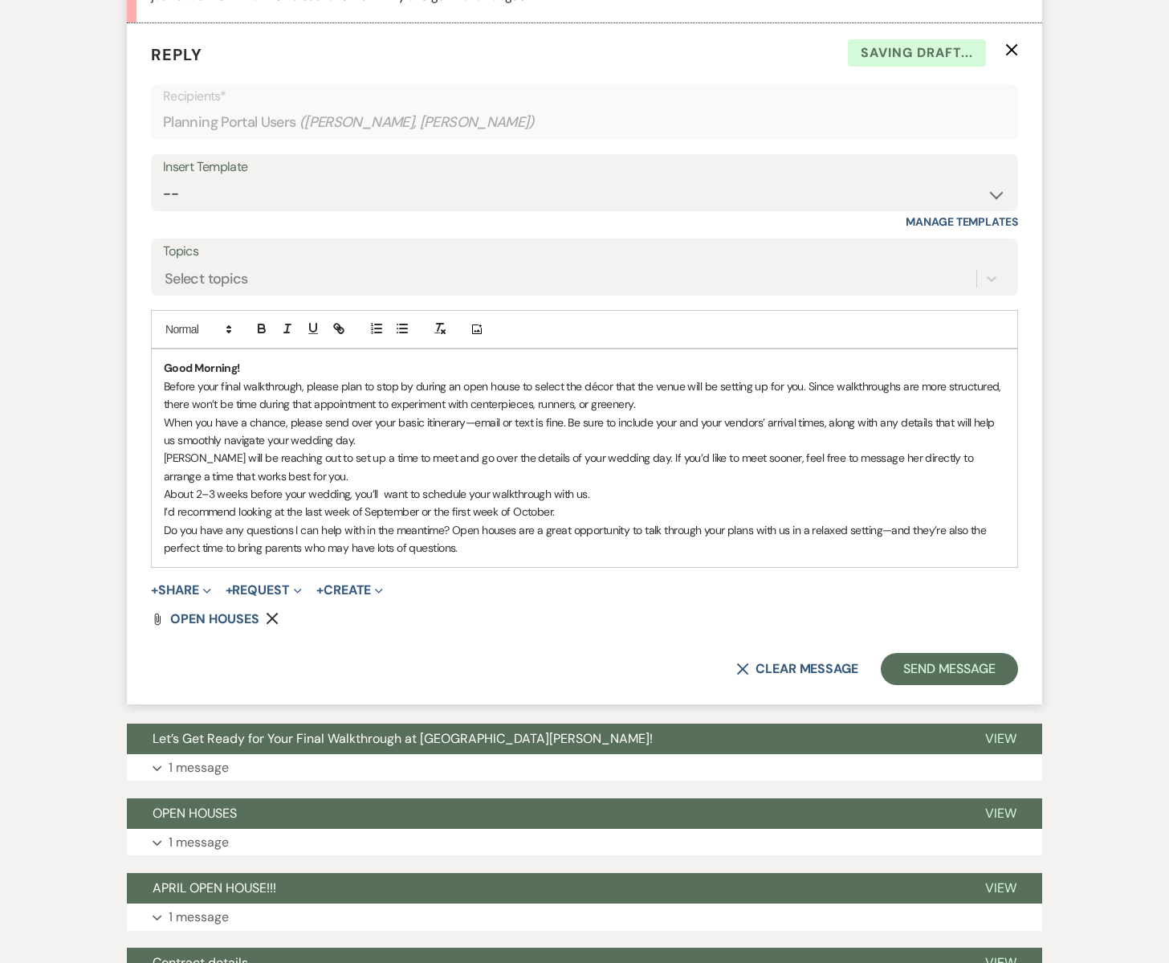
click at [577, 508] on p "I’d recommend looking at the last week of September or the first week of Octobe…" at bounding box center [585, 512] width 842 height 18
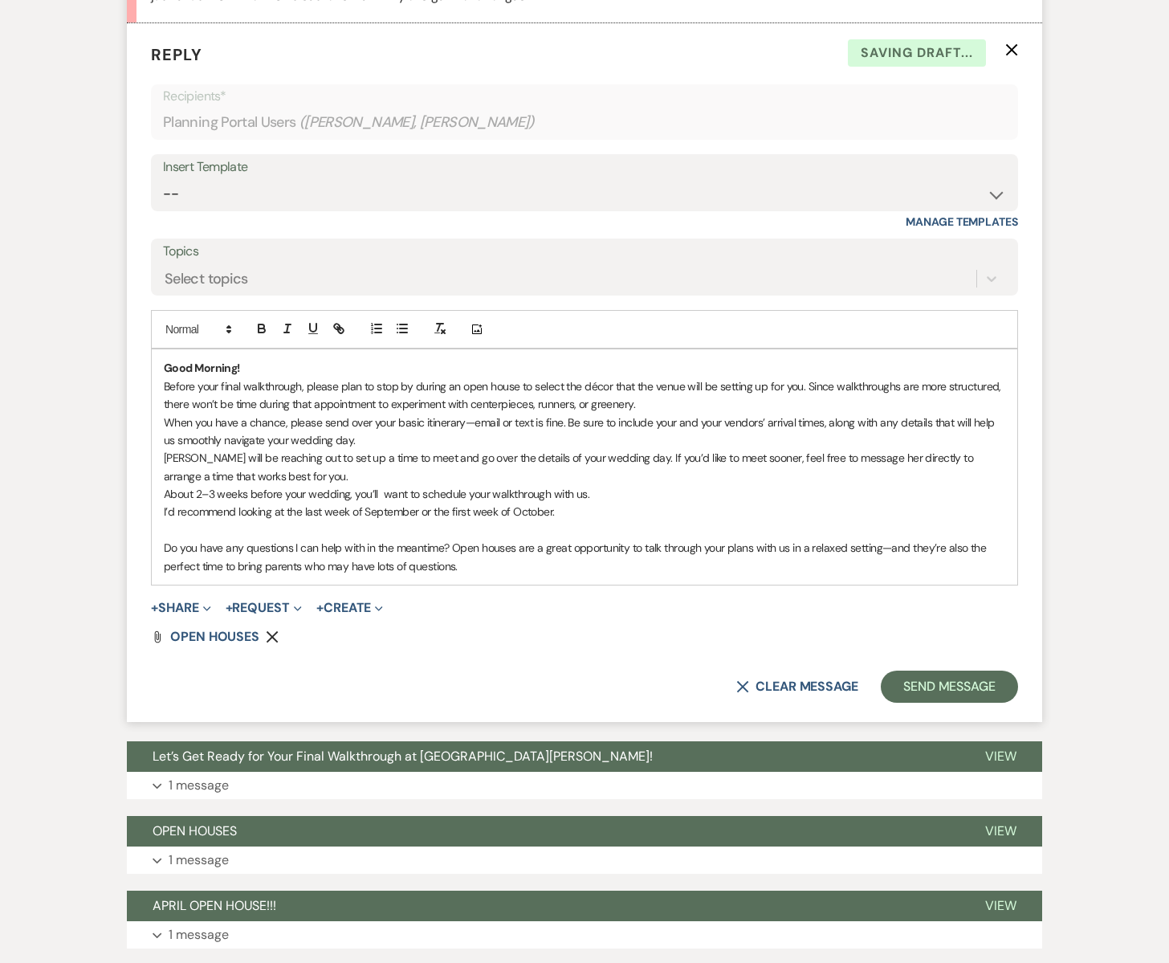
click at [453, 550] on p "Do you have any questions I can help with in the meantime? Open houses are a gr…" at bounding box center [585, 557] width 842 height 36
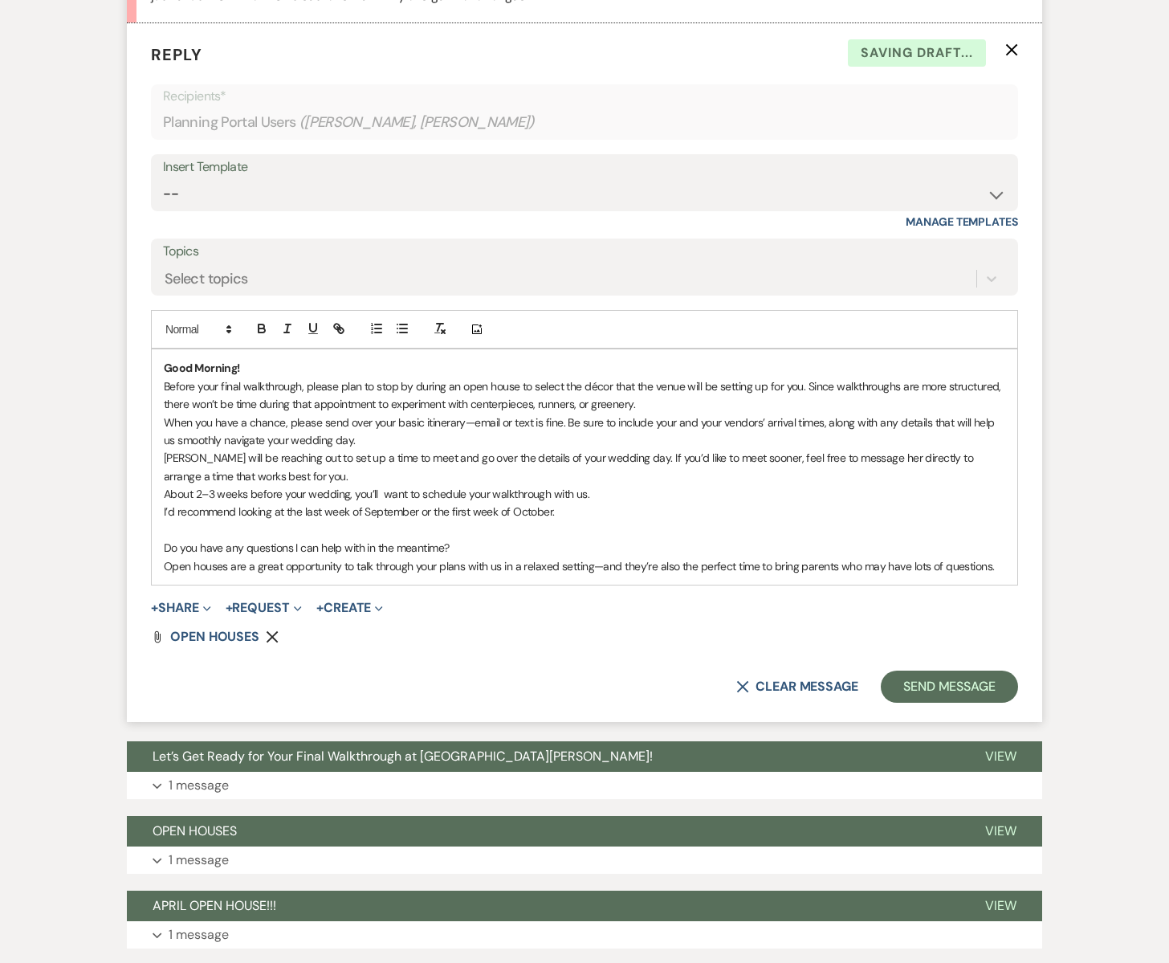
click at [520, 539] on p "Do you have any questions I can help with in the meantime?" at bounding box center [585, 548] width 842 height 18
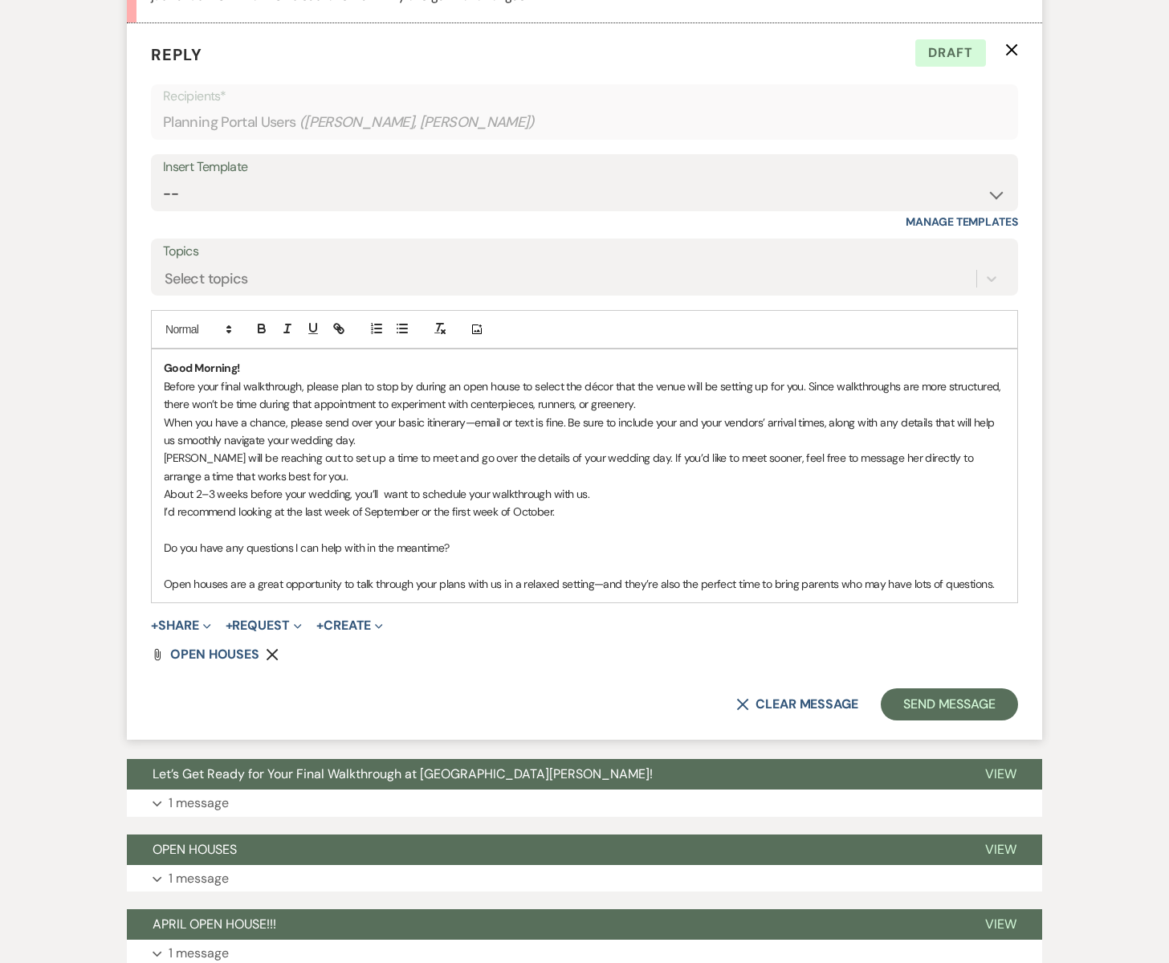
click at [807, 385] on p "Before your final walkthrough, please plan to stop by during an open house to s…" at bounding box center [585, 395] width 842 height 36
click at [836, 405] on p "Since walkthroughs are more structured, there won’t be time during that appoint…" at bounding box center [585, 404] width 842 height 18
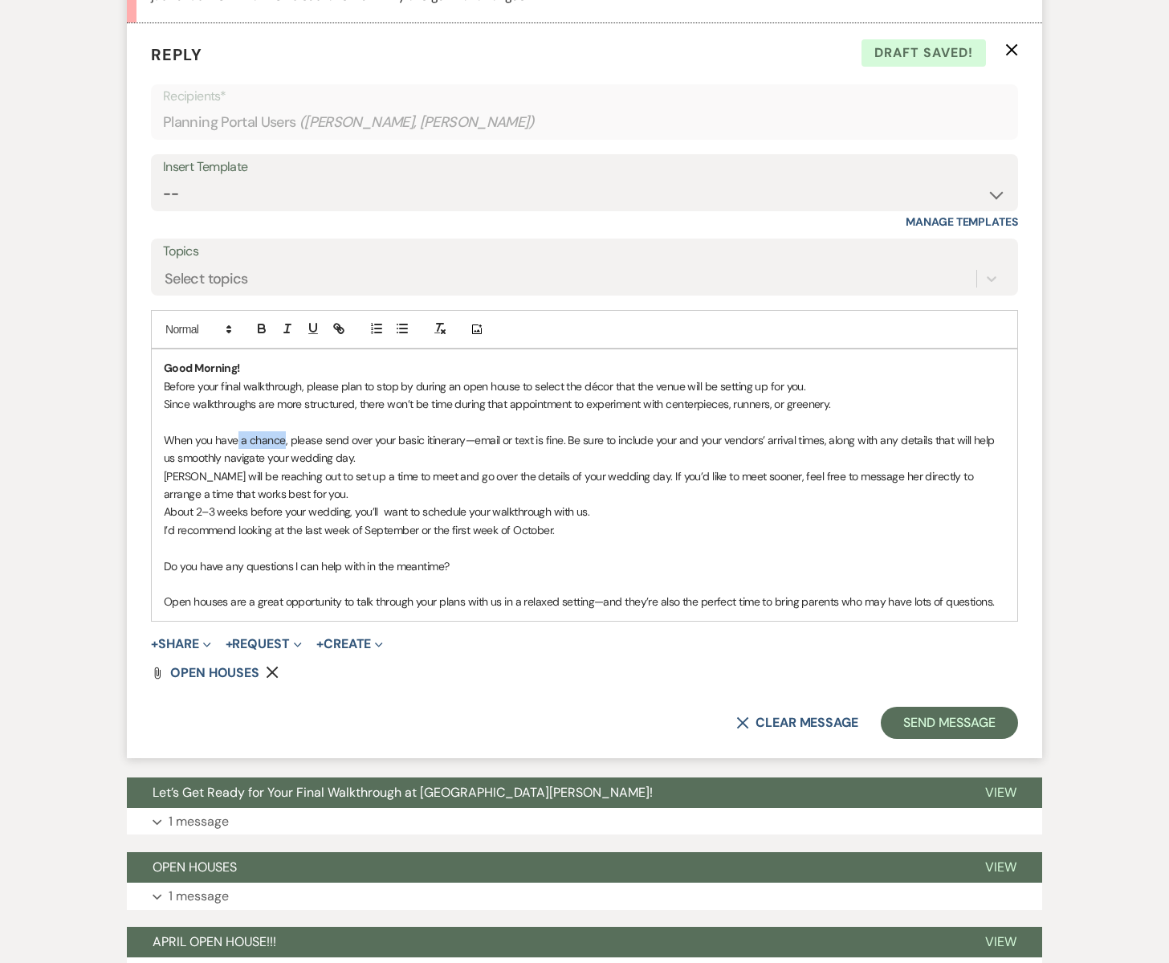
drag, startPoint x: 283, startPoint y: 439, endPoint x: 238, endPoint y: 442, distance: 45.8
click at [238, 442] on p "When you have a chance, please send over your basic itinerary—email or text is …" at bounding box center [585, 449] width 842 height 36
click at [238, 442] on p "When you haveyour timeline ready, please send over your basic itinerary—email o…" at bounding box center [585, 449] width 842 height 36
drag, startPoint x: 510, startPoint y: 442, endPoint x: 396, endPoint y: 441, distance: 114.0
click at [396, 441] on p "When you have your timeline ready, please send over your basic itinerary—email …" at bounding box center [585, 449] width 842 height 36
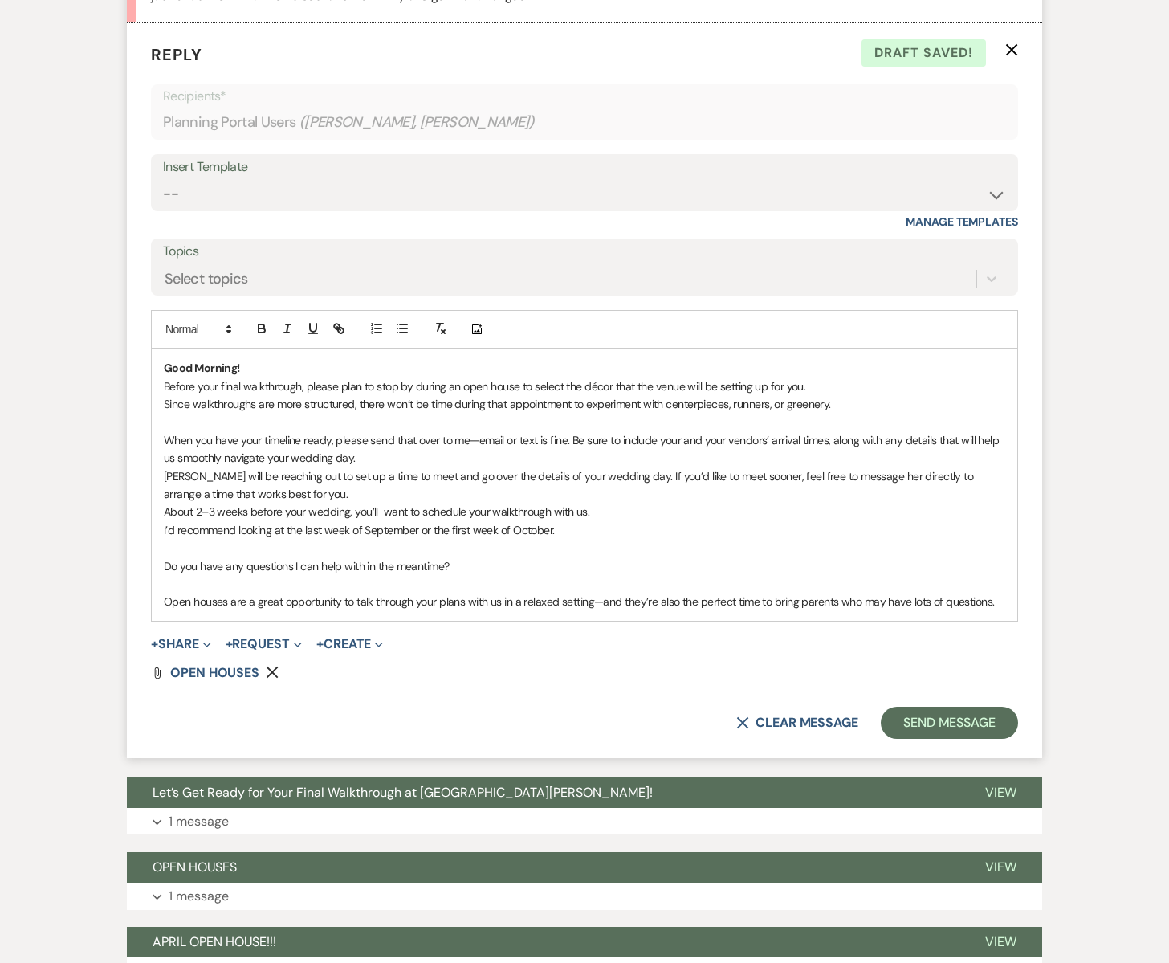
scroll to position [1837, 0]
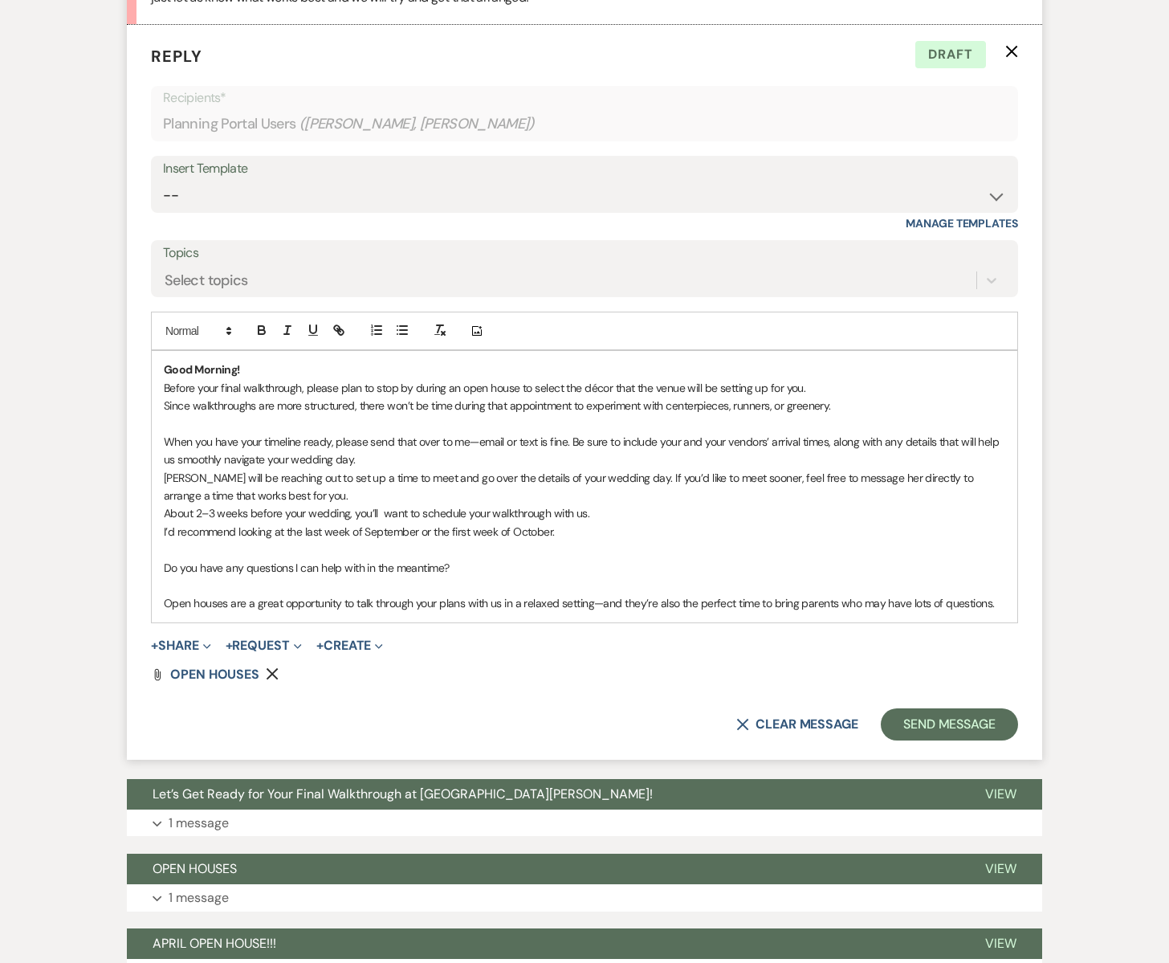
click at [682, 442] on p "When you have your timeline ready, please send that over to me—email or text is…" at bounding box center [585, 451] width 842 height 36
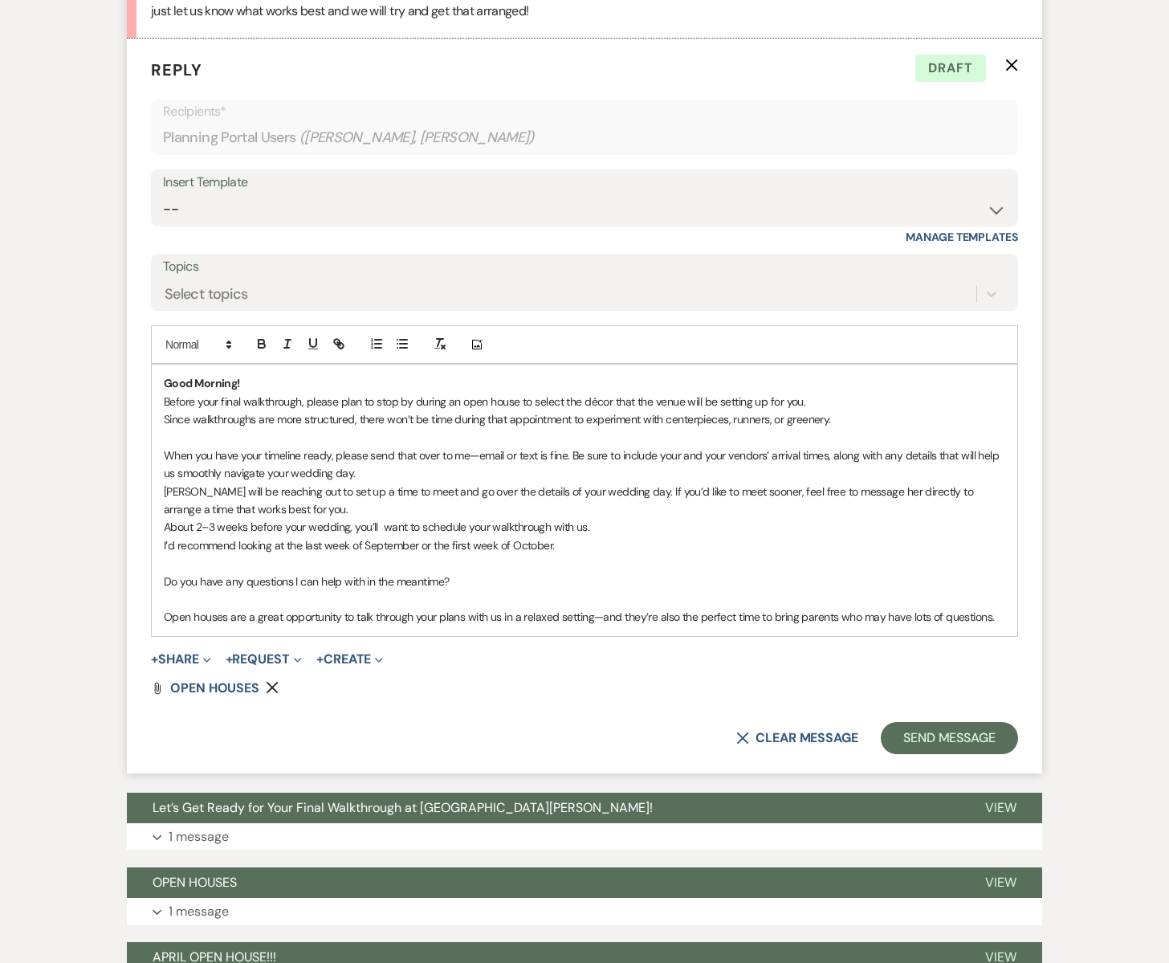
scroll to position [1822, 0]
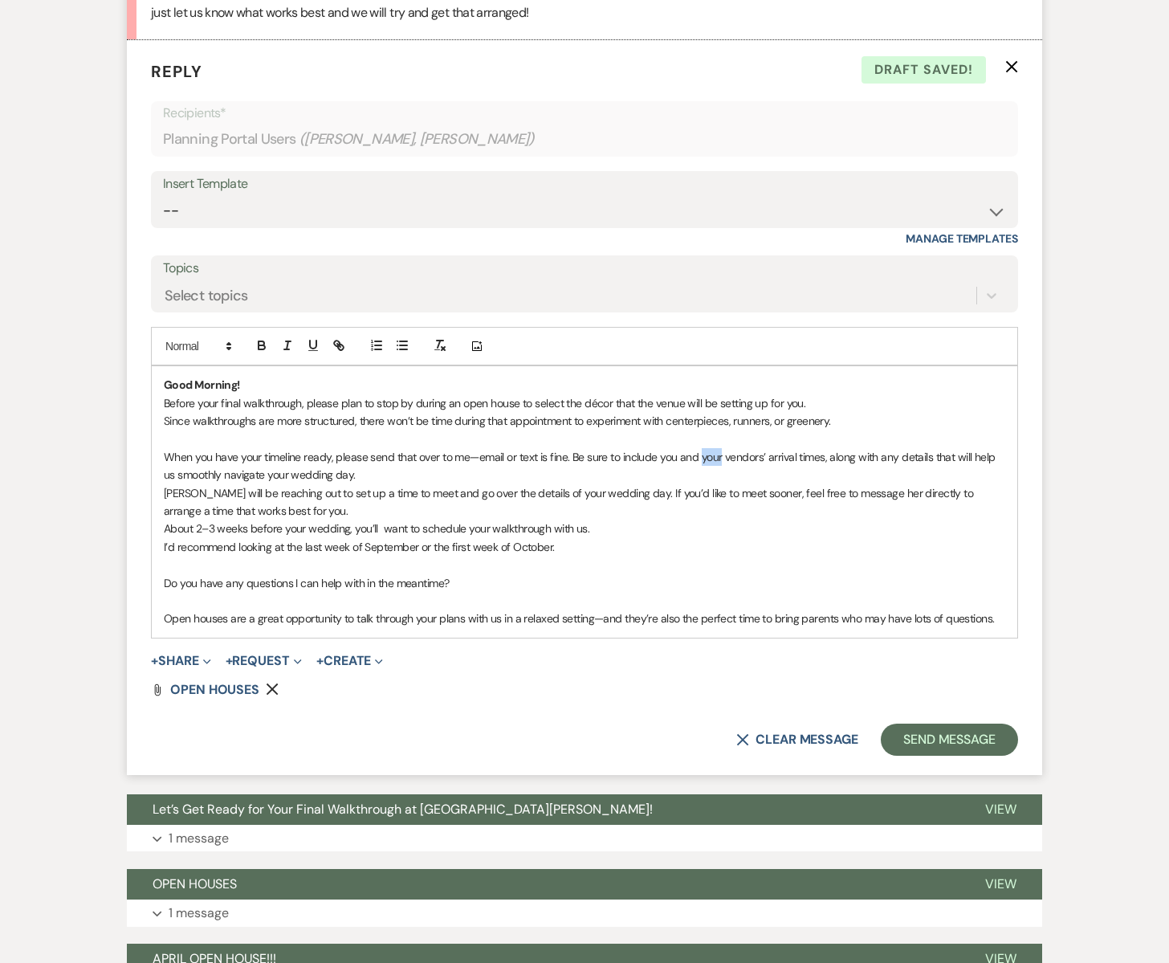
click at [711, 457] on p "When you have your timeline ready, please send that over to me—email or text is…" at bounding box center [585, 466] width 842 height 36
drag, startPoint x: 721, startPoint y: 458, endPoint x: 701, endPoint y: 462, distance: 20.5
click at [701, 462] on p "When you have your timeline ready, please send that over to me—email or text is…" at bounding box center [585, 466] width 842 height 36
click at [744, 493] on p "Emily will be reaching out to set up a time to meet and go over the details of …" at bounding box center [585, 502] width 842 height 36
click at [563, 552] on p "I’d recommend looking at the last week of September or the first week of Octobe…" at bounding box center [585, 547] width 842 height 18
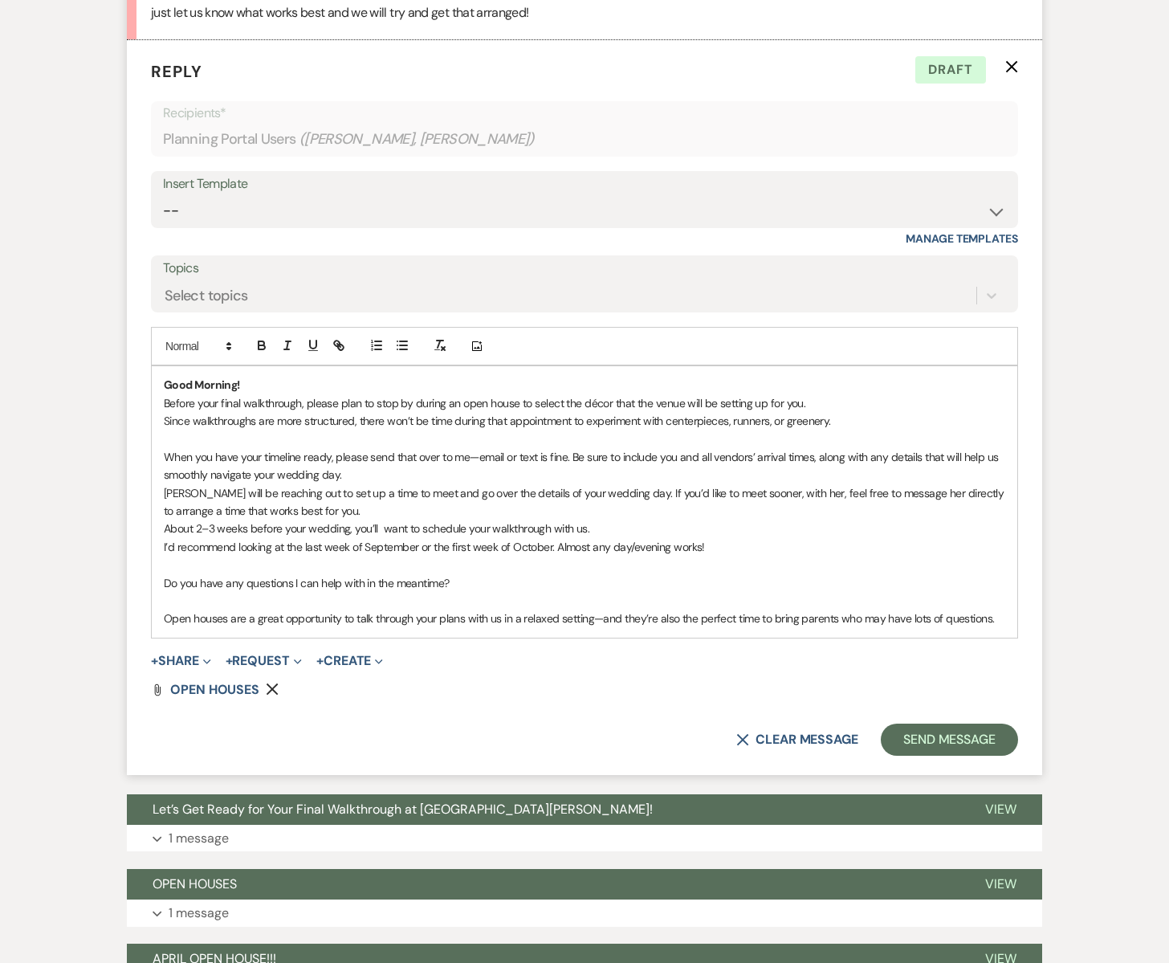
drag, startPoint x: 451, startPoint y: 581, endPoint x: 157, endPoint y: 569, distance: 293.4
click at [157, 569] on div "Good Morning! Before your final walkthrough, please plan to stop by during an o…" at bounding box center [585, 501] width 866 height 271
copy div "Do you have any questions I can help with in the meantime?"
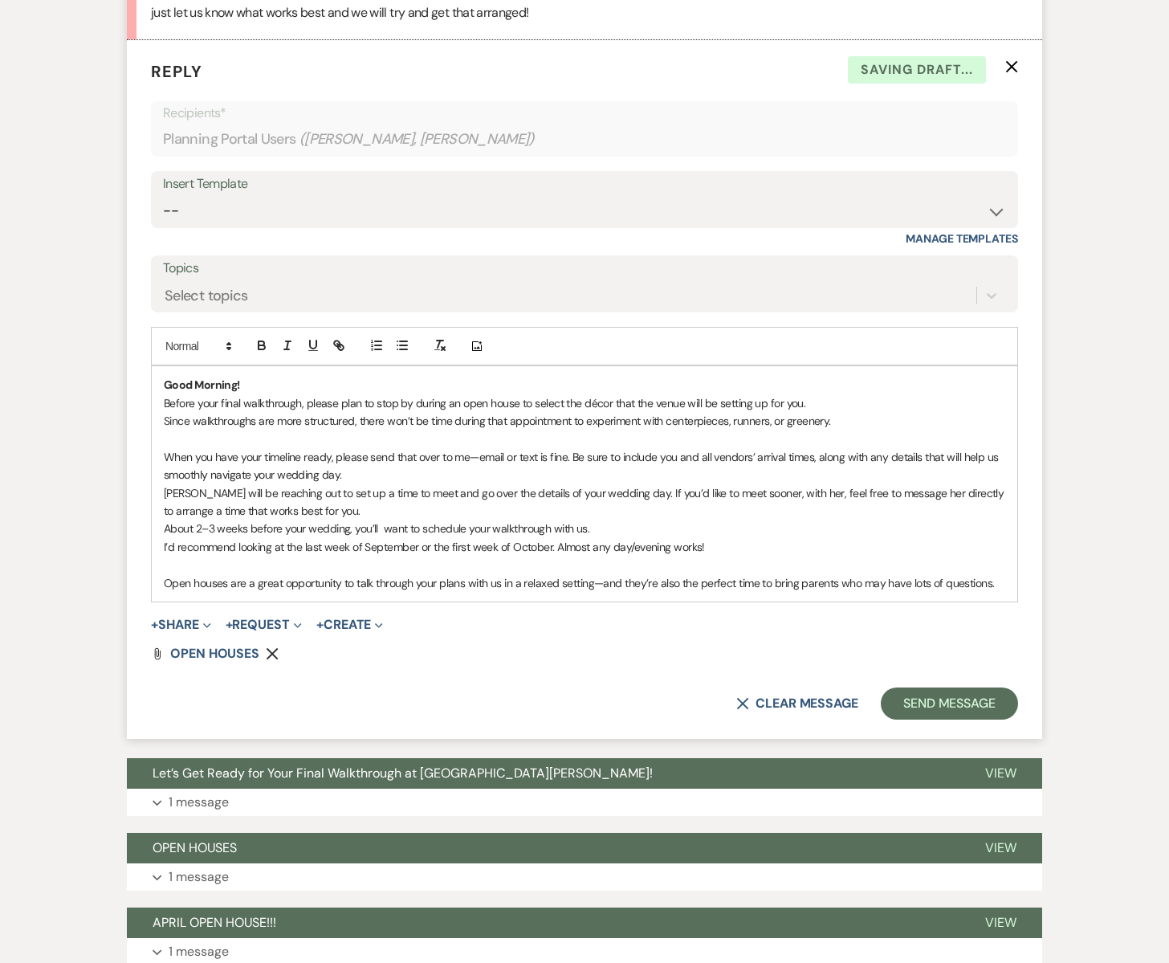
click at [998, 583] on p "Open houses are a great opportunity to talk through your plans with us in a rel…" at bounding box center [585, 583] width 842 height 18
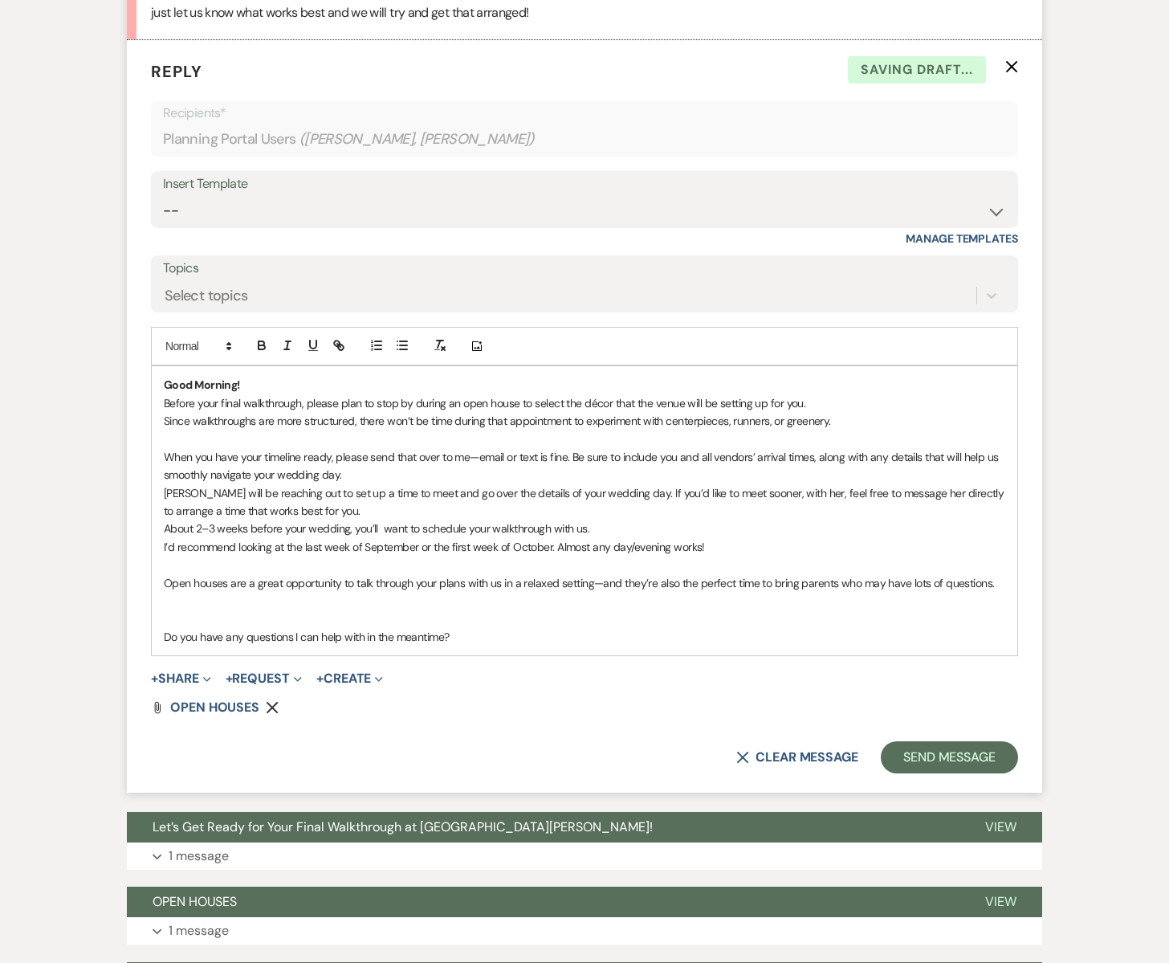
click at [267, 624] on p at bounding box center [585, 619] width 842 height 18
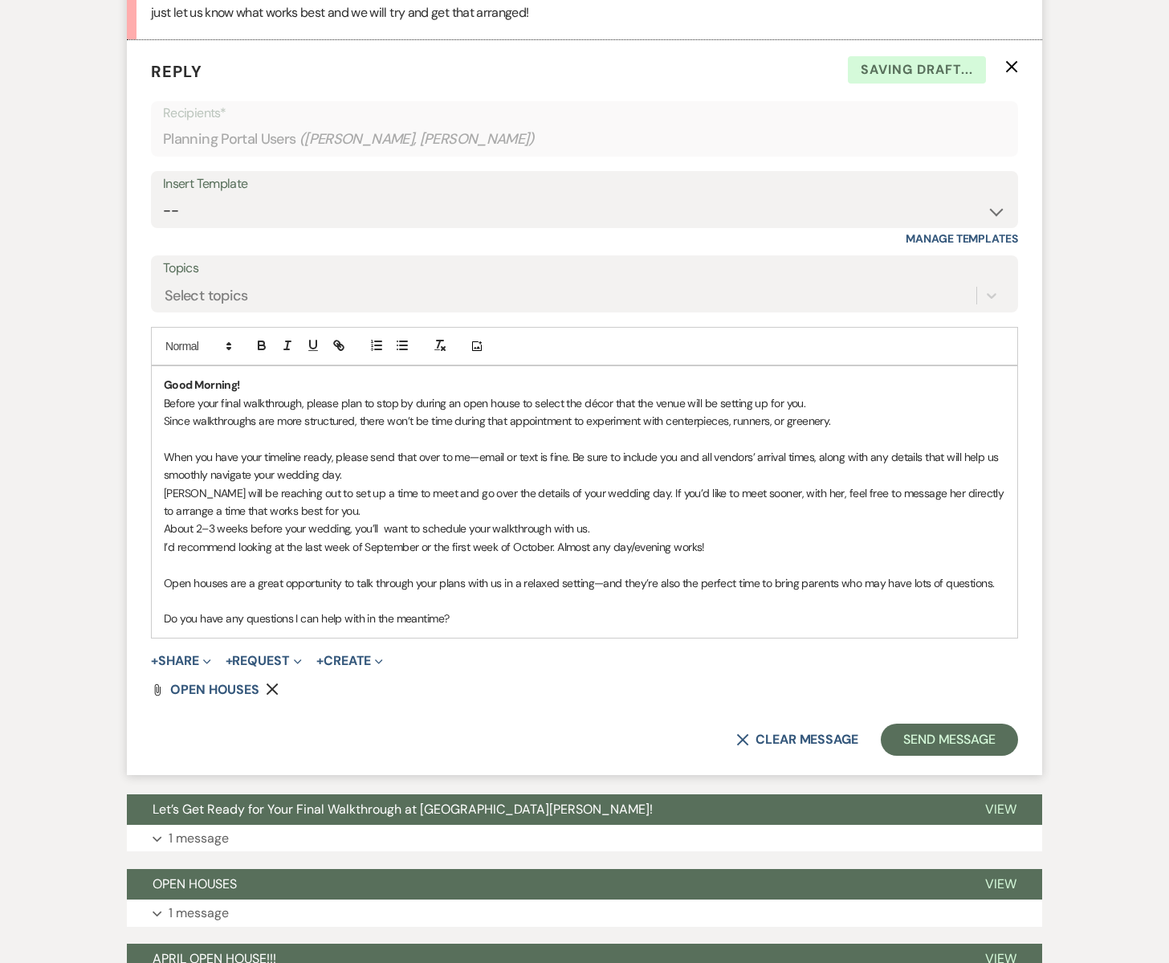
click at [467, 616] on p "Do you have any questions I can help with in the meantime?" at bounding box center [585, 619] width 842 height 18
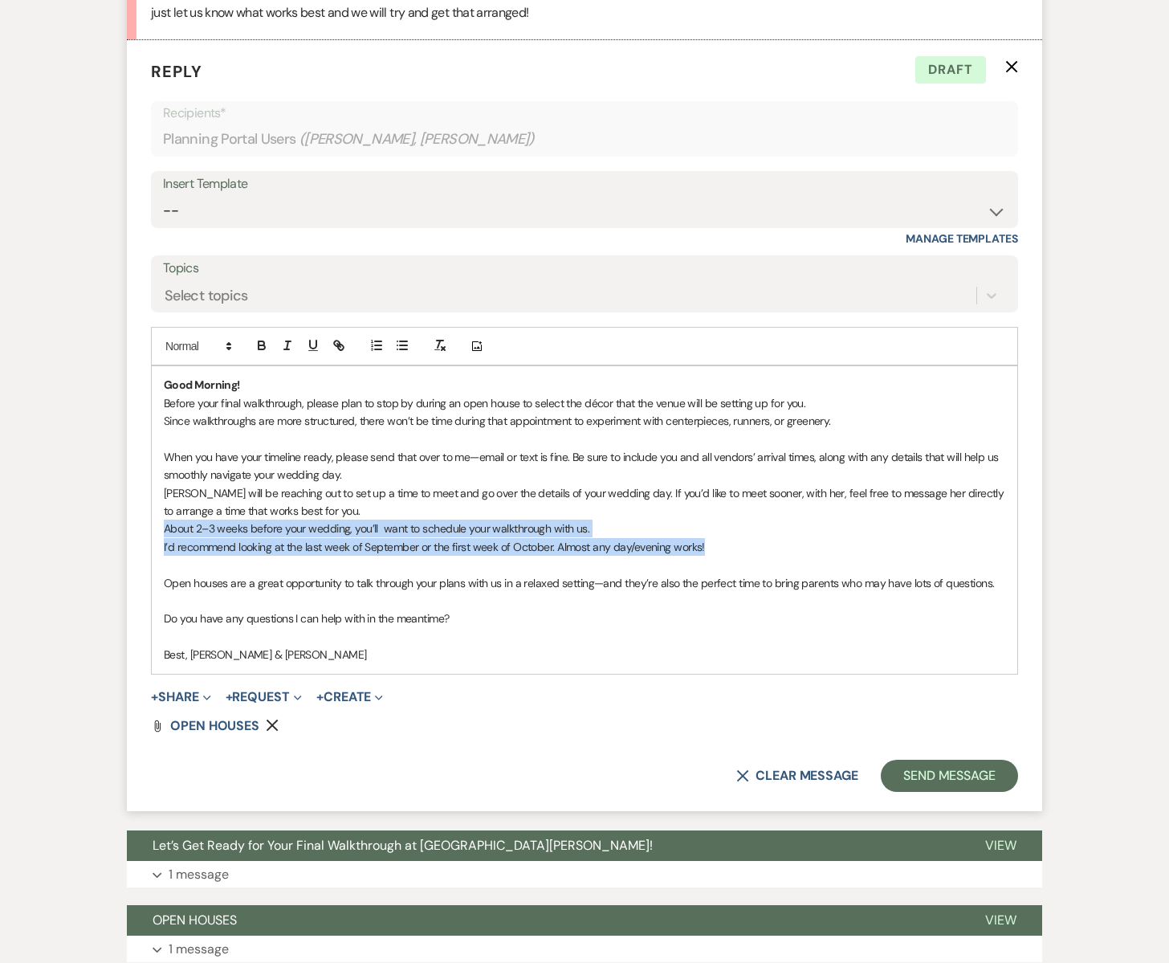
drag, startPoint x: 709, startPoint y: 542, endPoint x: 160, endPoint y: 534, distance: 549.4
click at [160, 534] on div "Good Morning! Before your final walkthrough, please plan to stop by during an o…" at bounding box center [585, 519] width 866 height 307
copy div "About 2–3 weeks before your wedding, you’ll want to schedule your walkthrough w…"
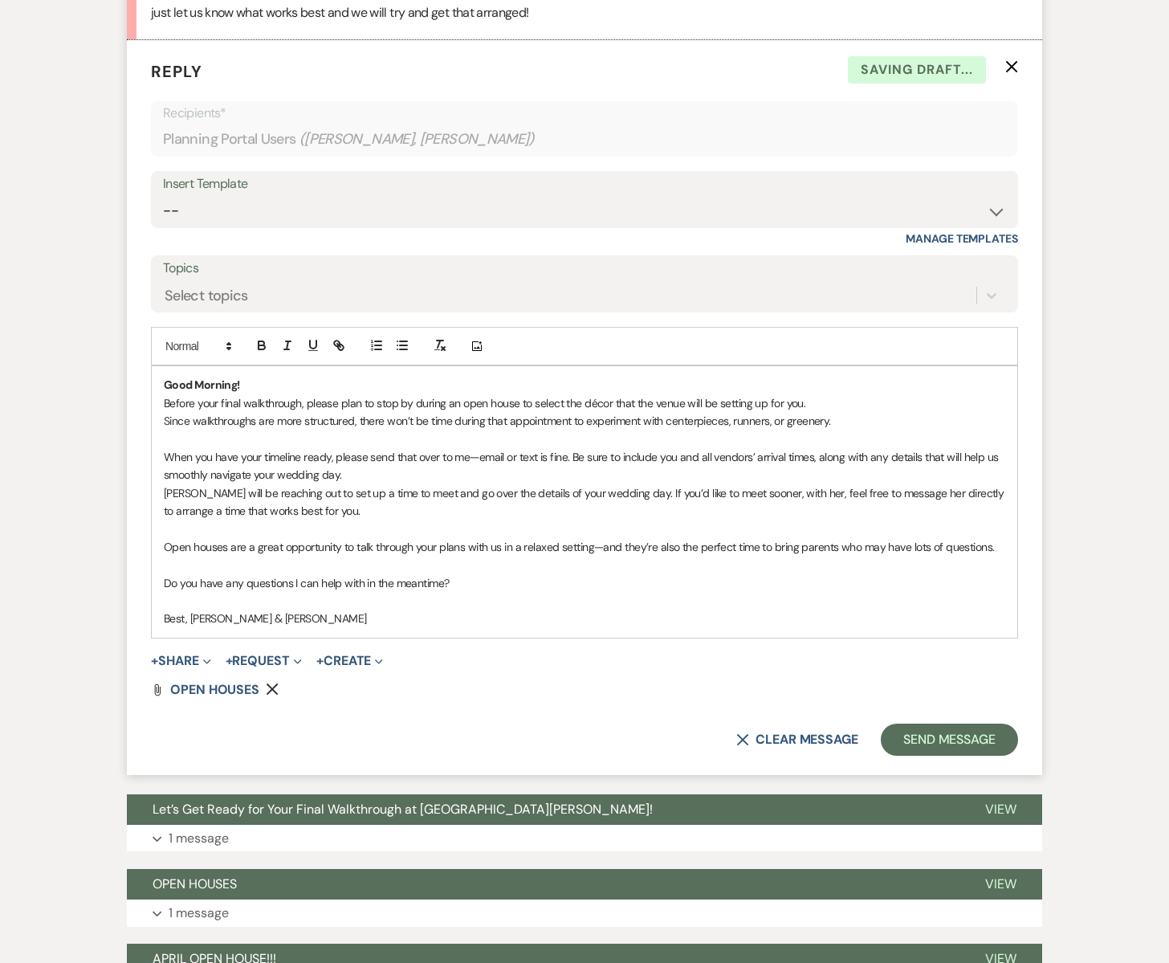
click at [264, 389] on p "Good Morning!" at bounding box center [585, 385] width 842 height 18
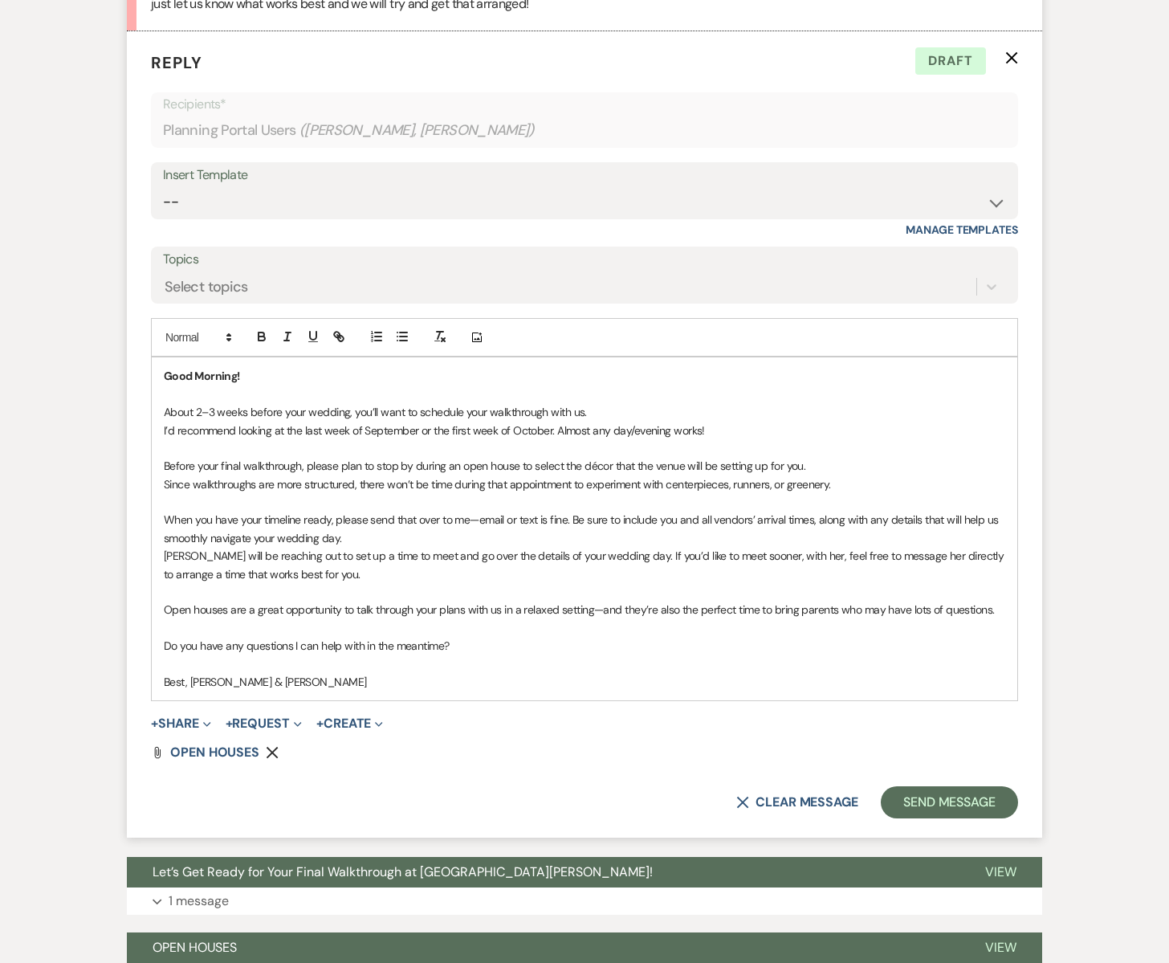
scroll to position [1830, 0]
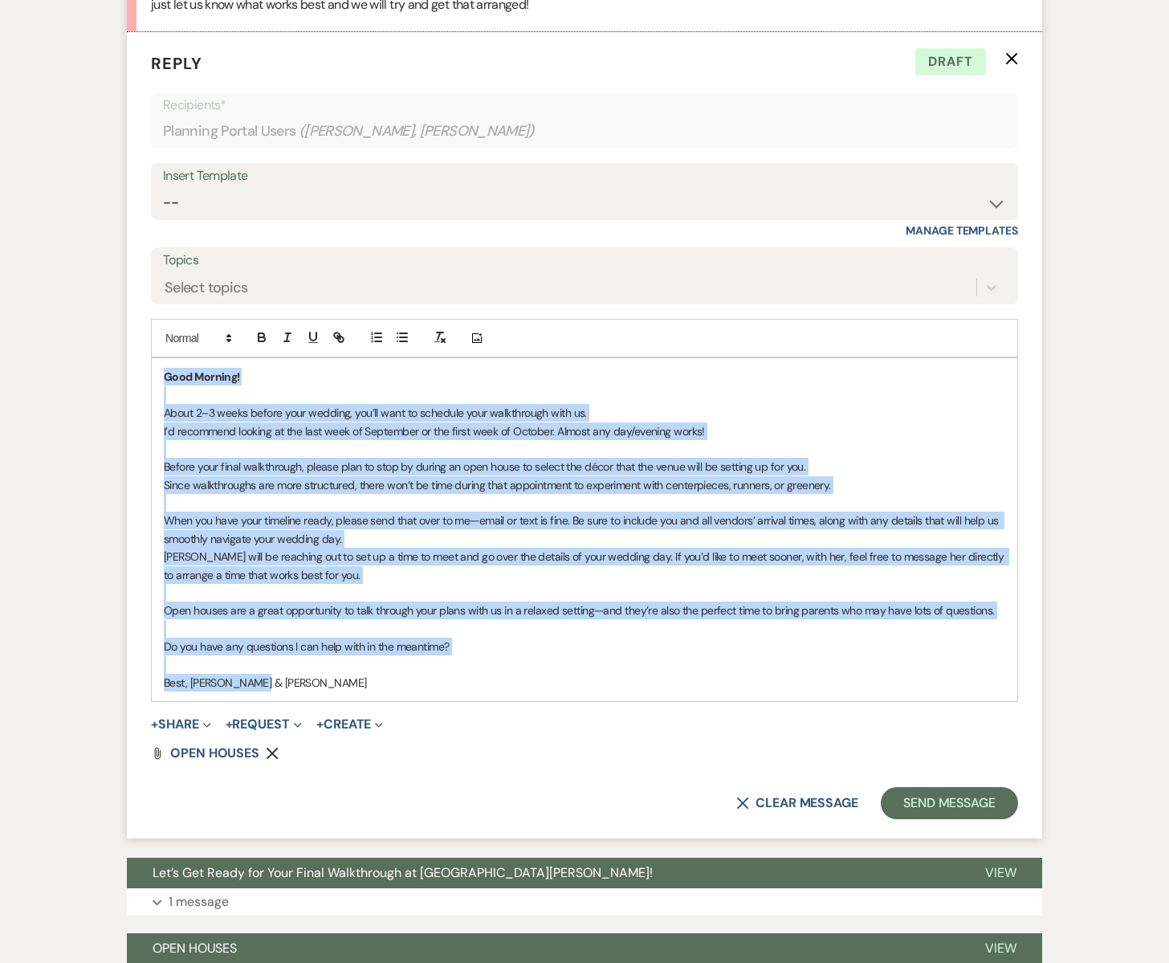
drag, startPoint x: 163, startPoint y: 378, endPoint x: 531, endPoint y: 682, distance: 476.9
click at [531, 682] on div "Good Morning! About 2–3 weeks before your wedding, you’ll want to schedule your…" at bounding box center [585, 529] width 866 height 343
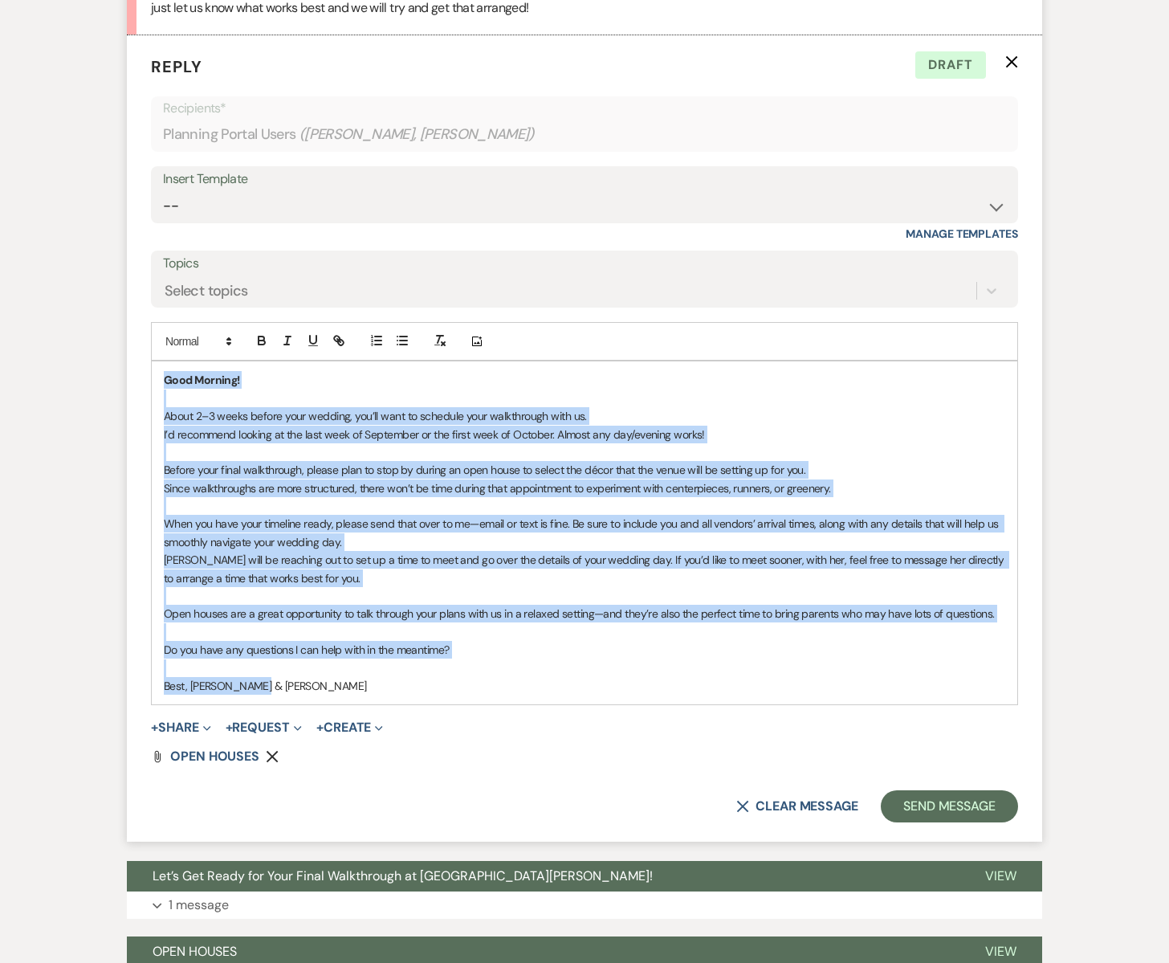
copy div "Good Morning! About 2–3 weeks before your wedding, you’ll want to schedule your…"
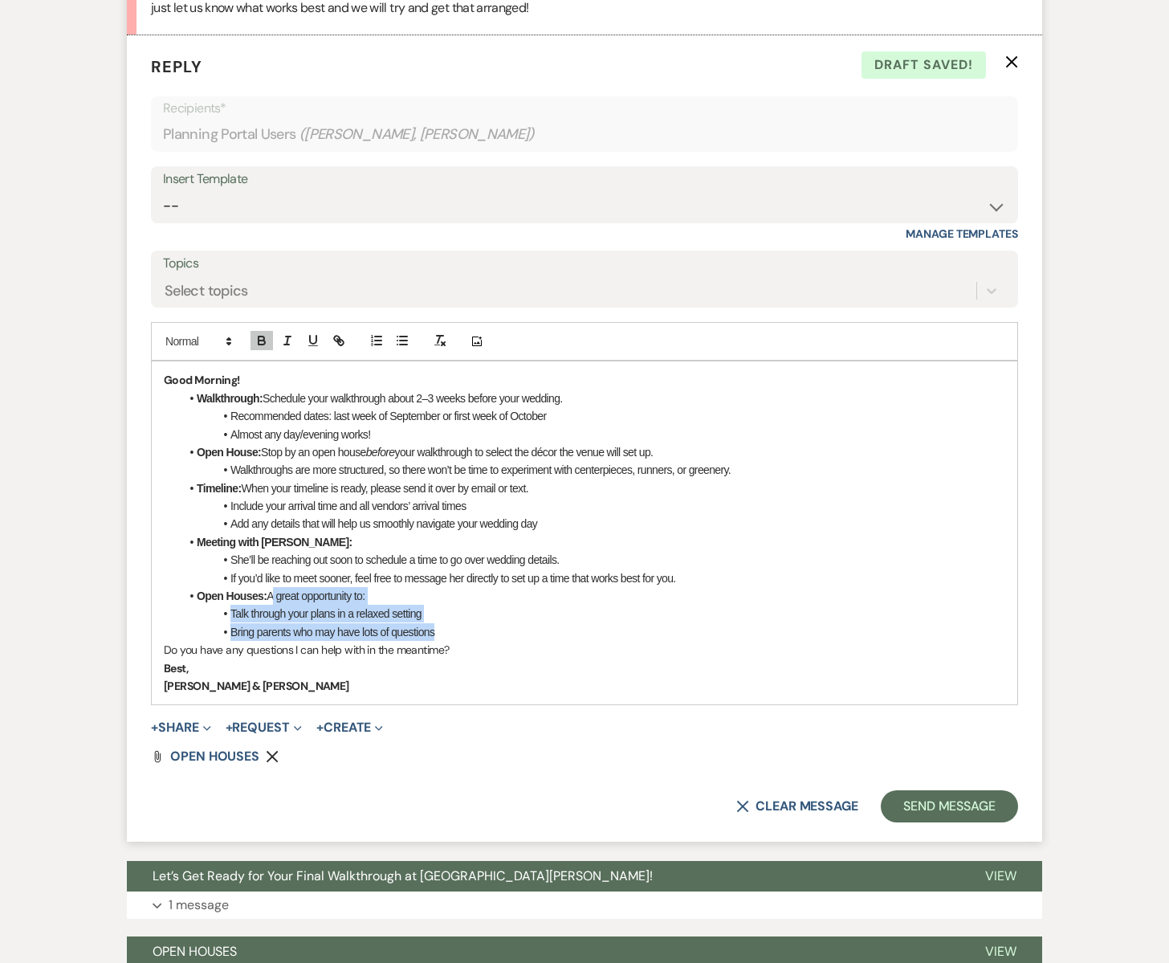
drag, startPoint x: 270, startPoint y: 599, endPoint x: 446, endPoint y: 630, distance: 178.6
click at [446, 630] on ul "Walkthrough: Schedule your walkthrough about 2–3 weeks before your wedding. Rec…" at bounding box center [593, 514] width 826 height 251
copy ul "A great opportunity to: Talk through your plans in a relaxed setting Bring pare…"
click at [743, 473] on li "Walkthroughs are more structured, so there won’t be time to experiment with cen…" at bounding box center [593, 470] width 826 height 18
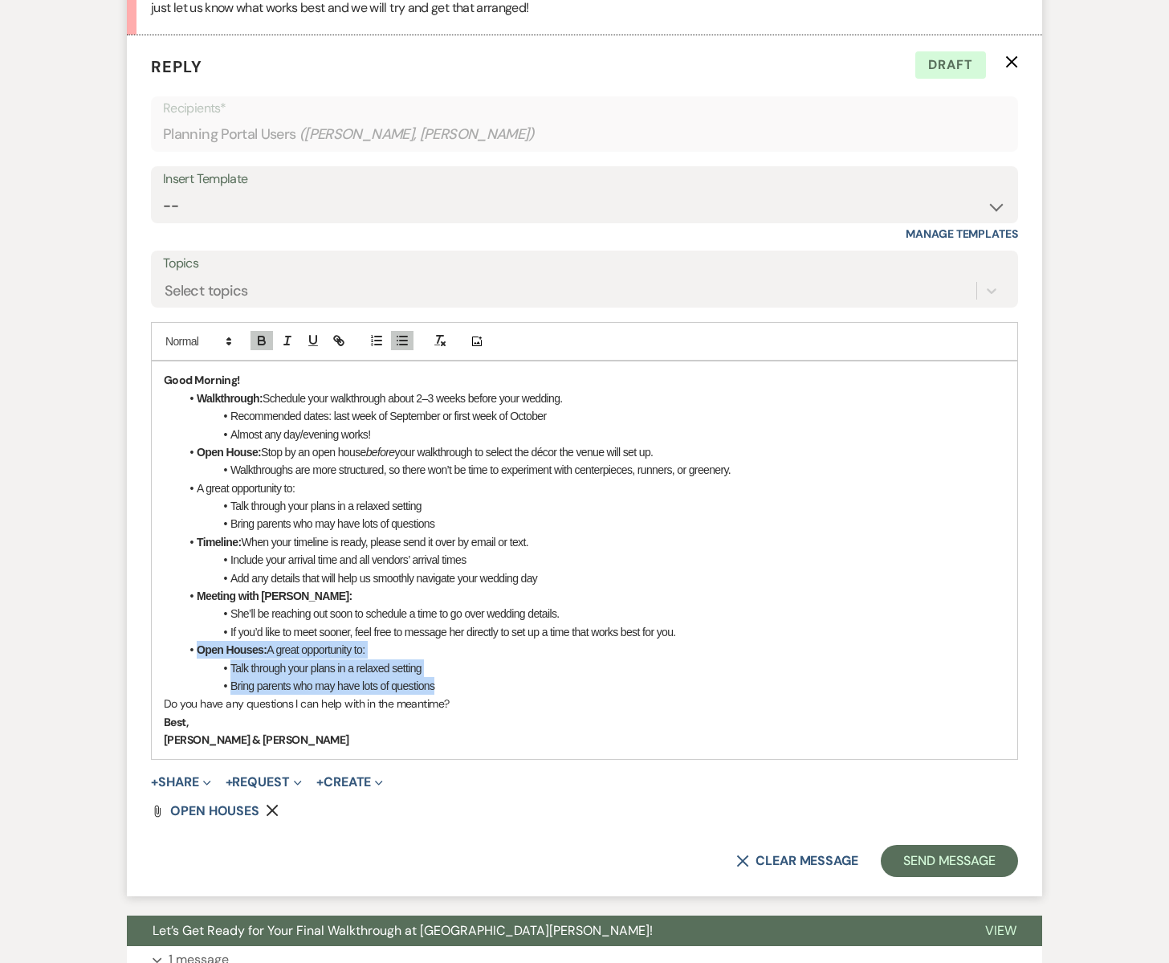
drag, startPoint x: 185, startPoint y: 651, endPoint x: 447, endPoint y: 687, distance: 265.1
click at [447, 687] on ul "Walkthrough: Schedule your walkthrough about 2–3 weeks before your wedding. Rec…" at bounding box center [593, 542] width 826 height 306
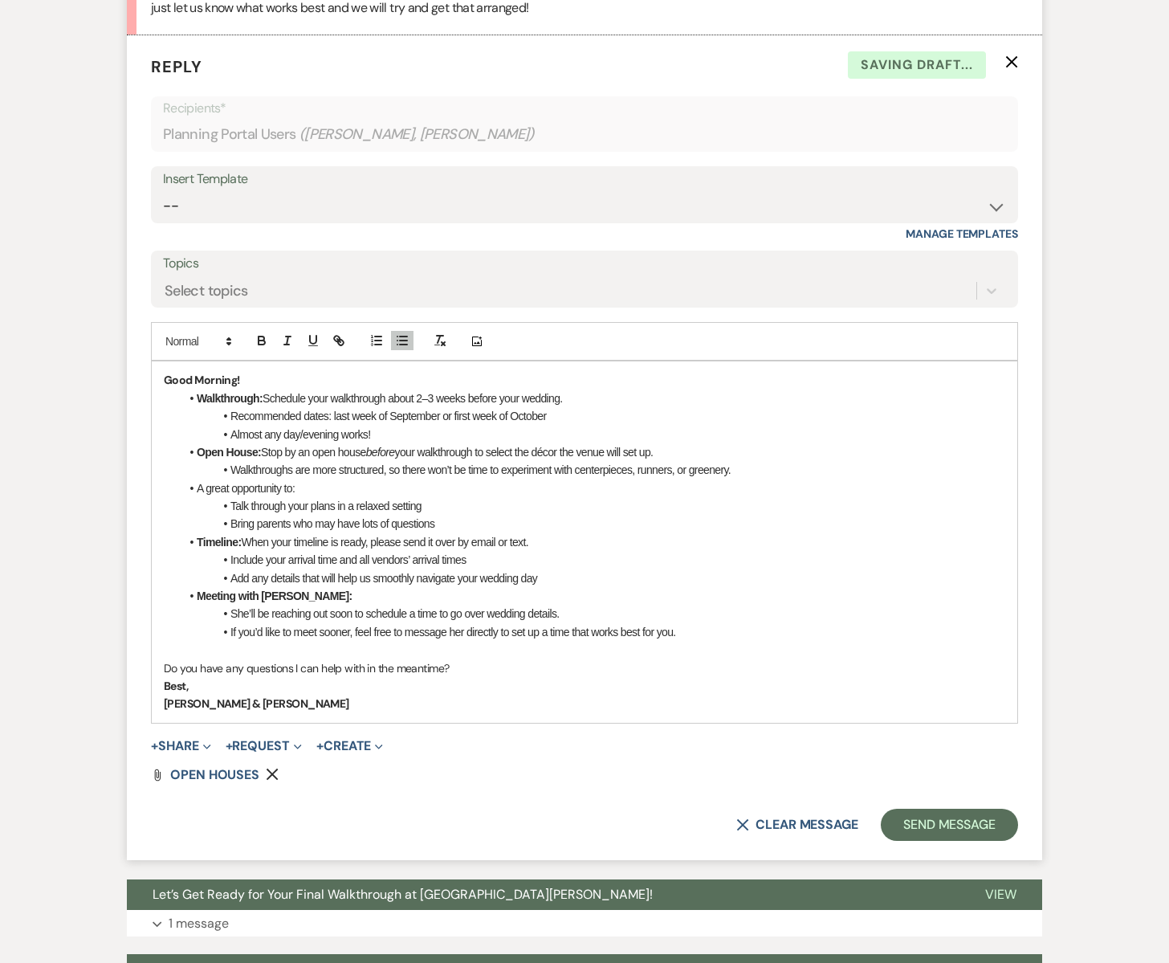
click at [197, 487] on span at bounding box center [197, 488] width 0 height 18
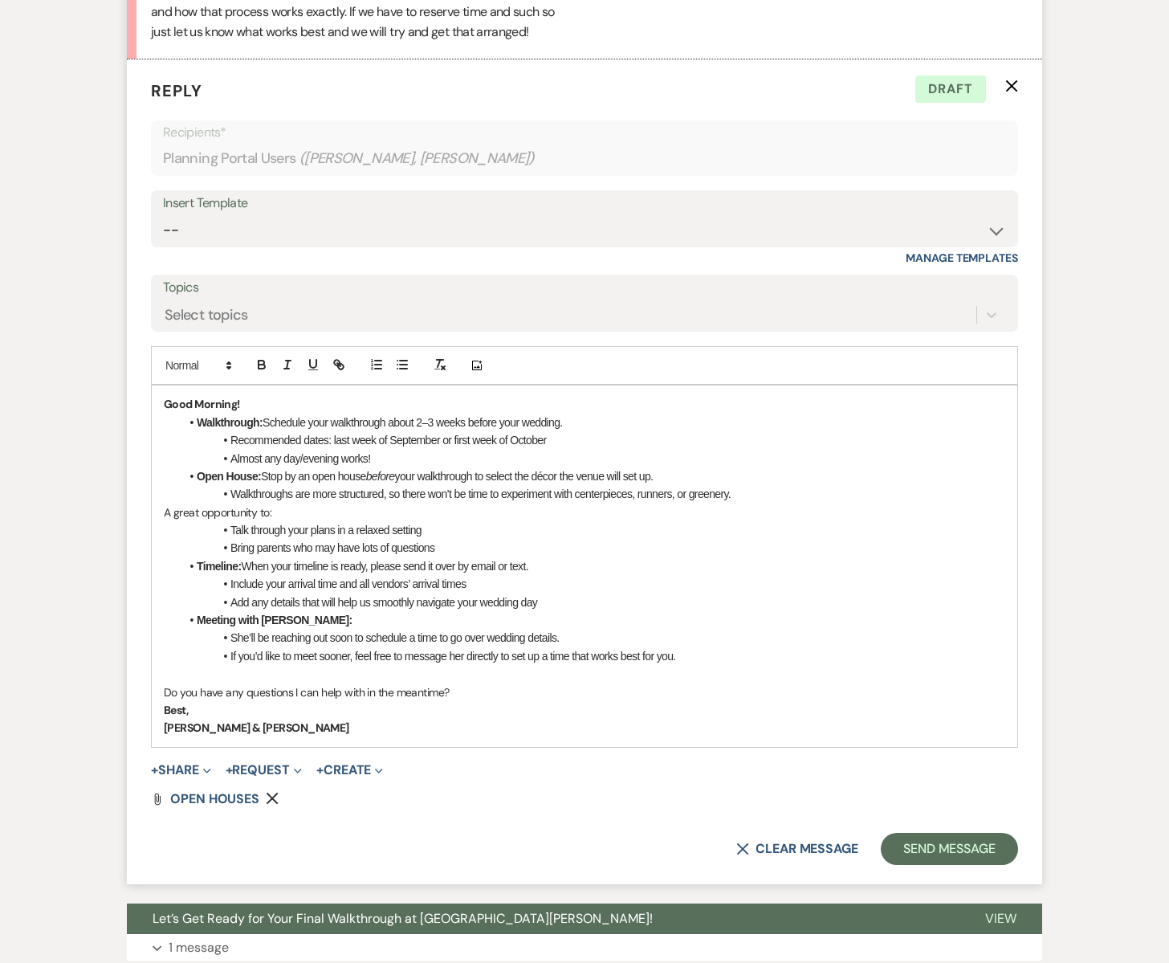
click at [548, 578] on ul "Talk through your plans in a relaxed setting Bring parents who may have lots of…" at bounding box center [593, 593] width 826 height 144
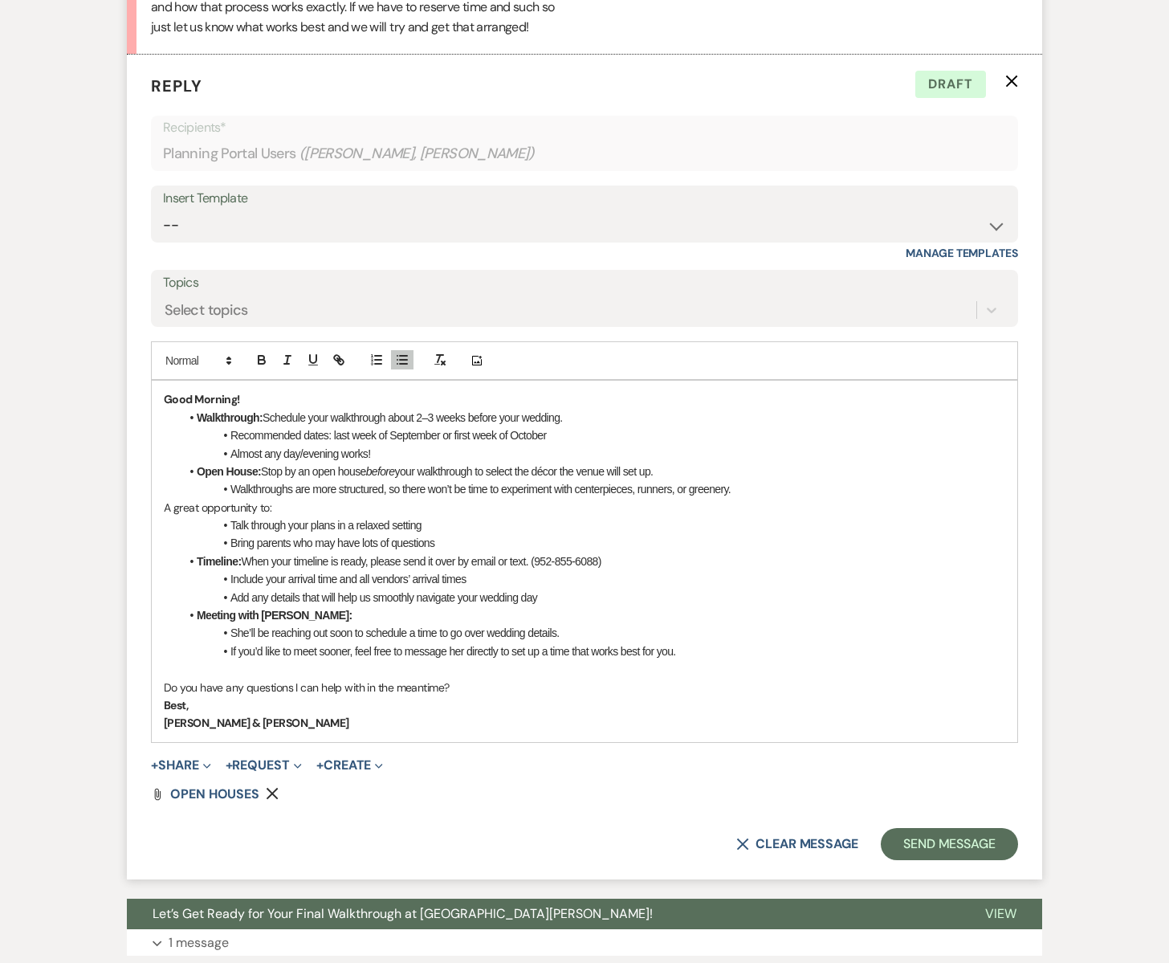
click at [319, 651] on li "If you’d like to meet sooner, feel free to message her directly to set up a tim…" at bounding box center [593, 651] width 826 height 18
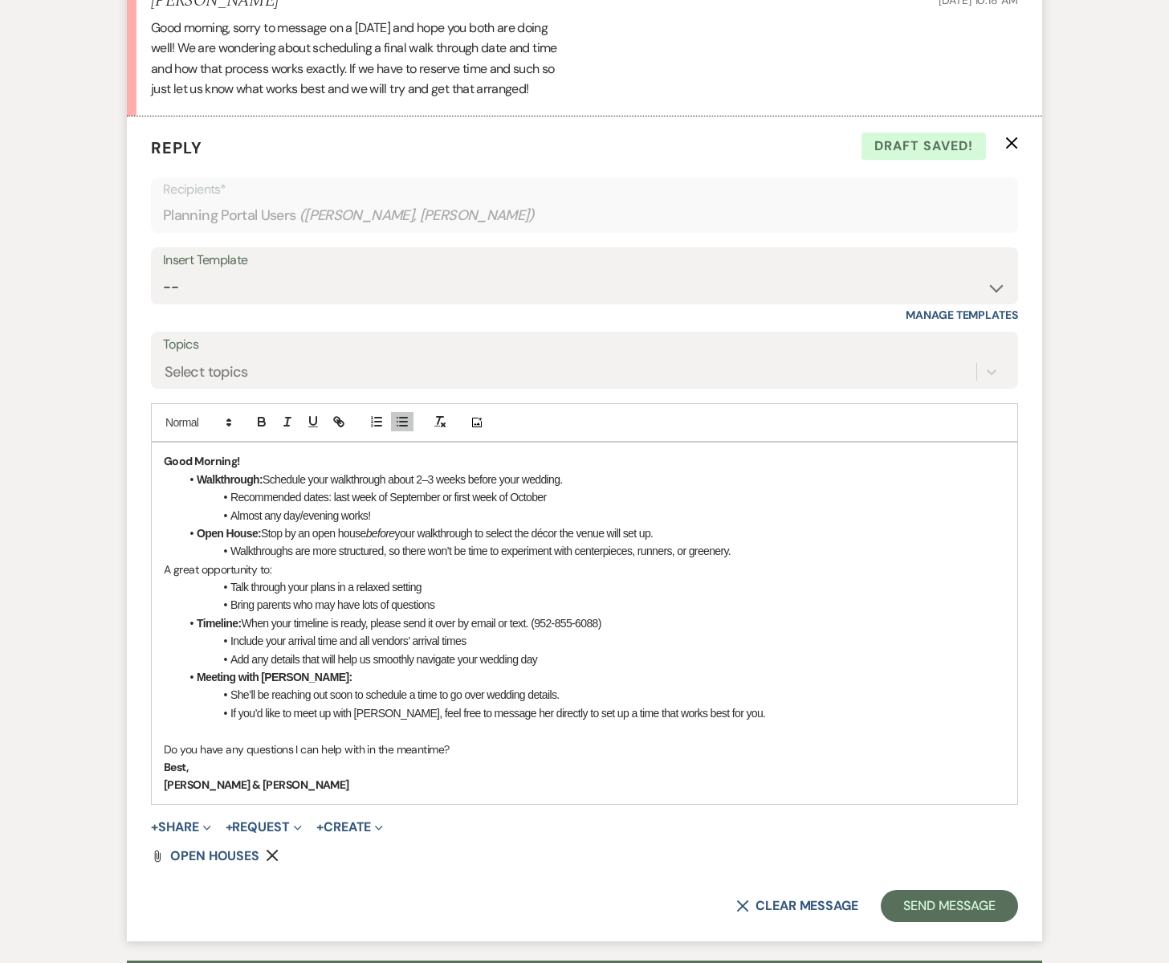
scroll to position [1748, 0]
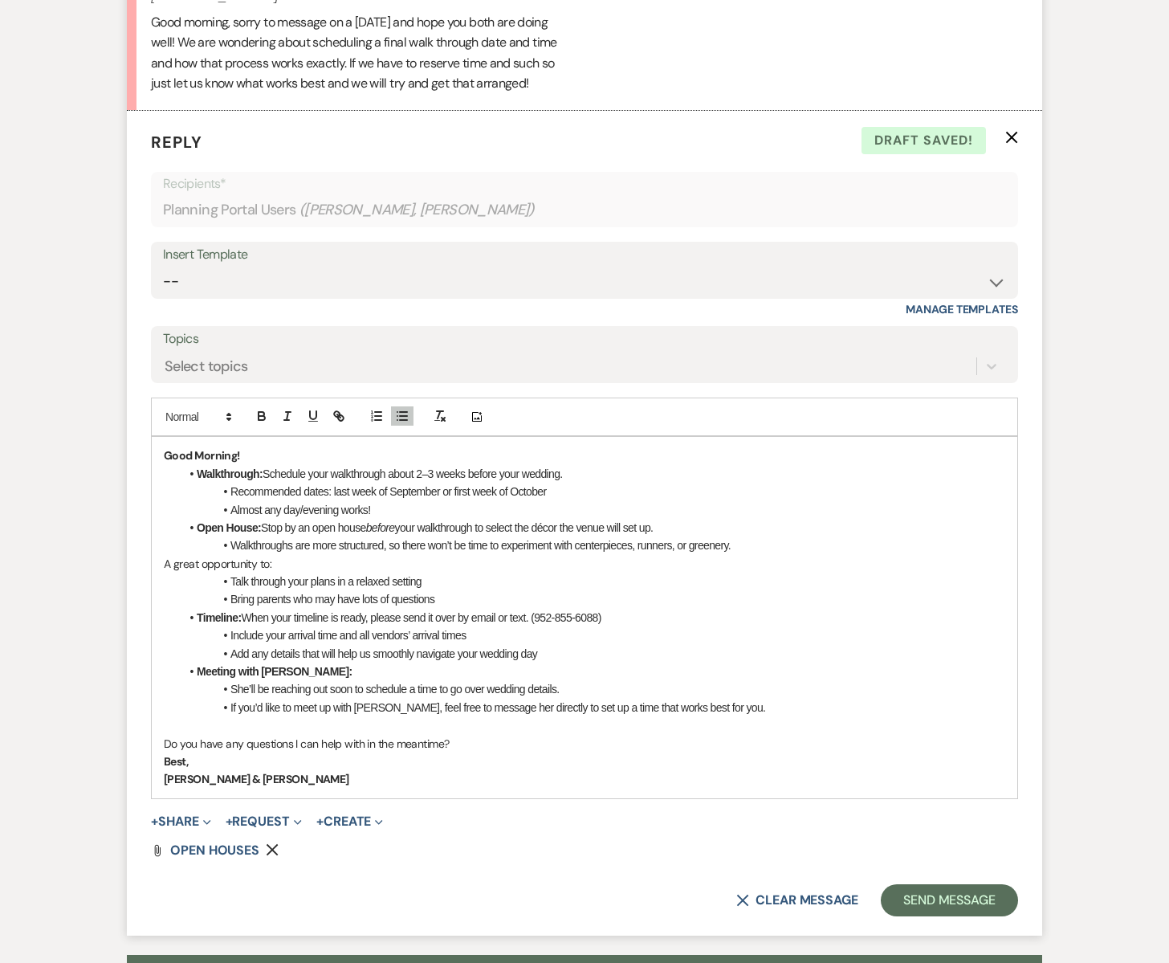
click at [763, 711] on li "If you’d like to meet up with Emily sooner, feel free to message her directly t…" at bounding box center [593, 708] width 826 height 18
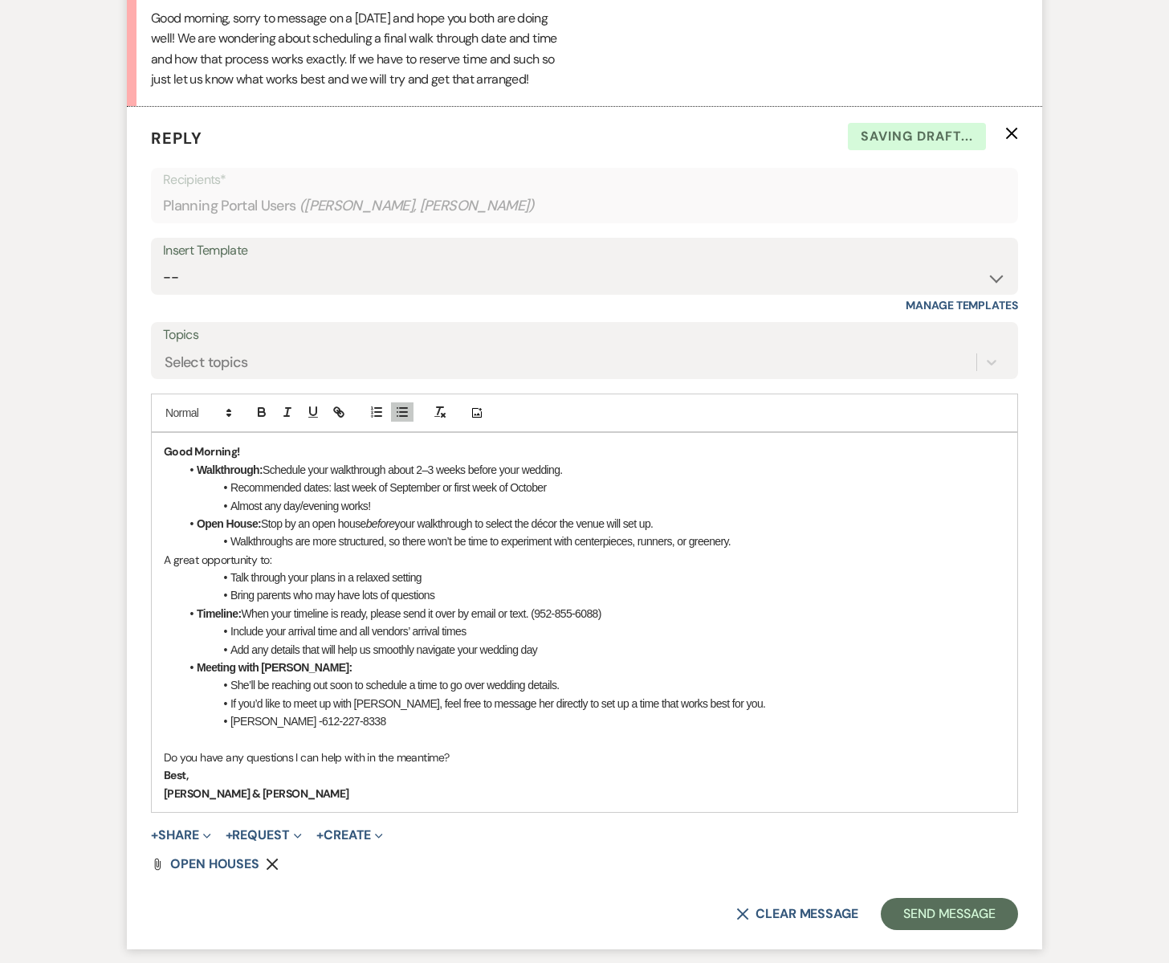
scroll to position [1747, 0]
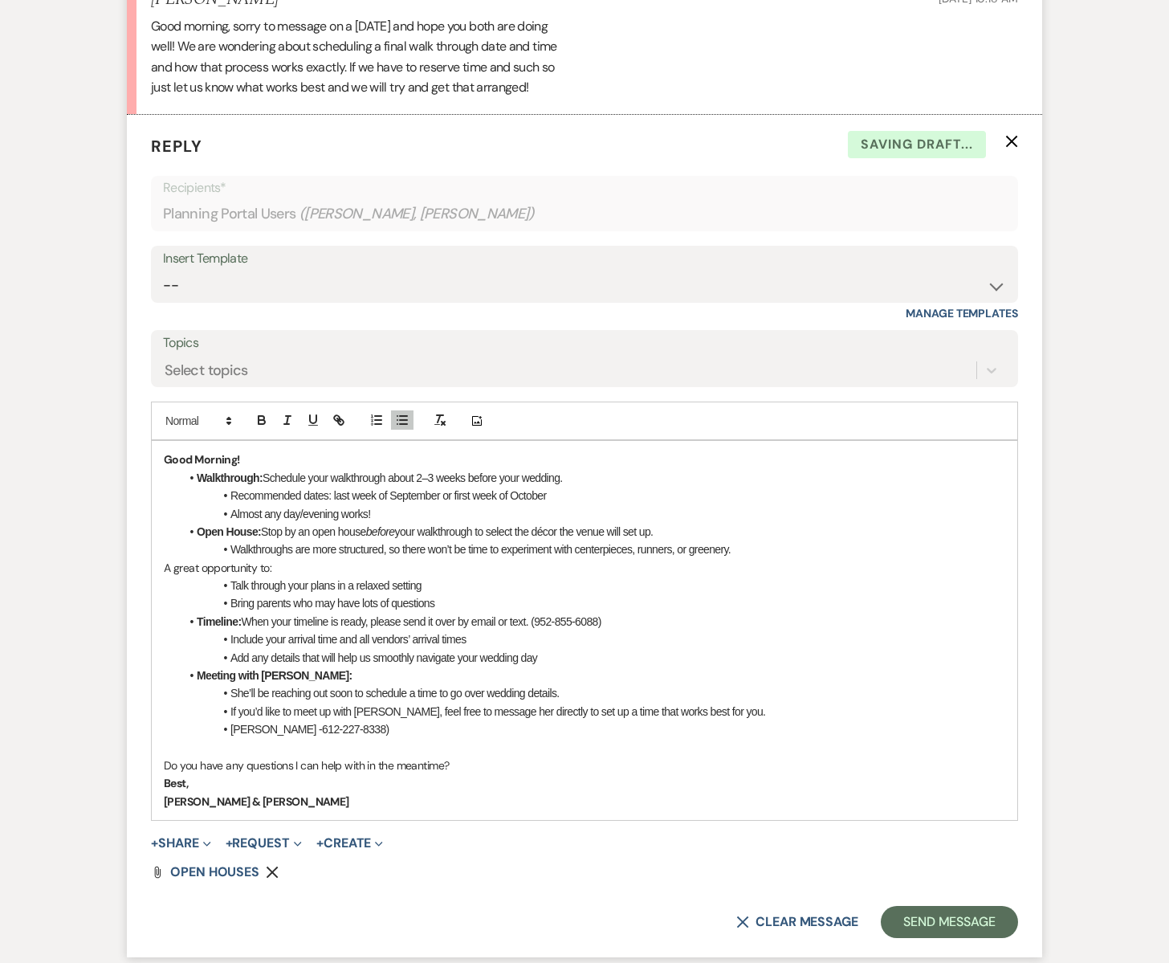
click at [260, 729] on li "Emily -612-227-8338)" at bounding box center [593, 729] width 826 height 18
click at [534, 622] on li "Timeline: When your timeline is ready, please send it over by email or text. (9…" at bounding box center [593, 622] width 826 height 18
click at [534, 621] on li "Timeline: When your timeline is ready, please send it over by email or text. Sh…" at bounding box center [593, 622] width 826 height 18
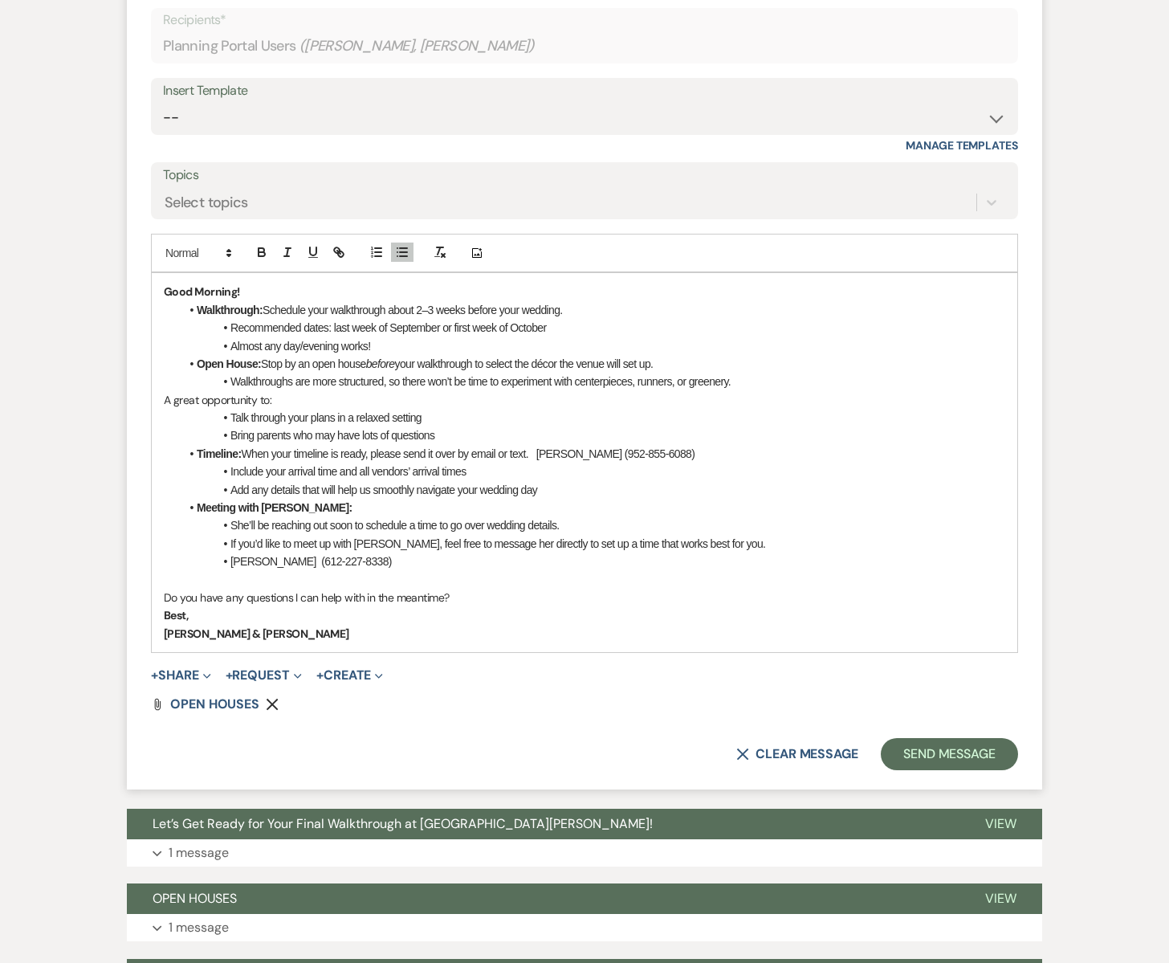
scroll to position [1923, 0]
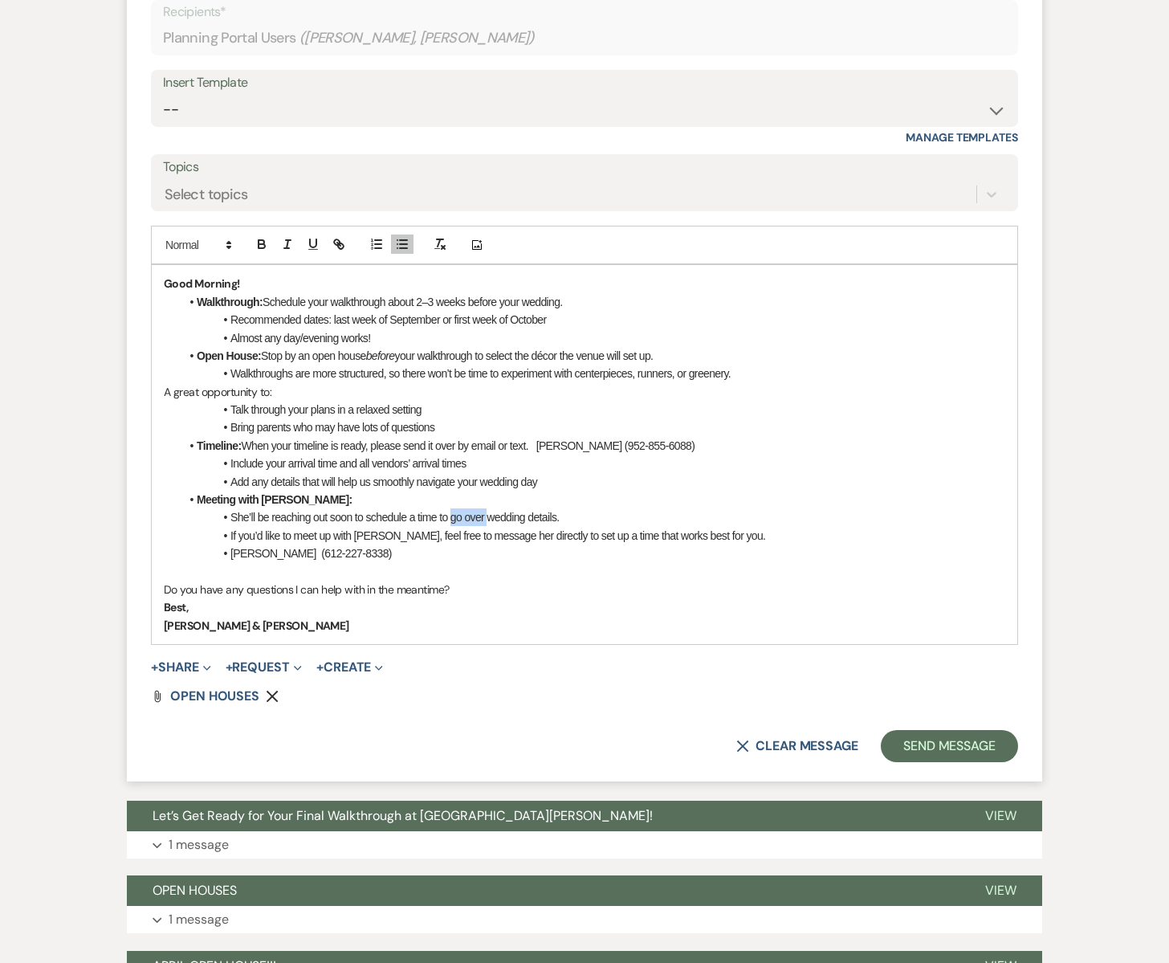
drag, startPoint x: 488, startPoint y: 517, endPoint x: 453, endPoint y: 520, distance: 35.5
click at [453, 520] on li "She’ll be reaching out soon to schedule a time to go over wedding details." at bounding box center [593, 517] width 826 height 18
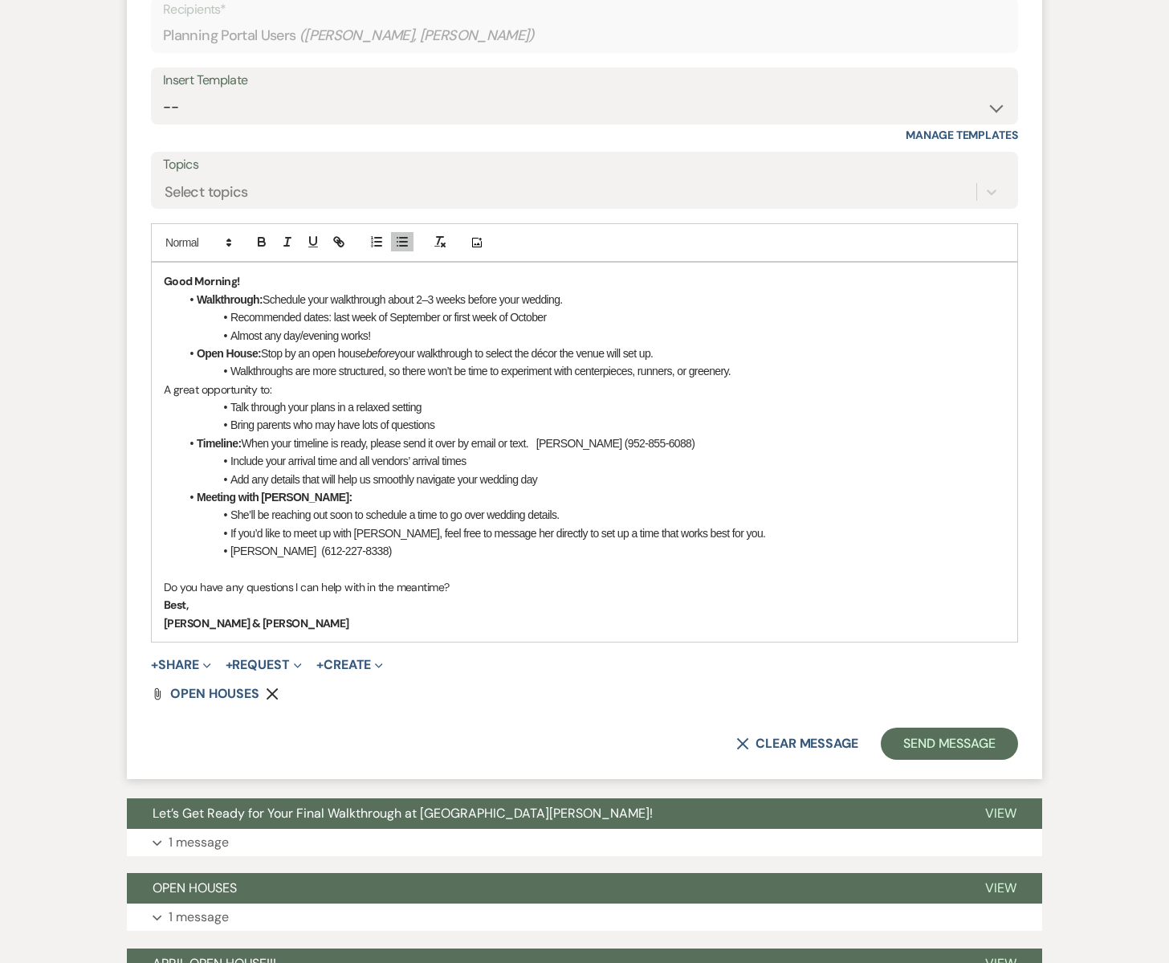
click at [584, 500] on li "Meeting with Emily:" at bounding box center [593, 497] width 826 height 18
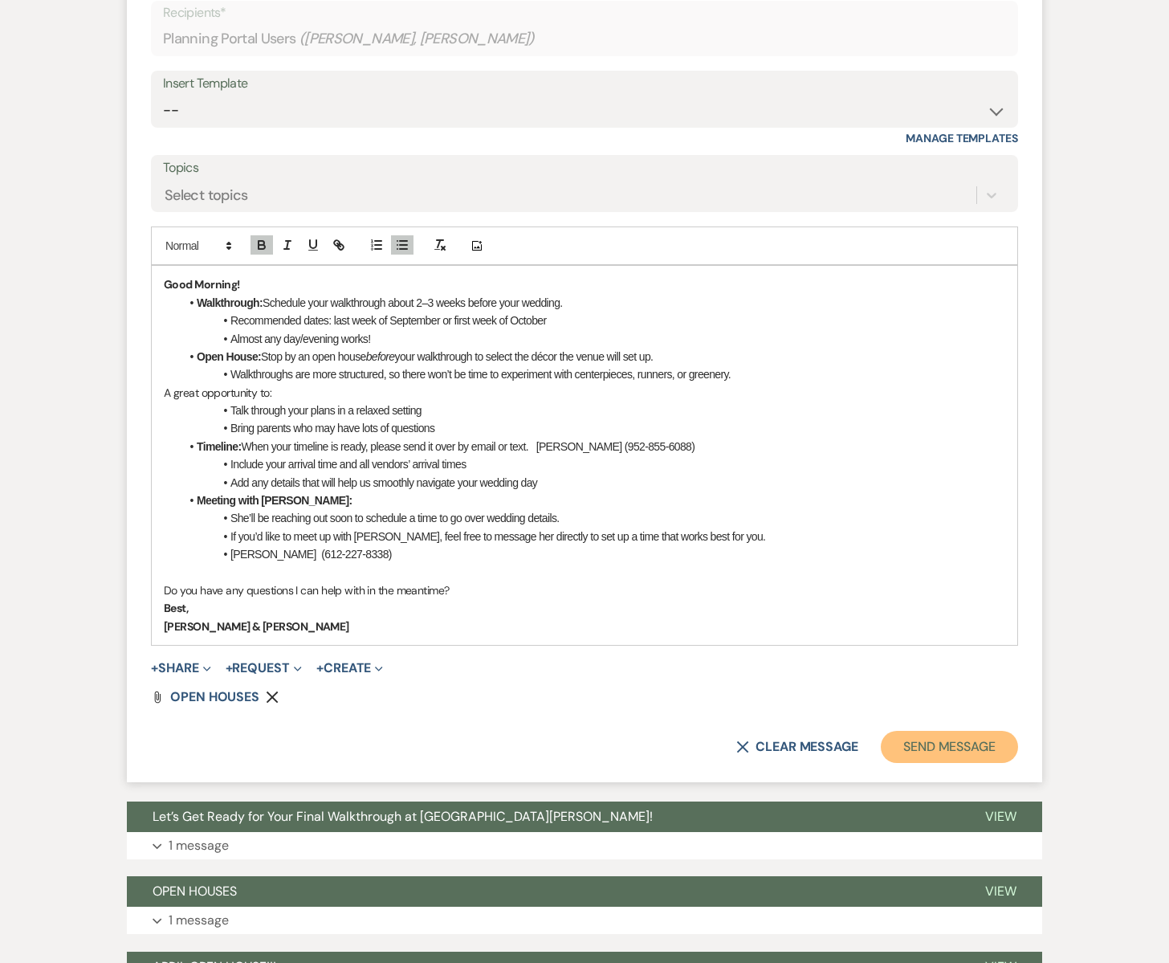
click at [903, 740] on button "Send Message" at bounding box center [949, 747] width 137 height 32
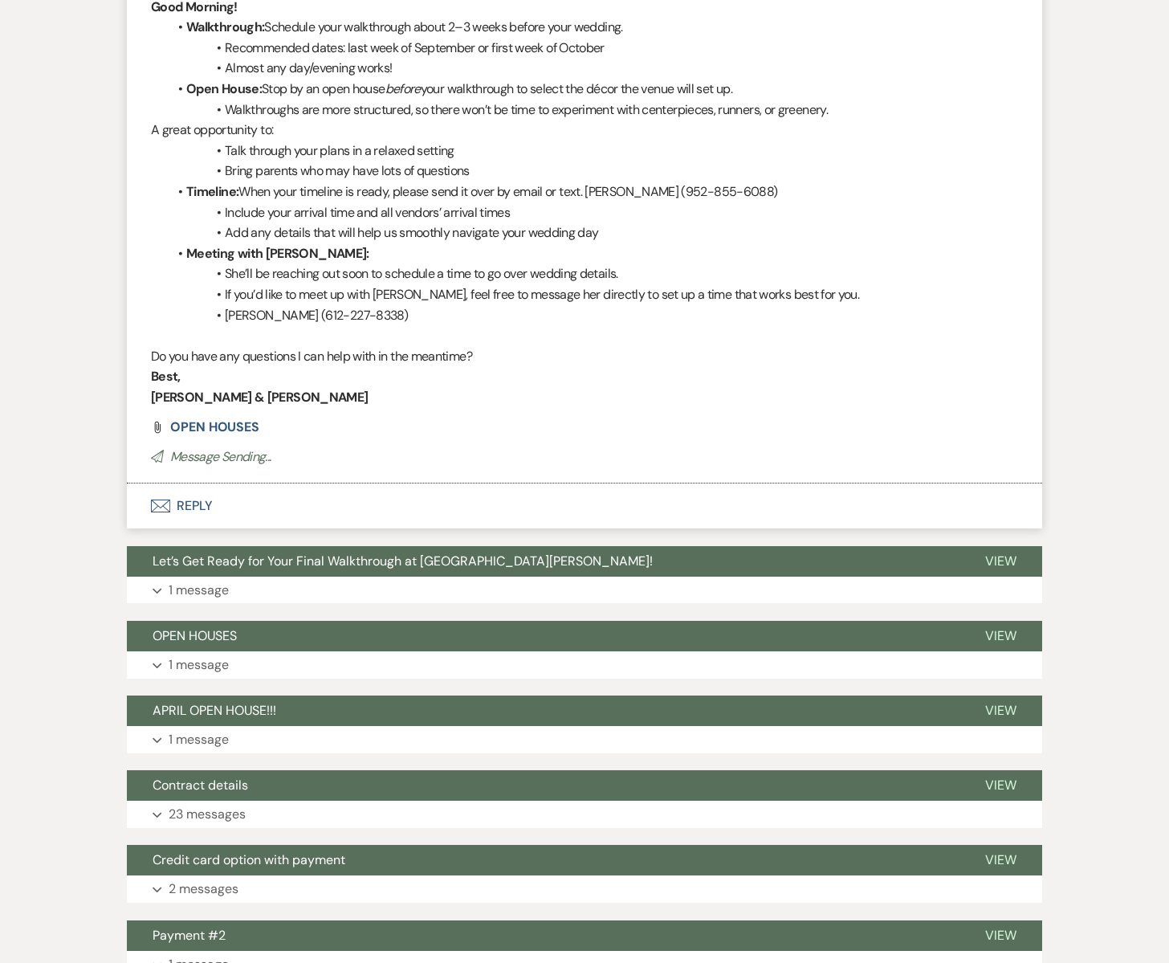
scroll to position [2466, 0]
